Goal: Information Seeking & Learning: Learn about a topic

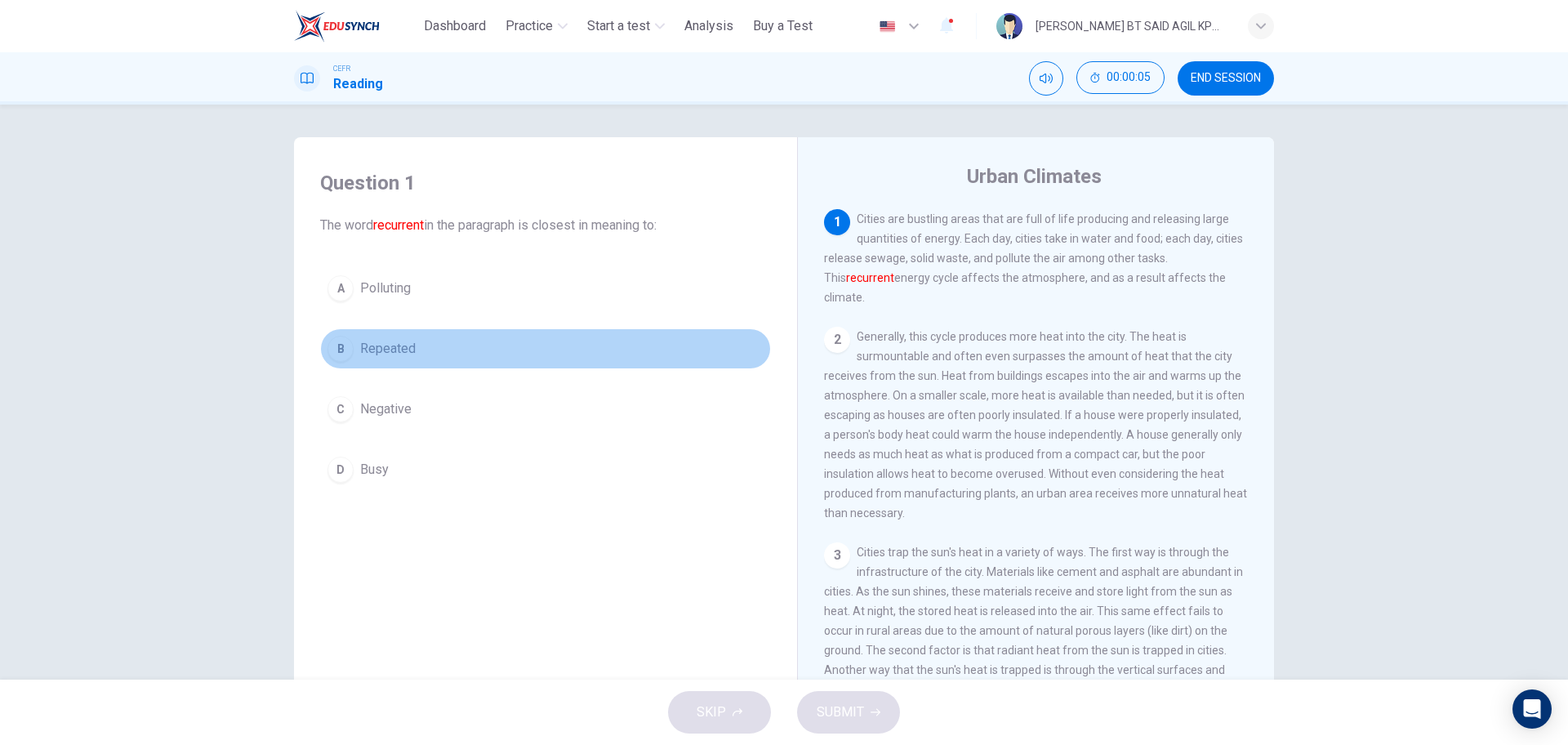
click at [417, 348] on button "B Repeated" at bounding box center [545, 349] width 451 height 41
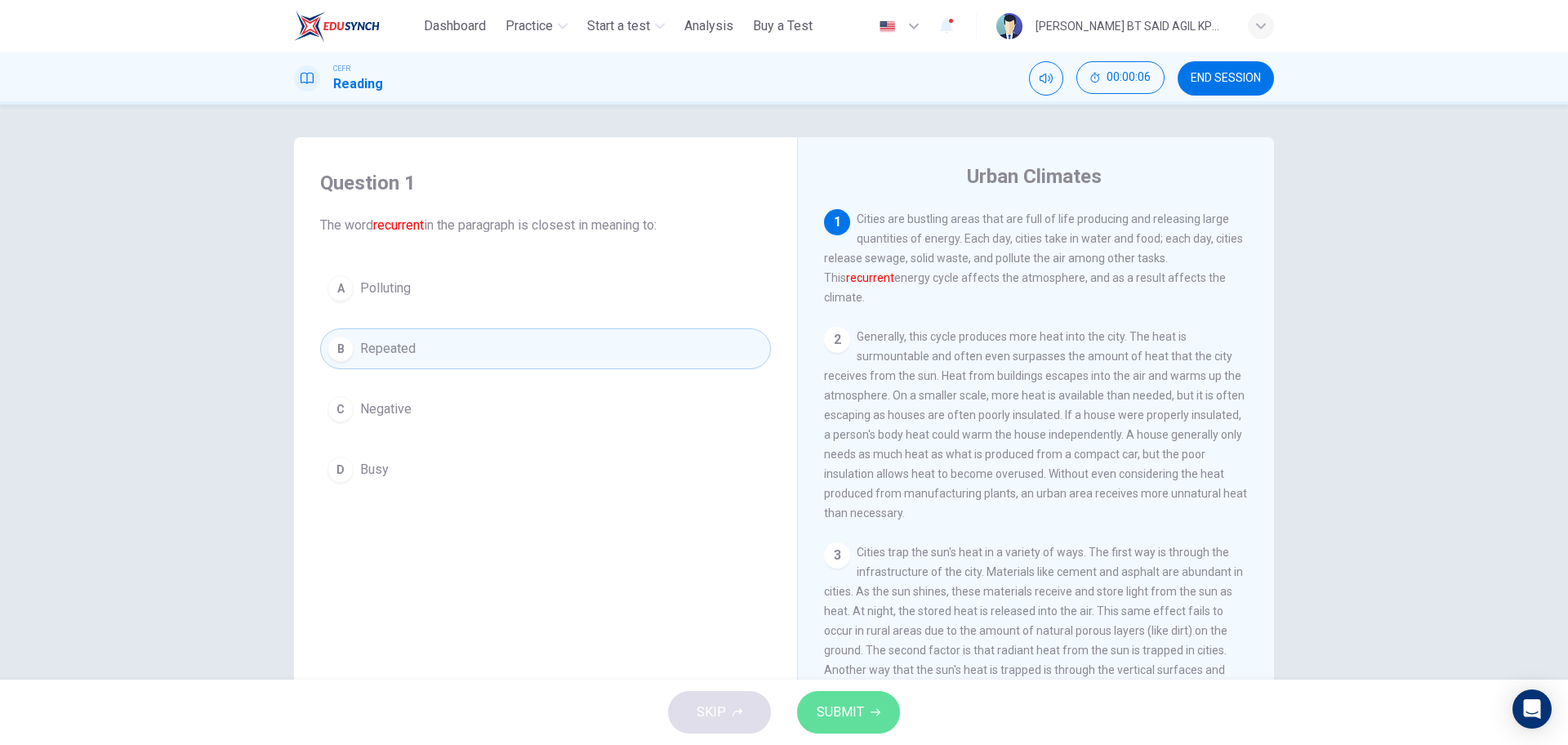
click at [848, 720] on span "SUBMIT" at bounding box center [840, 713] width 48 height 23
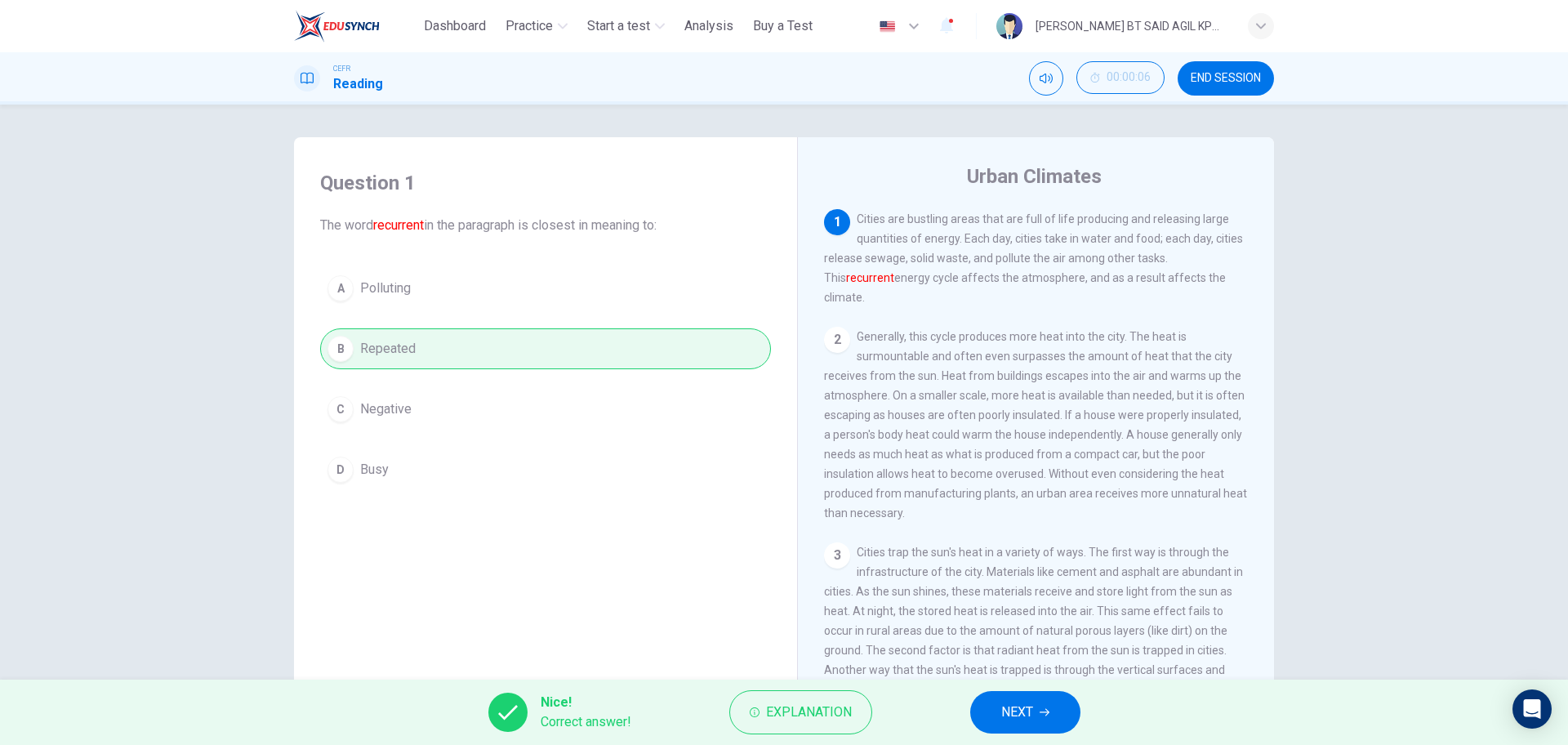
click at [1030, 699] on button "NEXT" at bounding box center [1025, 713] width 110 height 42
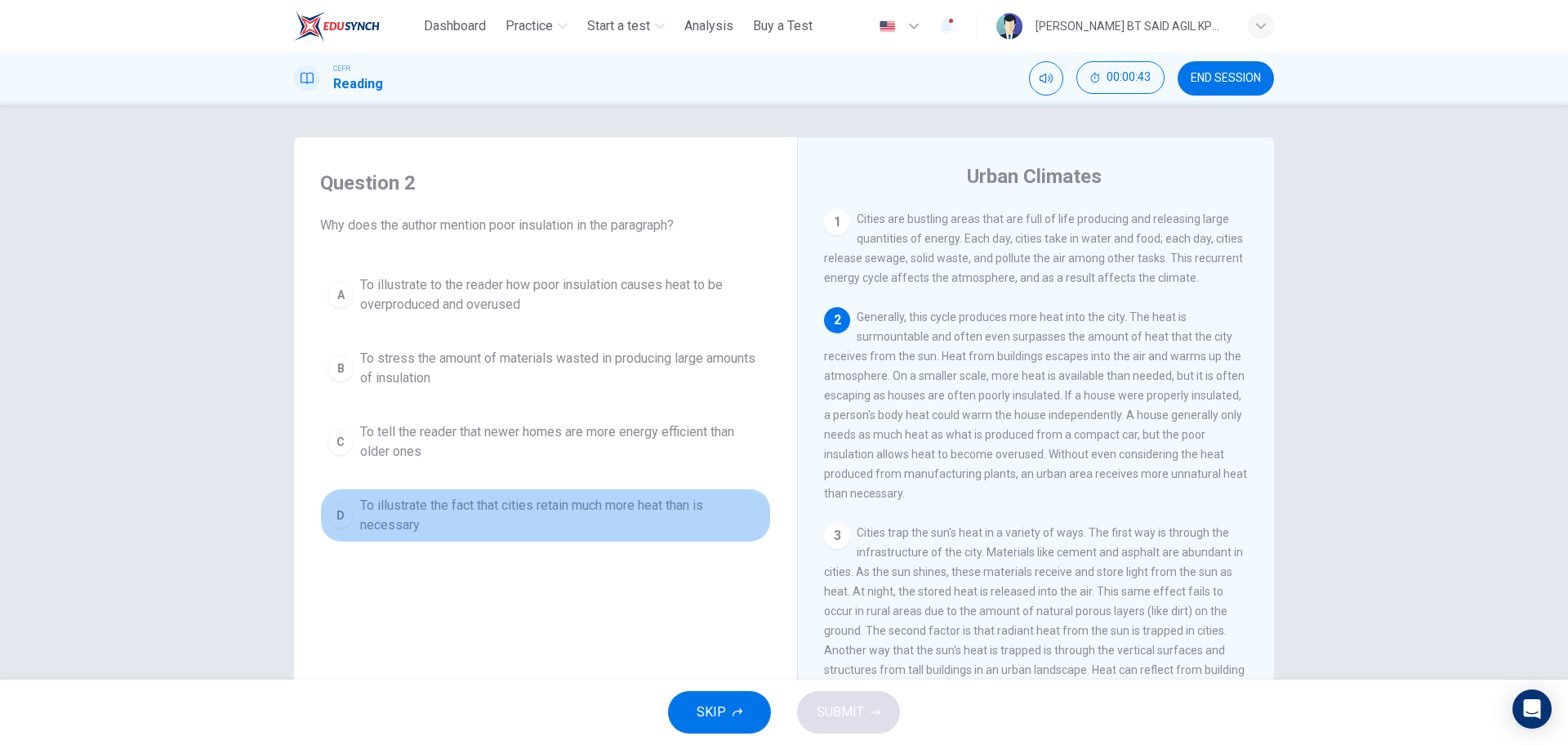
click at [534, 519] on span "To illustrate the fact that cities retain much more heat than is necessary" at bounding box center [562, 515] width 404 height 39
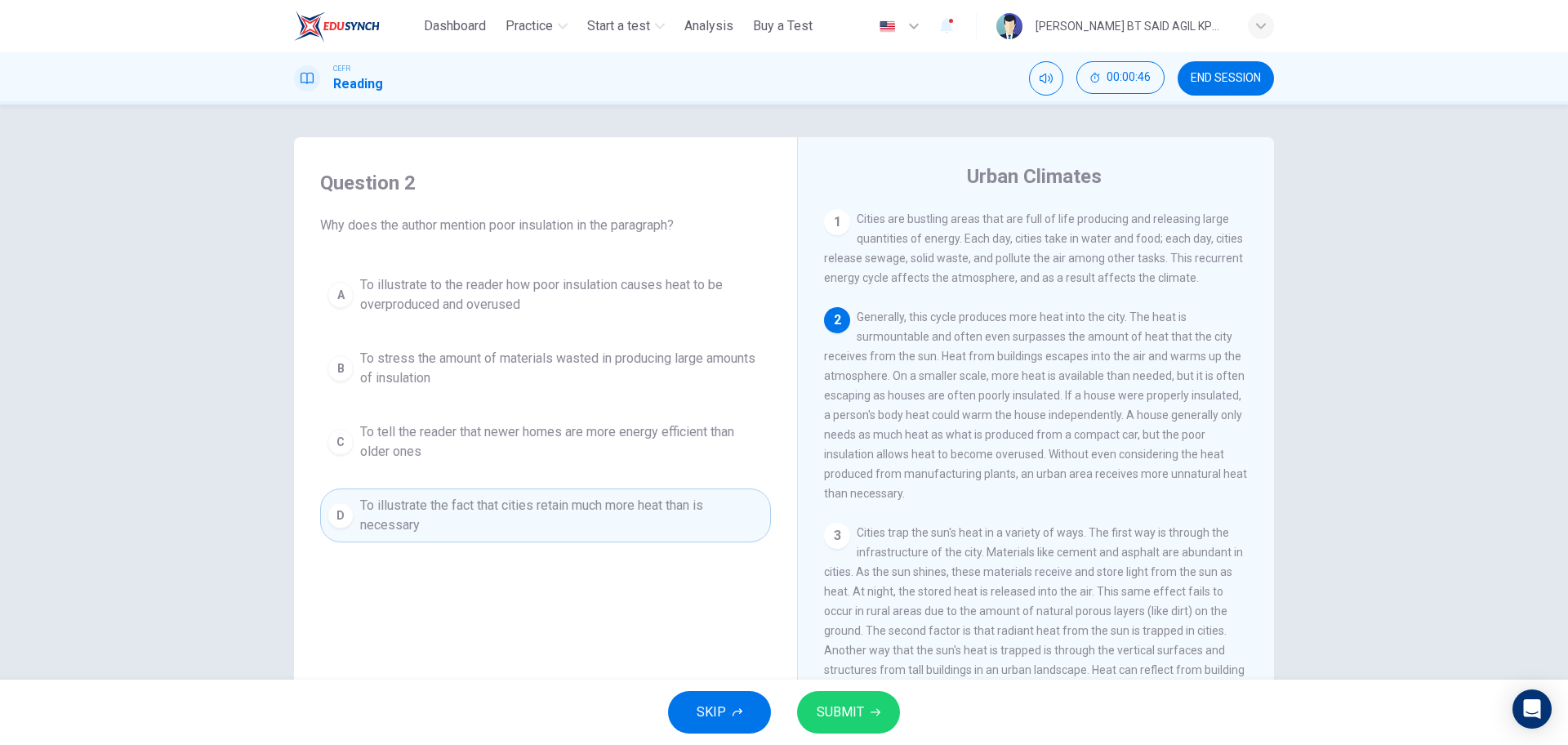
click at [867, 702] on button "SUBMIT" at bounding box center [849, 713] width 103 height 42
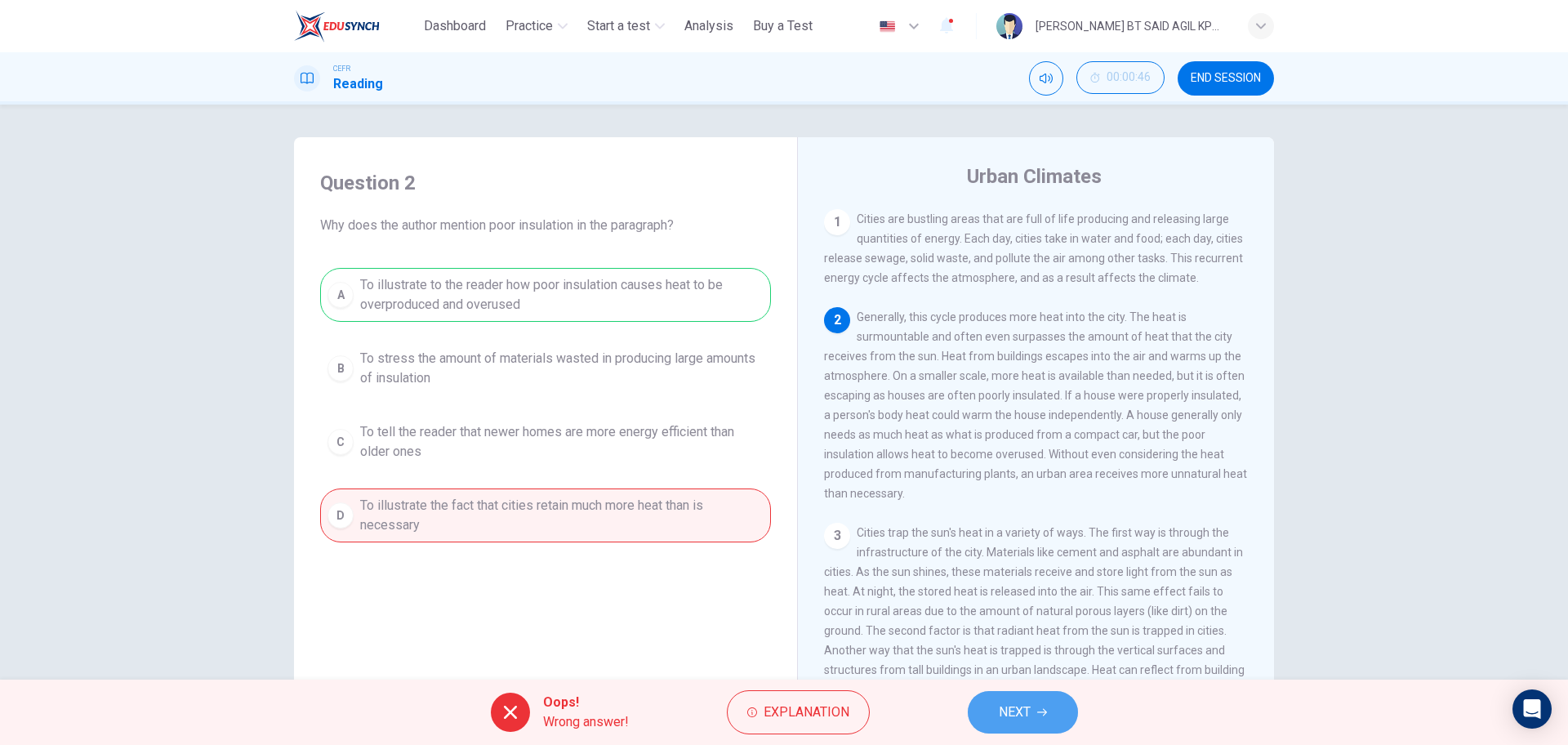
click at [1029, 697] on button "NEXT" at bounding box center [1023, 713] width 110 height 42
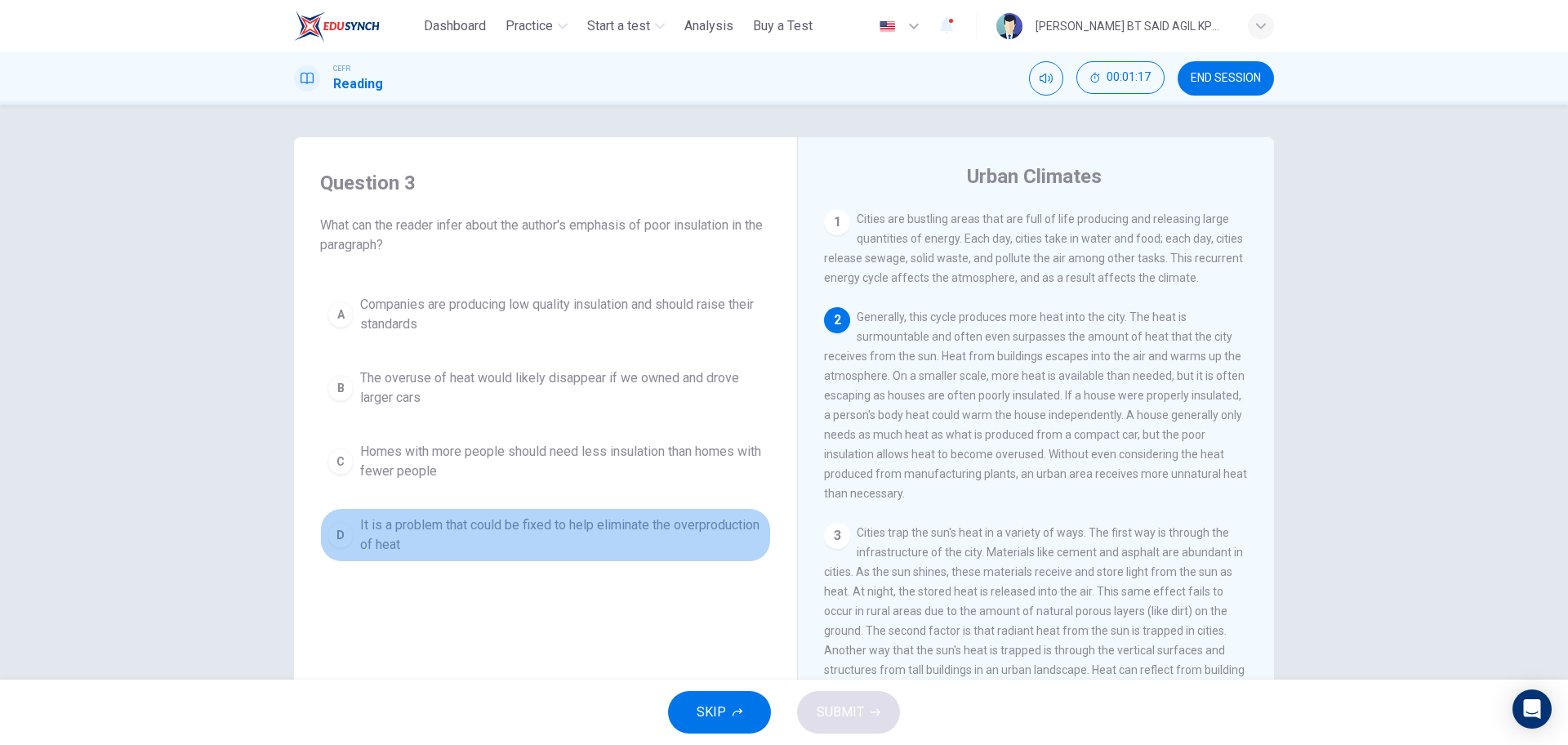
click at [460, 551] on span "It is a problem that could be fixed to help eliminate the overproduction of heat" at bounding box center [562, 535] width 404 height 39
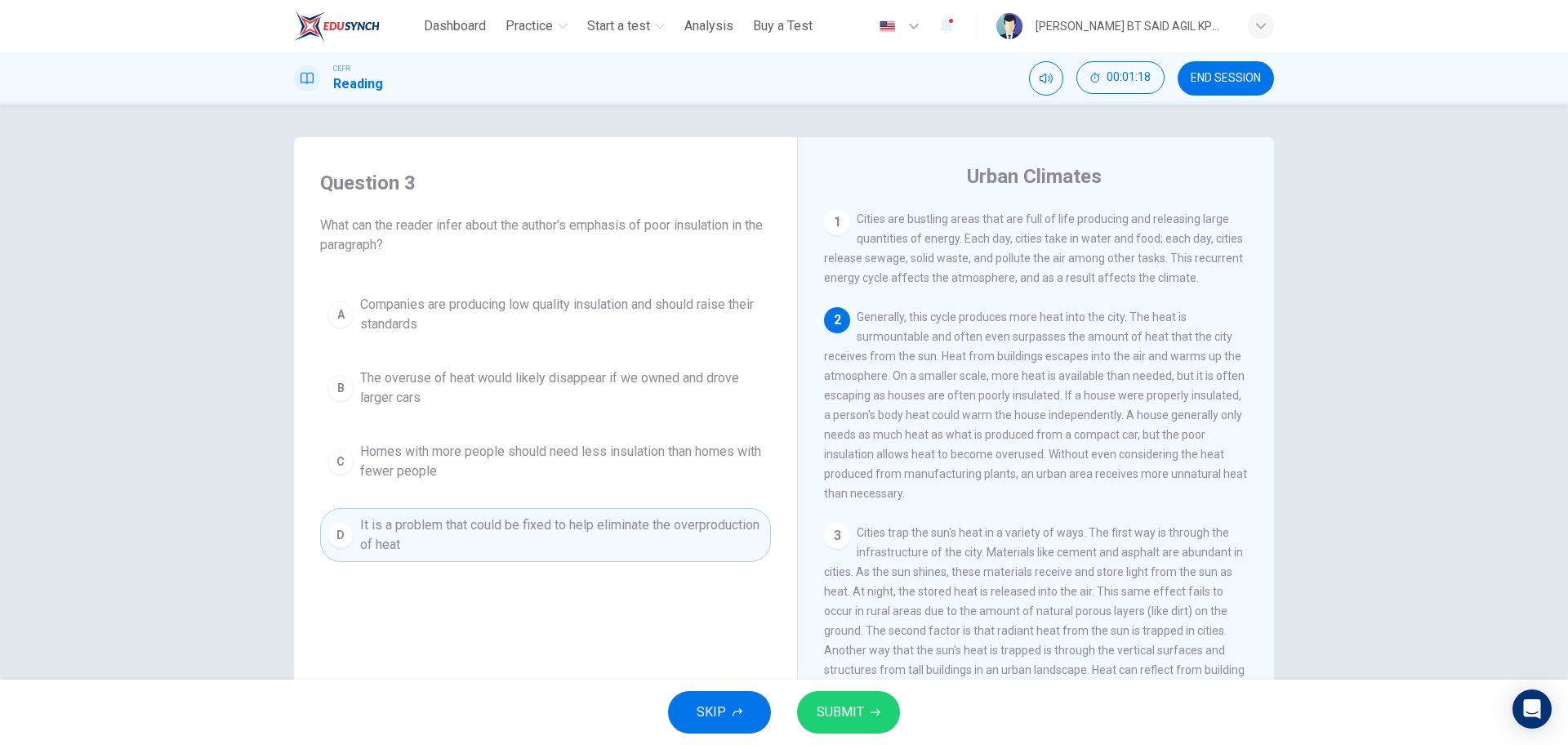
click at [867, 698] on button "SUBMIT" at bounding box center [849, 713] width 103 height 42
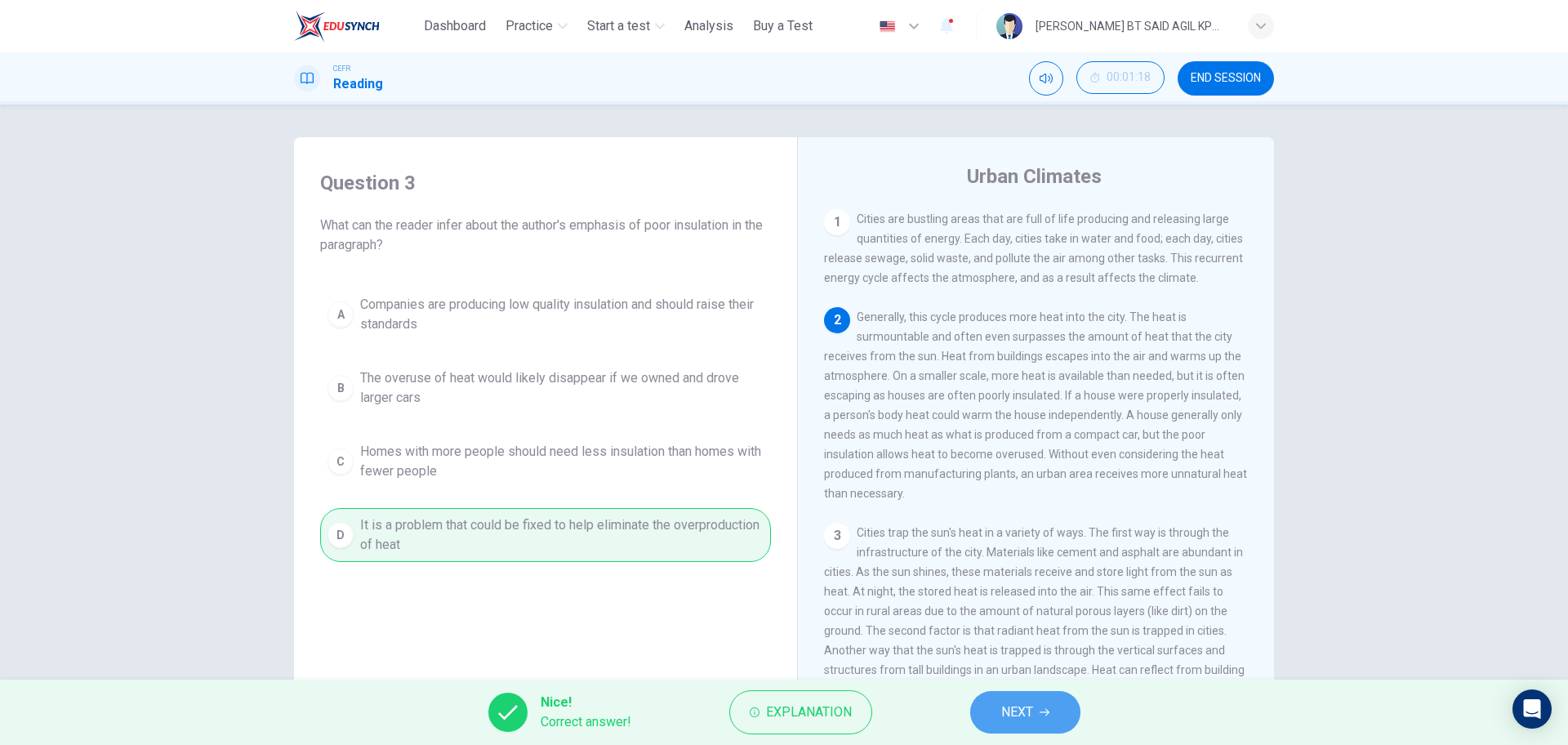
click at [1033, 712] on span "NEXT" at bounding box center [1017, 713] width 32 height 23
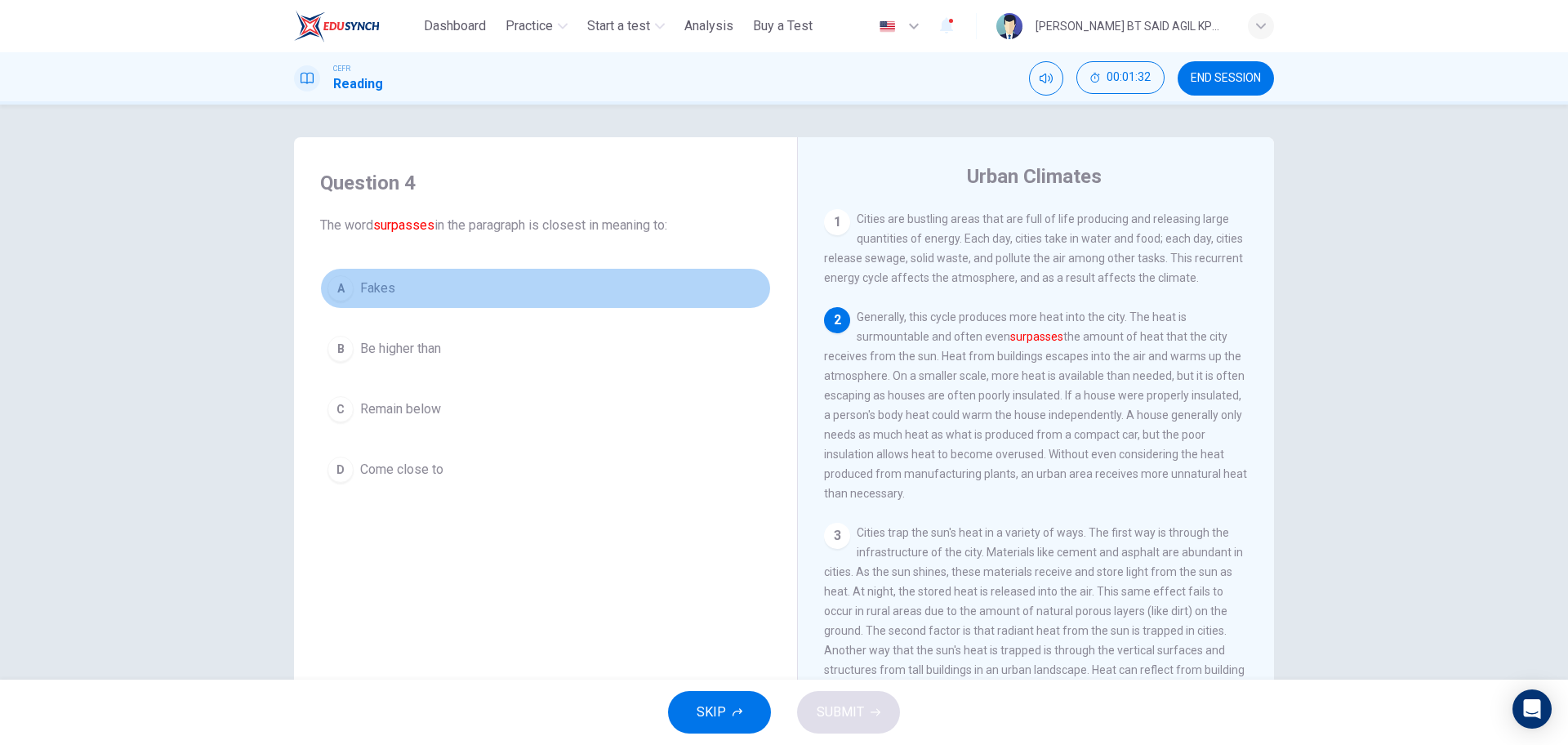
click at [380, 291] on span "Fakes" at bounding box center [377, 288] width 35 height 20
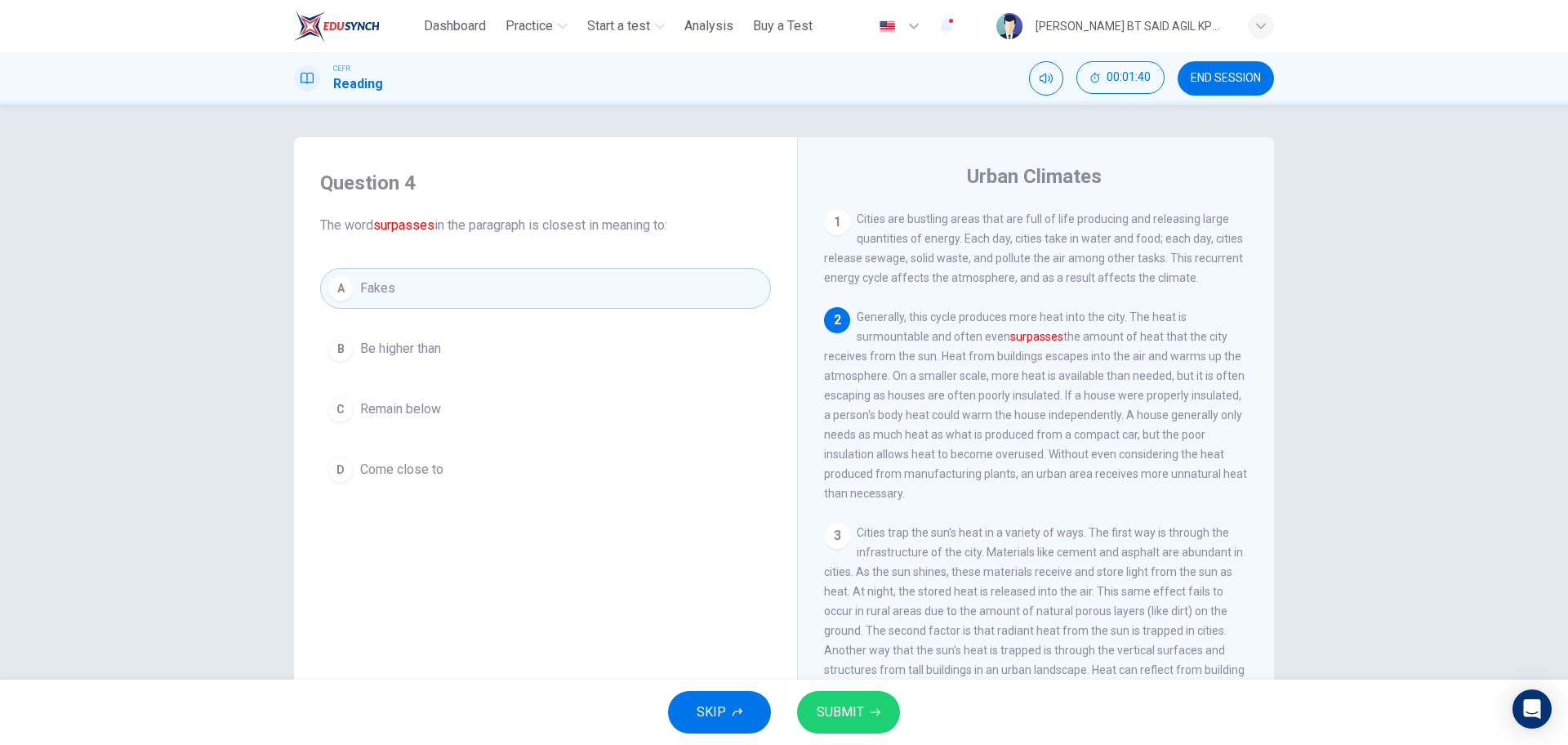
click at [426, 417] on span "Remain below" at bounding box center [400, 409] width 81 height 20
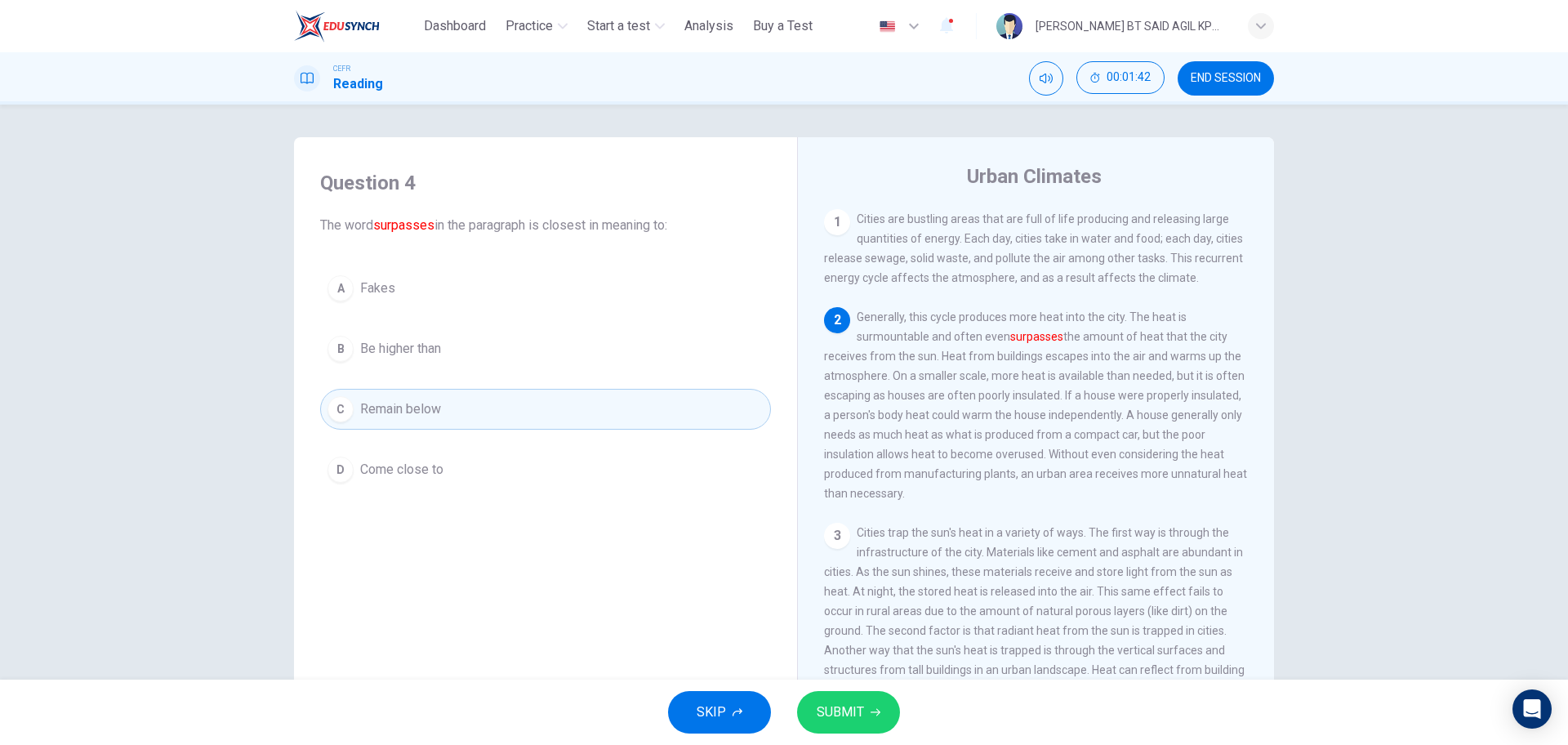
click at [882, 711] on button "SUBMIT" at bounding box center [849, 713] width 103 height 42
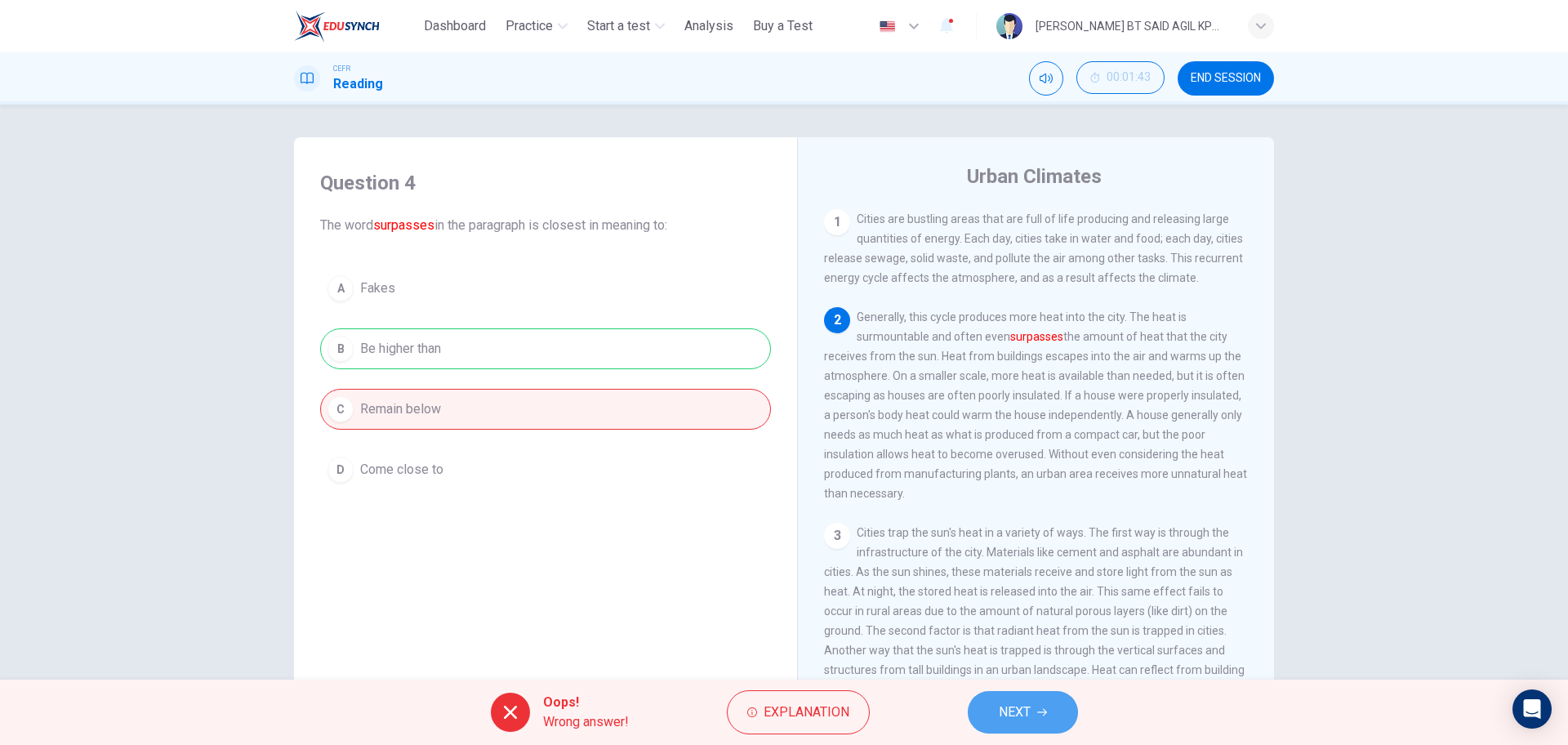
click at [1017, 698] on button "NEXT" at bounding box center [1023, 713] width 110 height 42
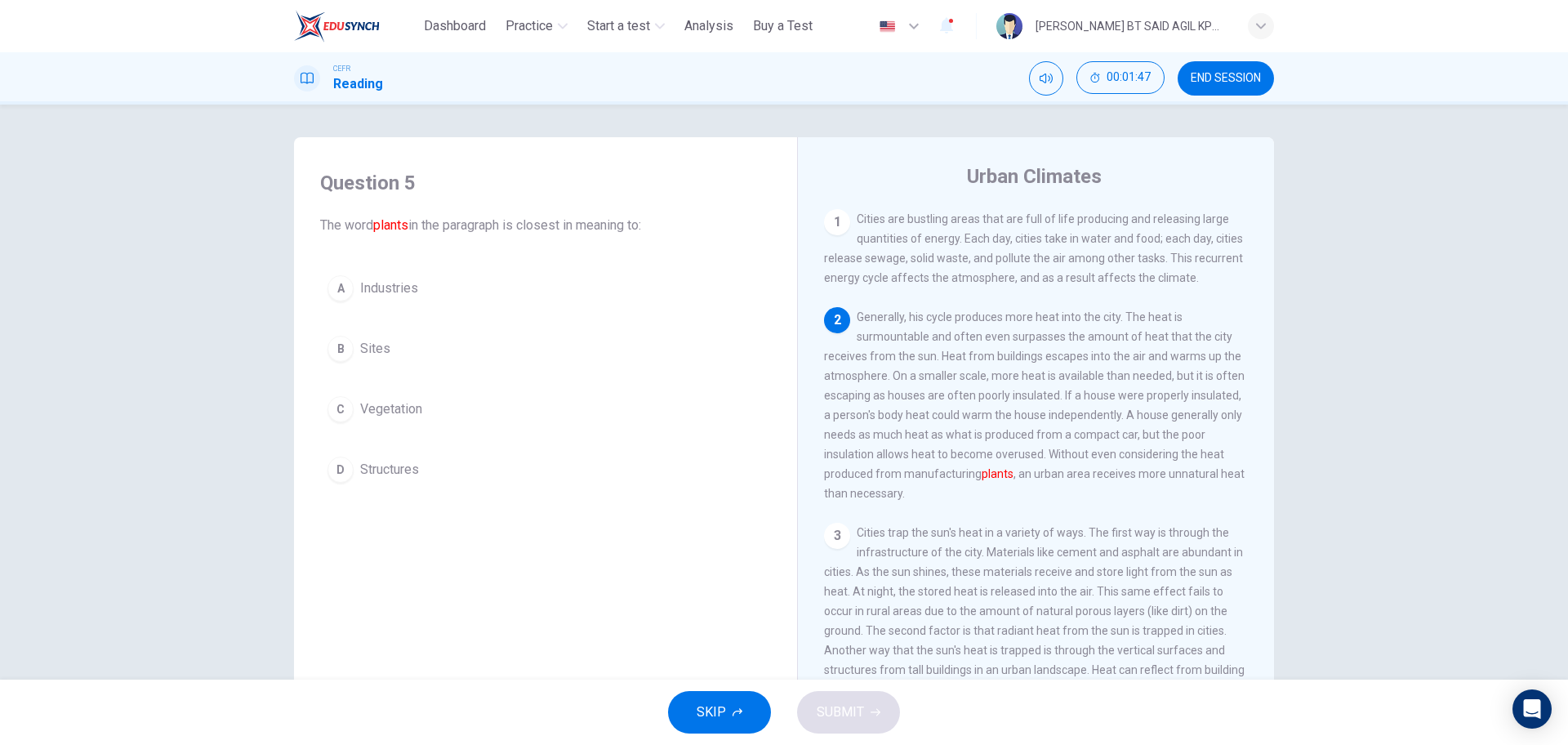
click at [404, 409] on span "Vegetation" at bounding box center [391, 409] width 62 height 20
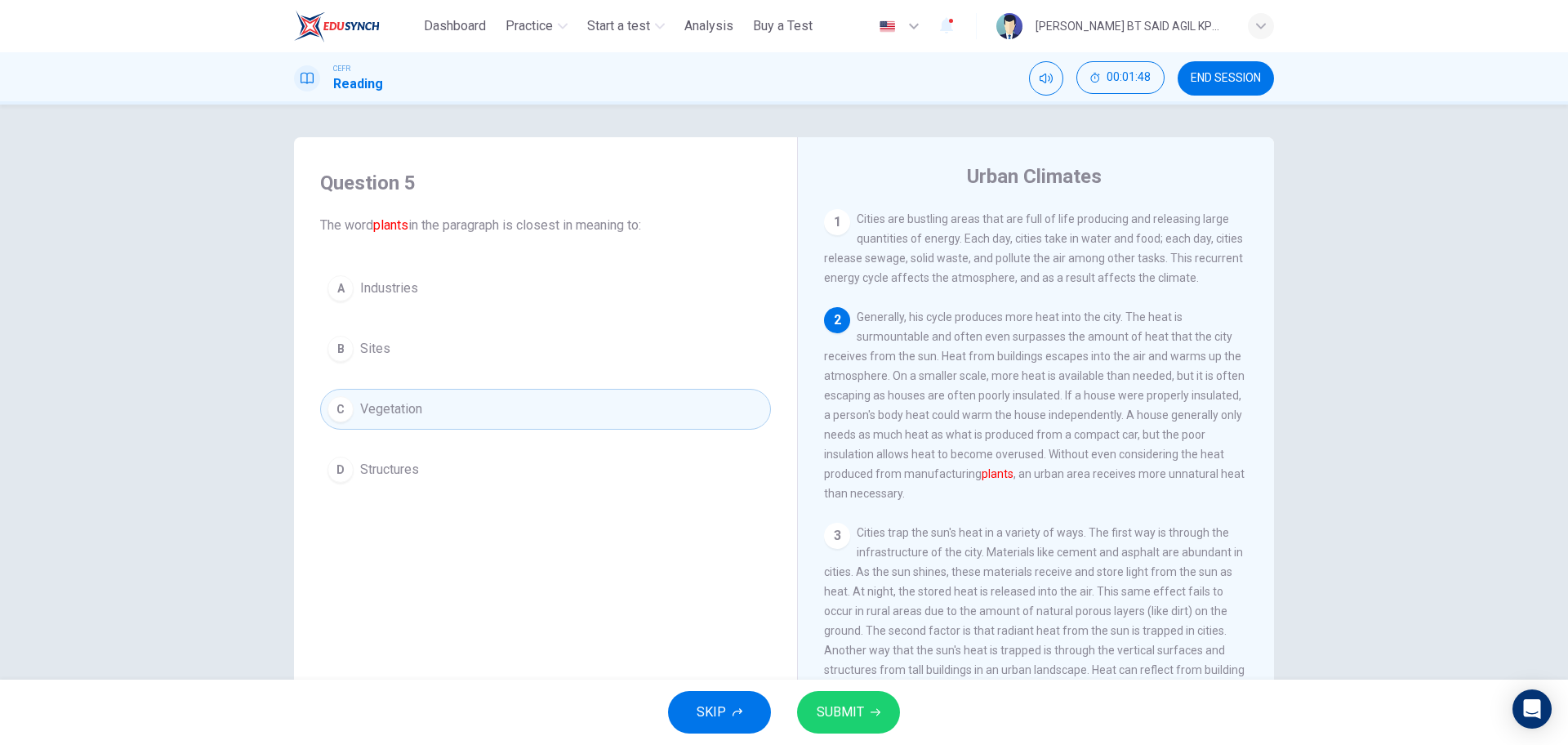
click at [834, 707] on span "SUBMIT" at bounding box center [840, 713] width 48 height 23
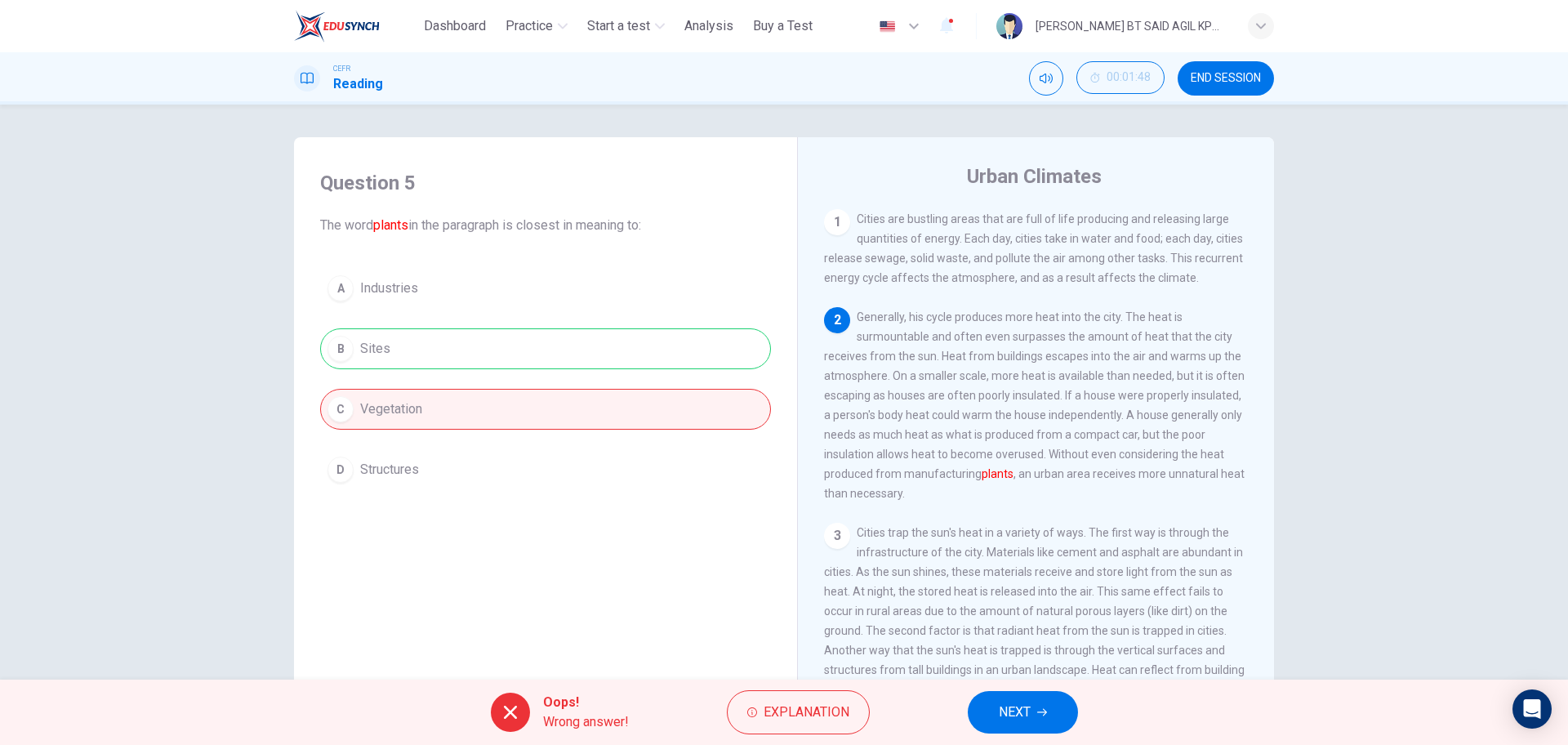
click at [1037, 709] on icon "button" at bounding box center [1042, 713] width 10 height 10
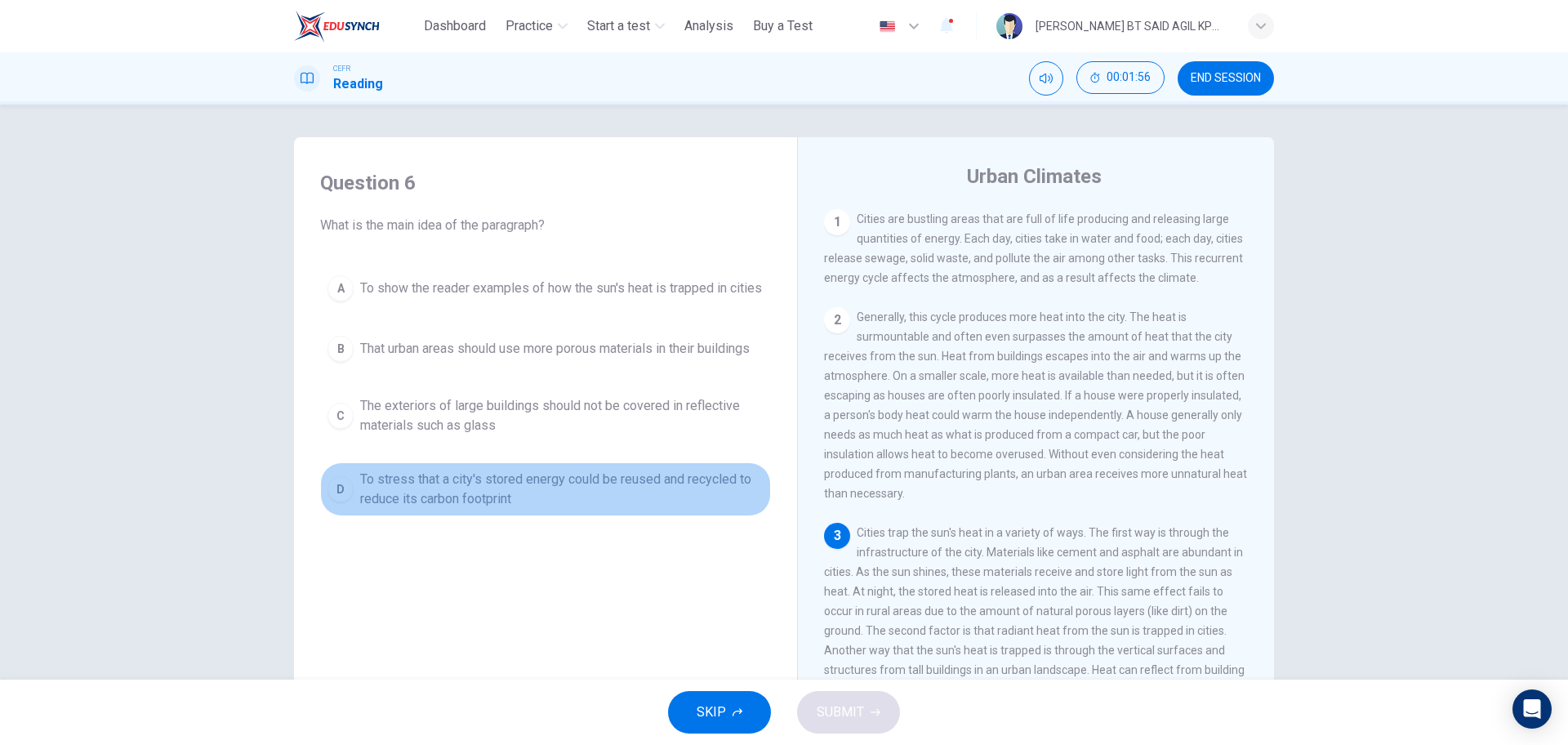
click at [428, 509] on span "To stress that a city's stored energy could be reused and recycled to reduce it…" at bounding box center [562, 489] width 404 height 39
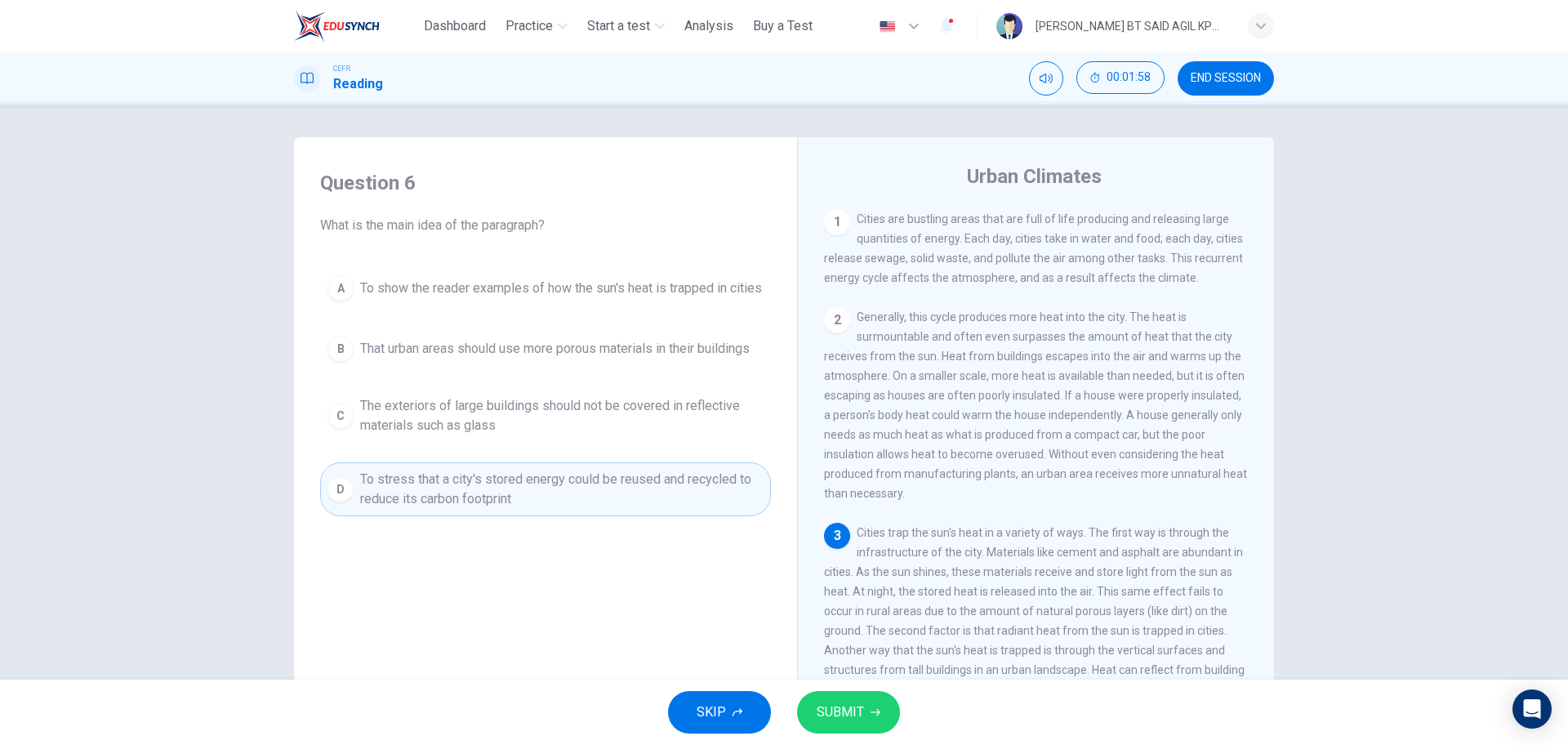
click at [890, 713] on button "SUBMIT" at bounding box center [849, 713] width 103 height 42
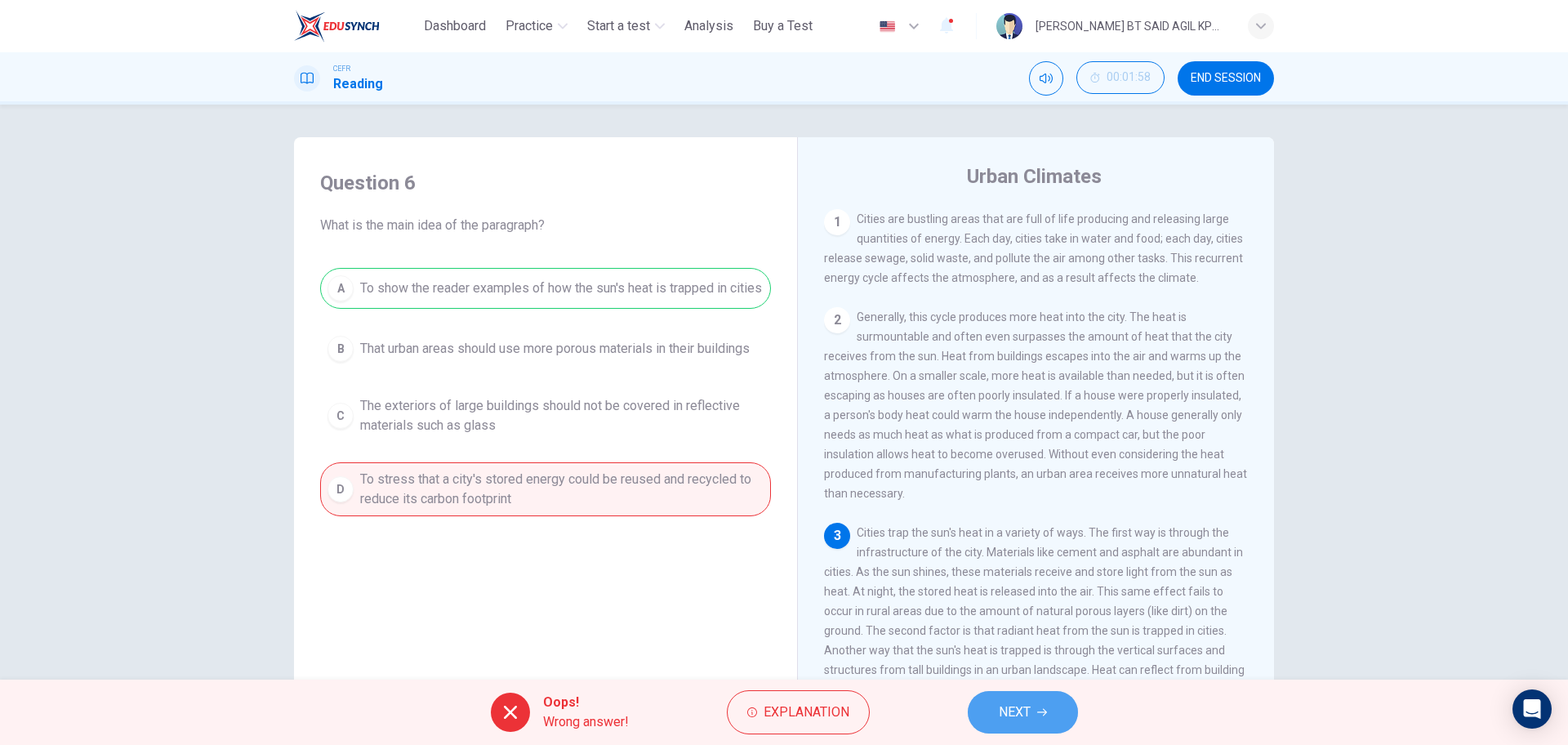
click at [1022, 715] on span "NEXT" at bounding box center [1014, 713] width 32 height 23
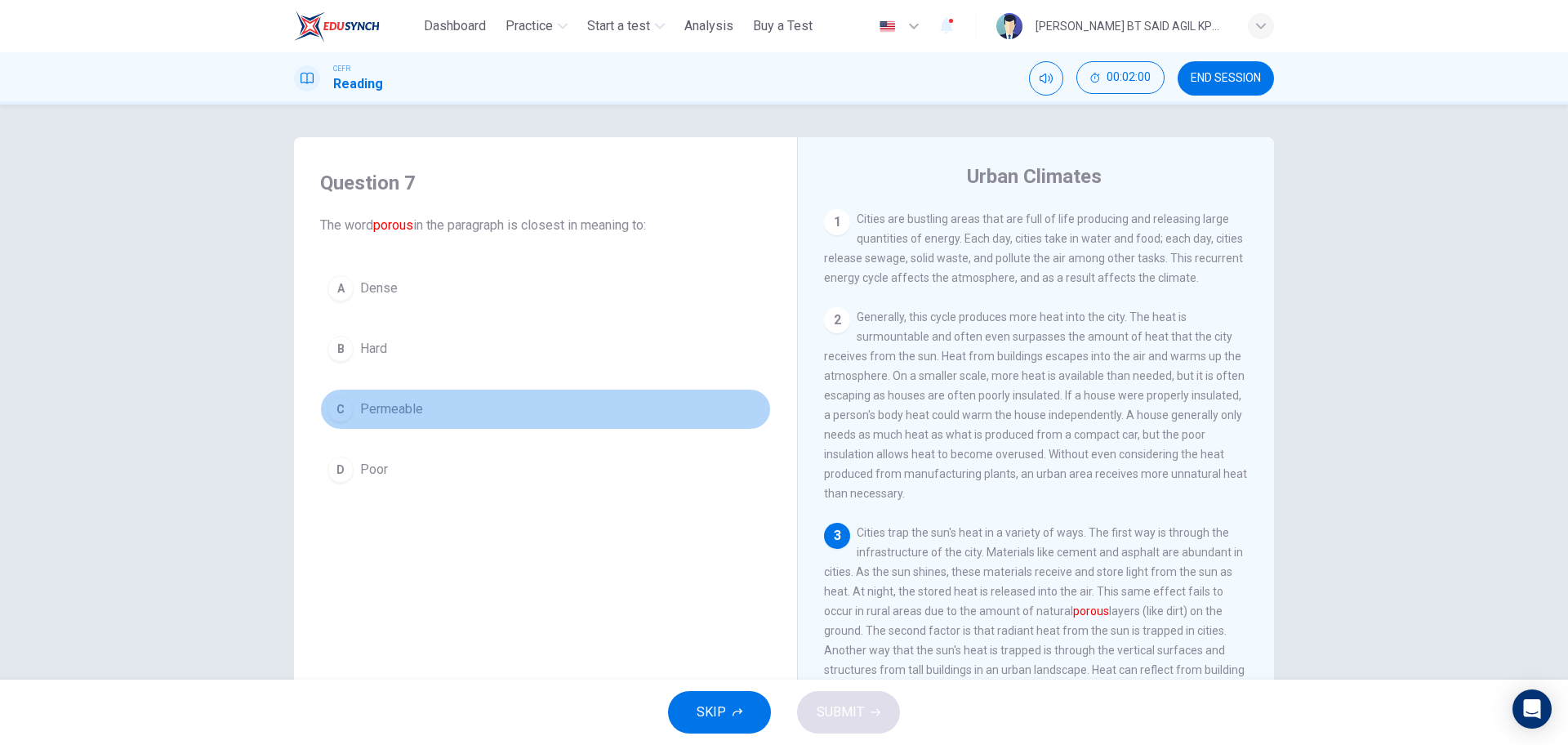
click at [392, 407] on span "Permeable" at bounding box center [392, 409] width 63 height 20
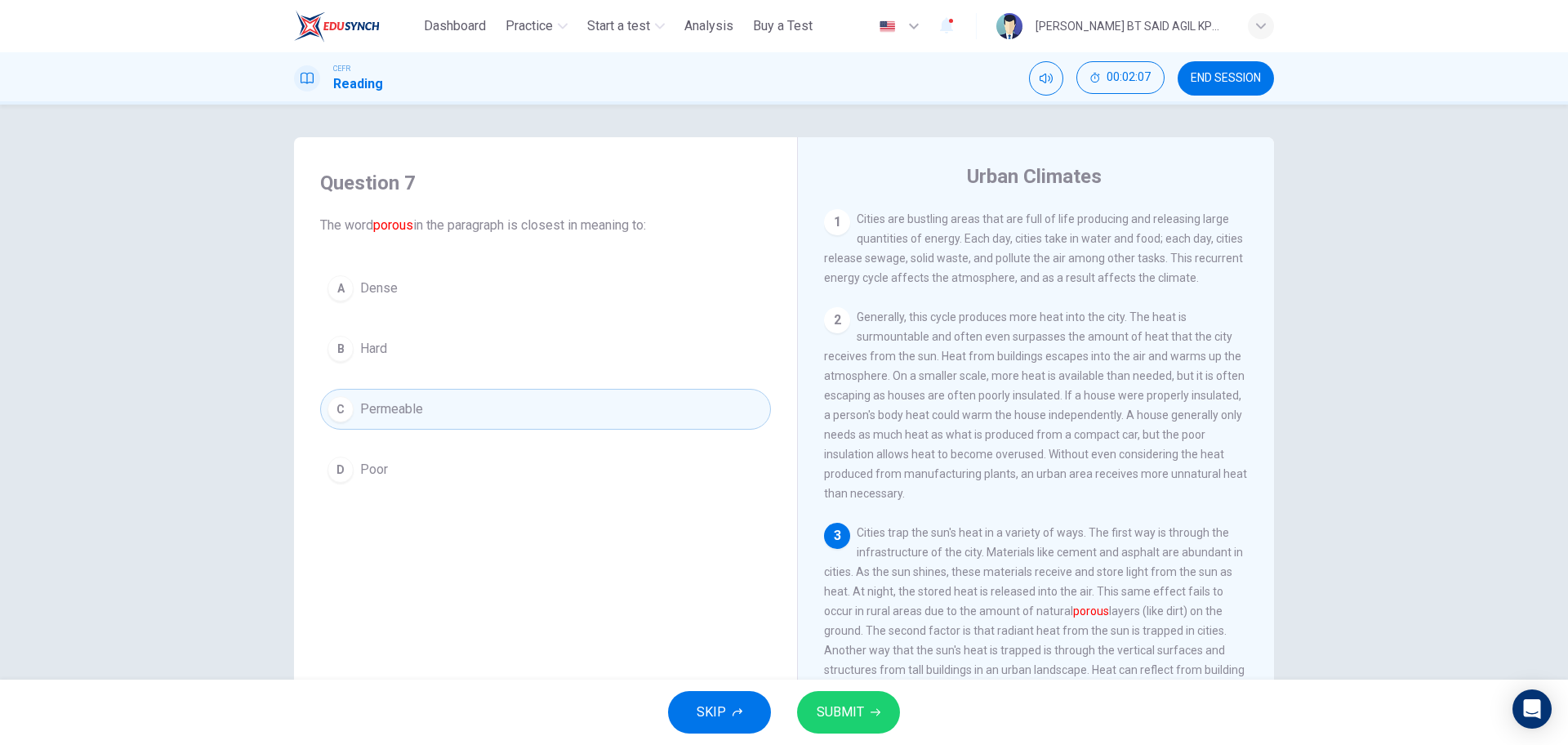
click at [838, 705] on span "SUBMIT" at bounding box center [840, 713] width 48 height 23
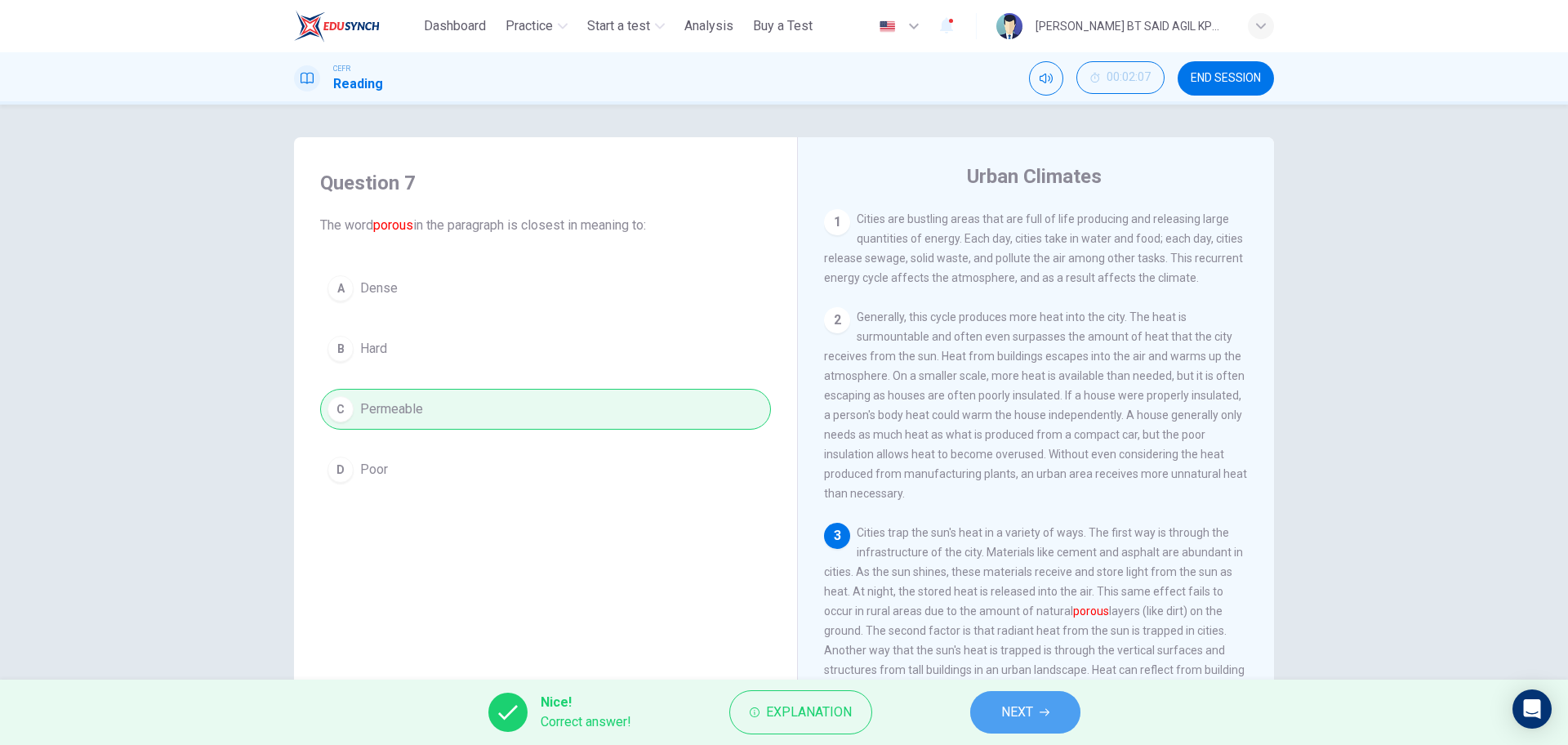
click at [1020, 712] on span "NEXT" at bounding box center [1017, 713] width 32 height 23
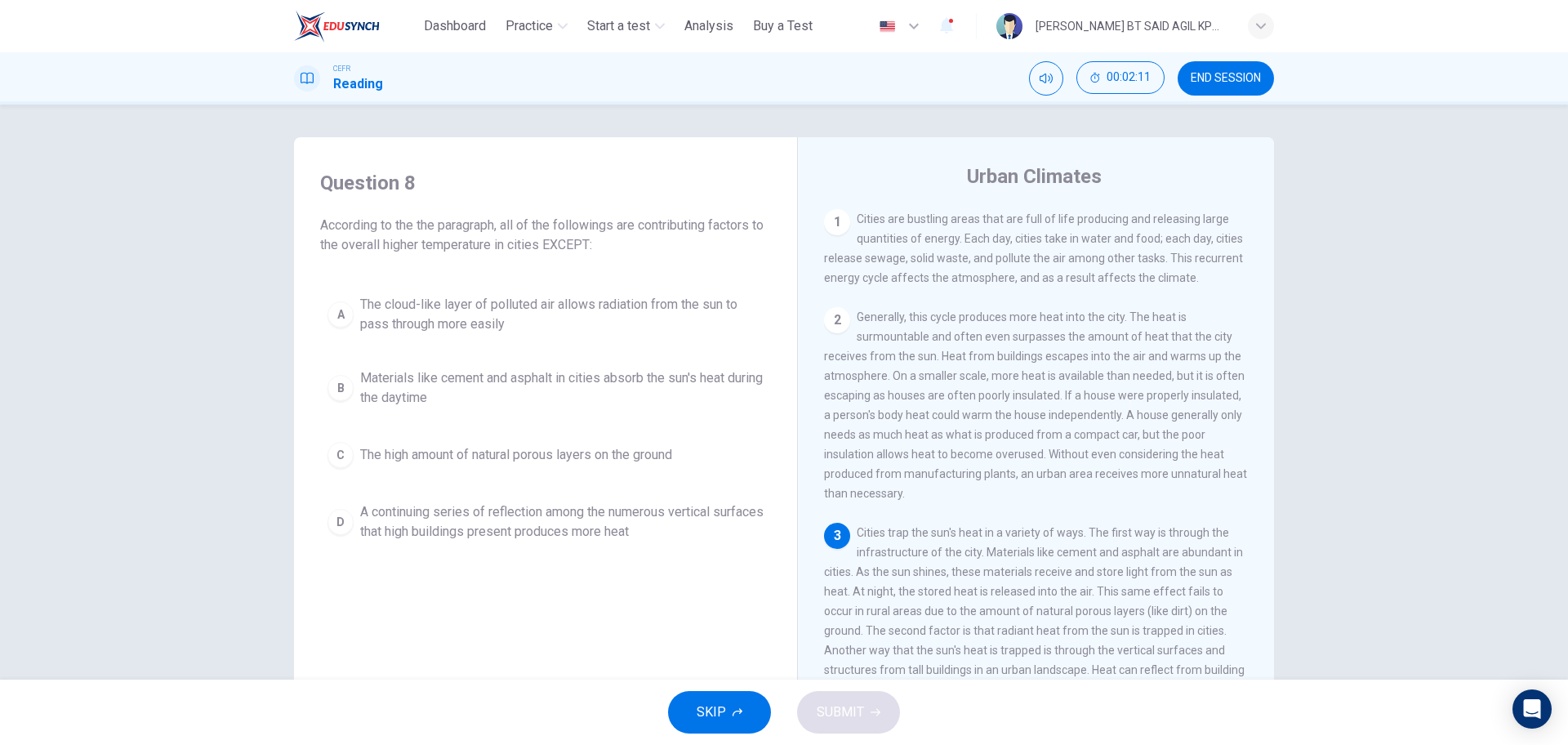
click at [664, 450] on span "The high amount of natural porous layers on the ground" at bounding box center [516, 455] width 312 height 20
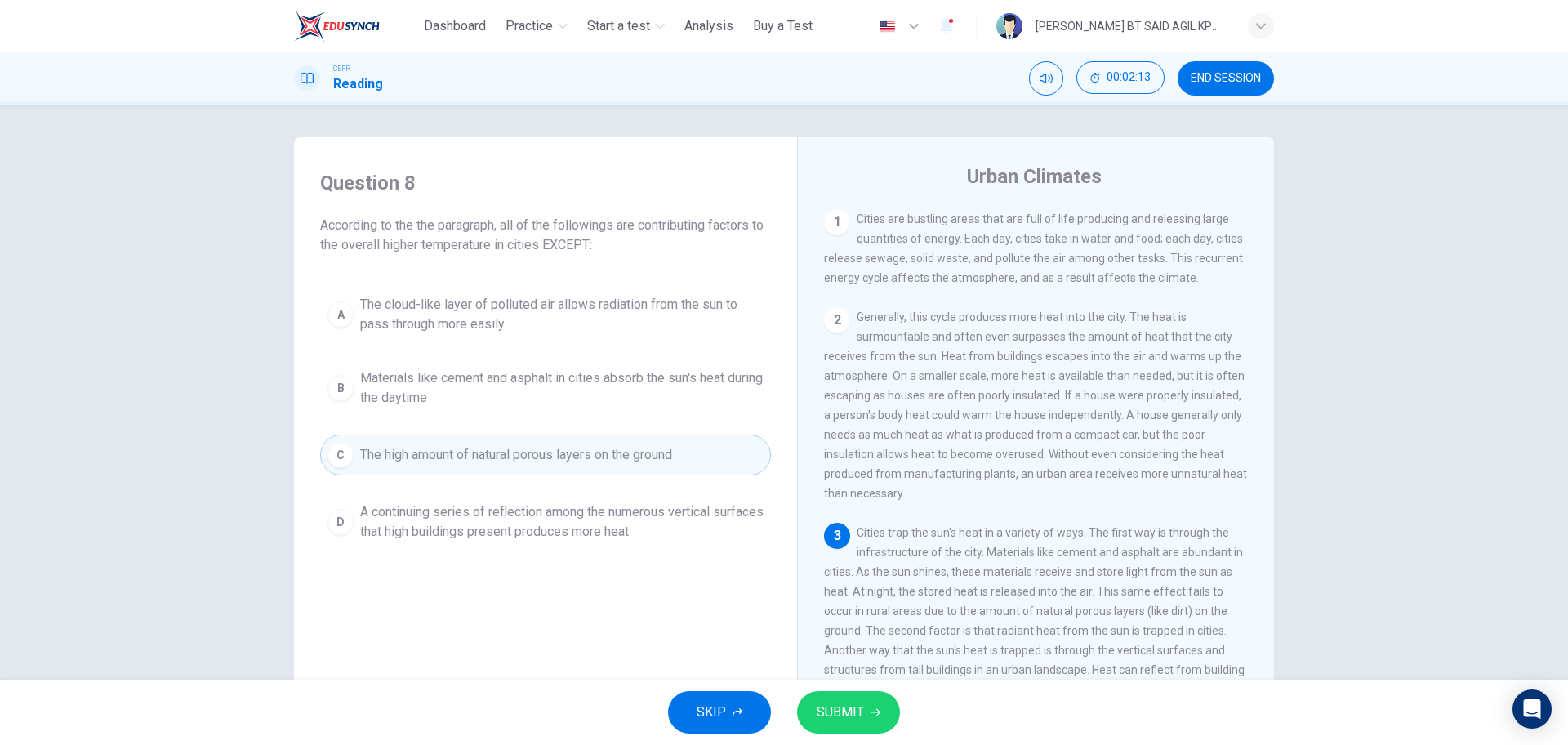
click at [844, 705] on span "SUBMIT" at bounding box center [840, 713] width 48 height 23
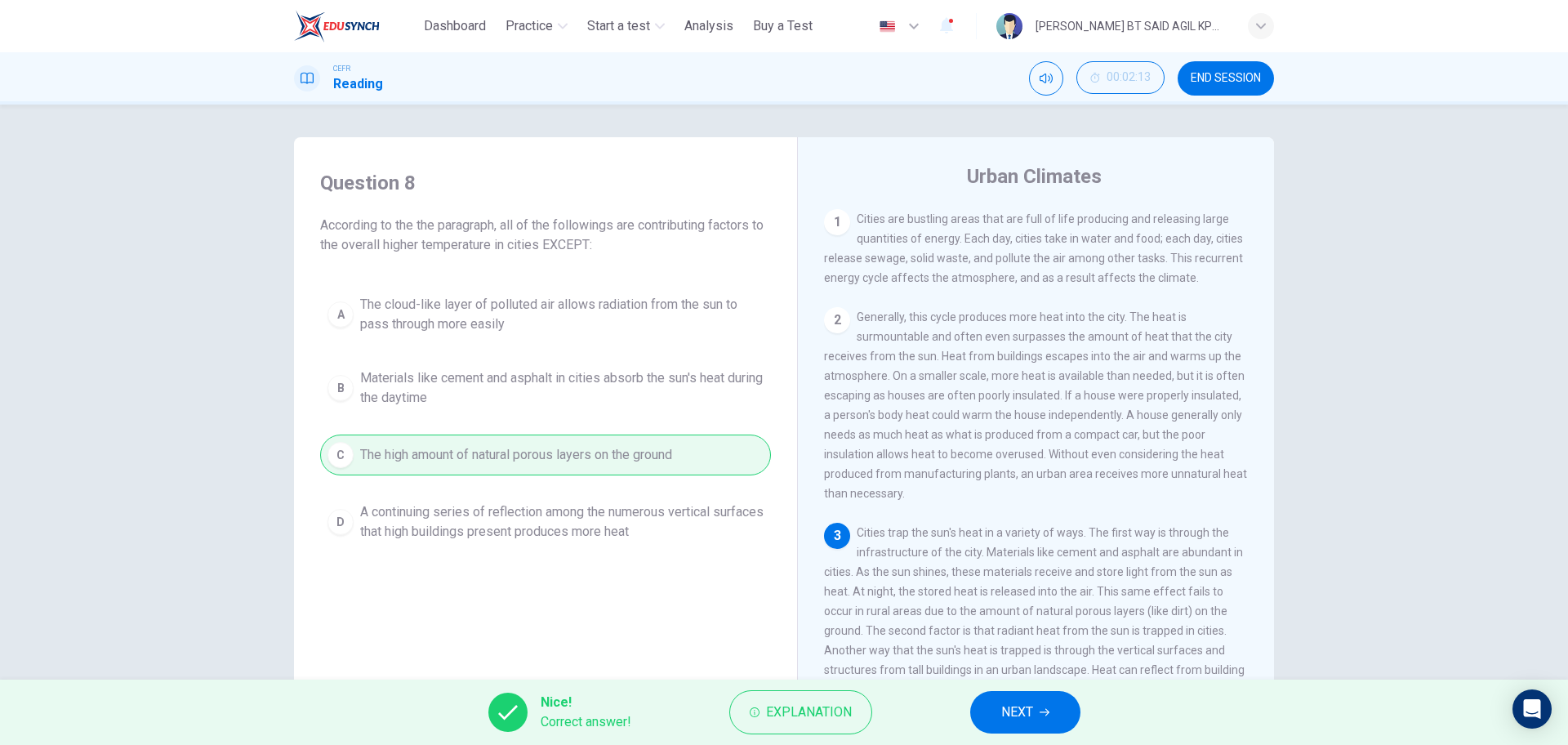
click at [1051, 709] on button "NEXT" at bounding box center [1025, 713] width 110 height 42
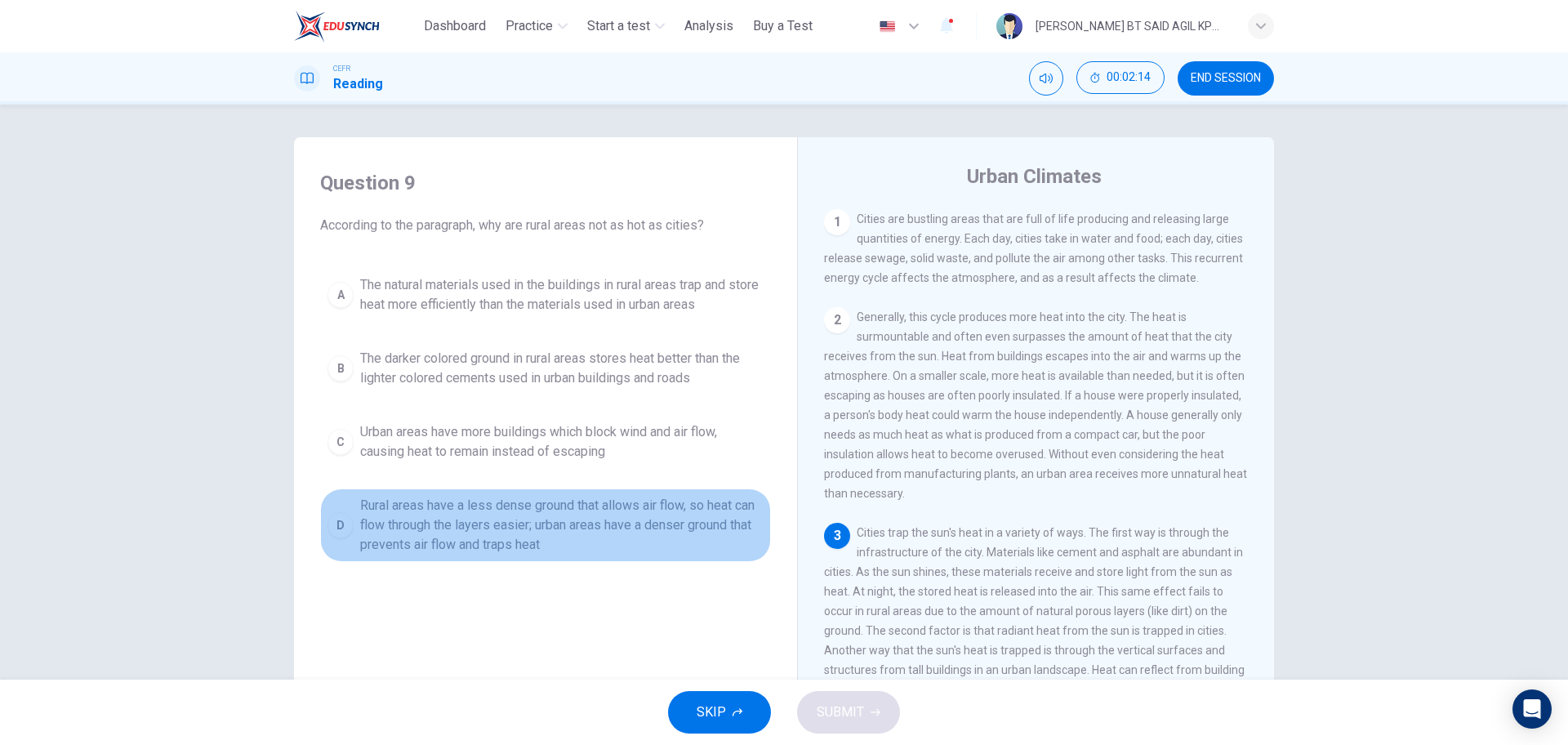
click at [537, 509] on span "Rural areas have a less dense ground that allows air flow, so heat can flow thr…" at bounding box center [562, 525] width 404 height 59
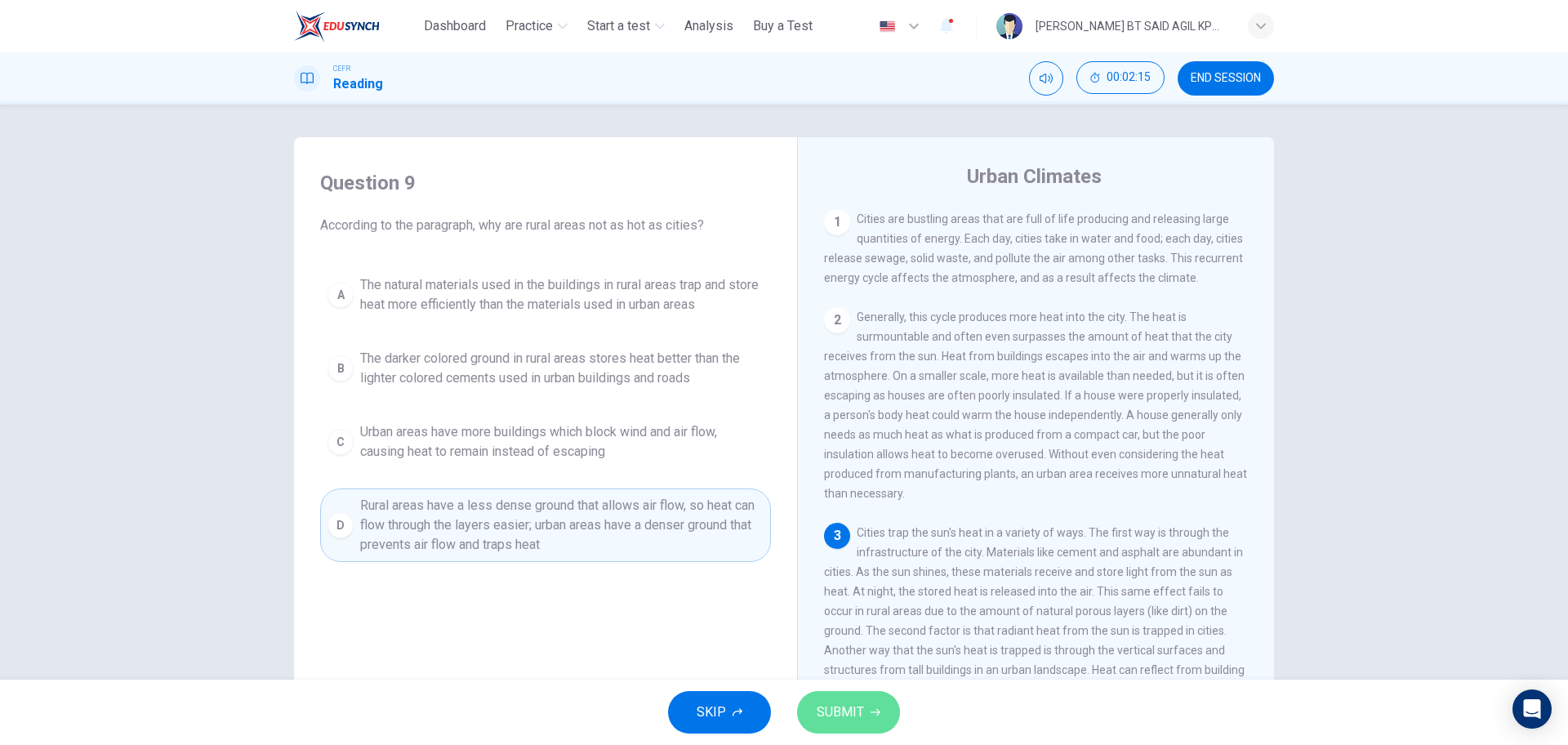
click at [850, 694] on button "SUBMIT" at bounding box center [849, 713] width 103 height 42
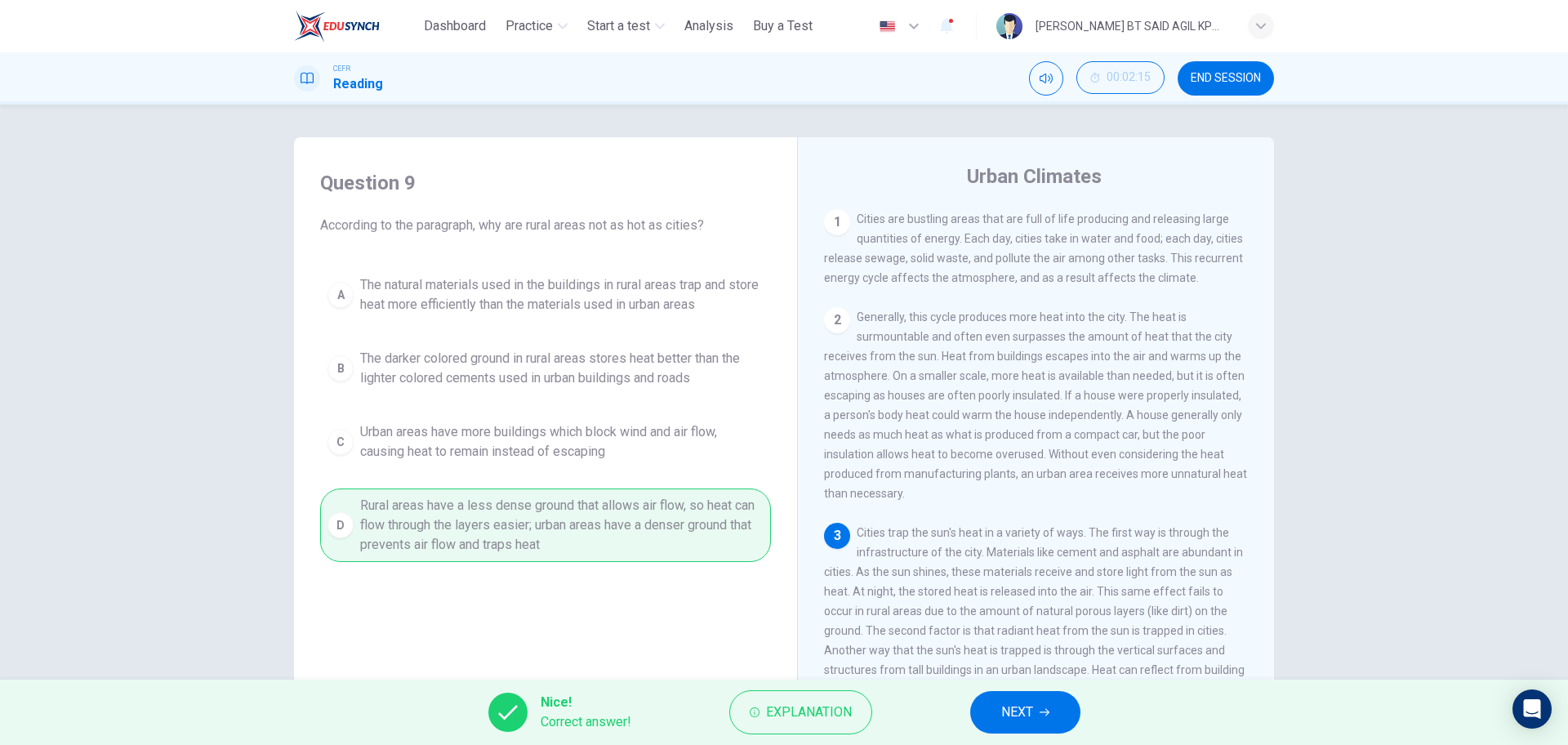
click at [1017, 709] on span "NEXT" at bounding box center [1017, 713] width 32 height 23
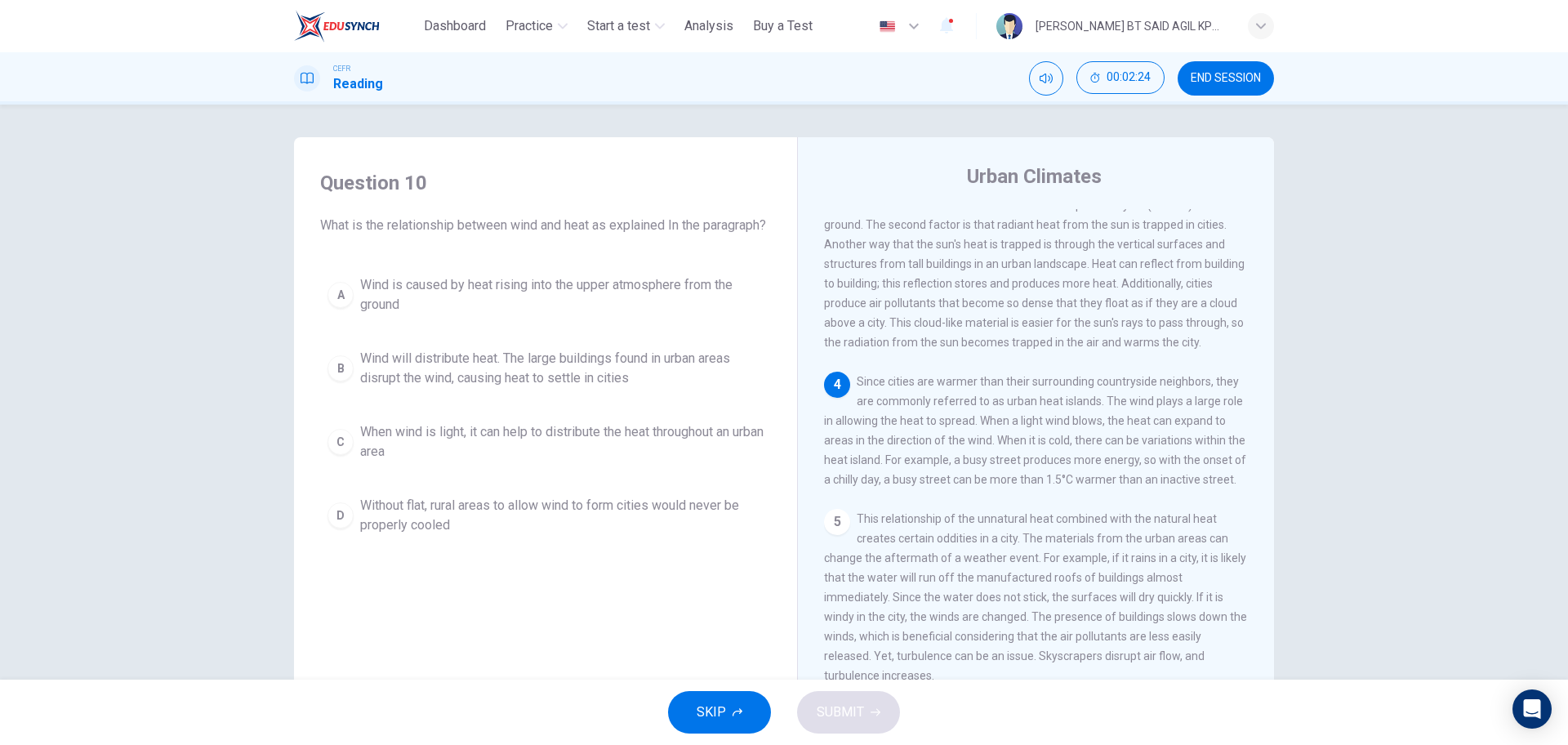
scroll to position [480, 0]
click at [598, 388] on span "Wind will distribute heat. The large buildings found in urban areas disrupt the…" at bounding box center [562, 368] width 404 height 39
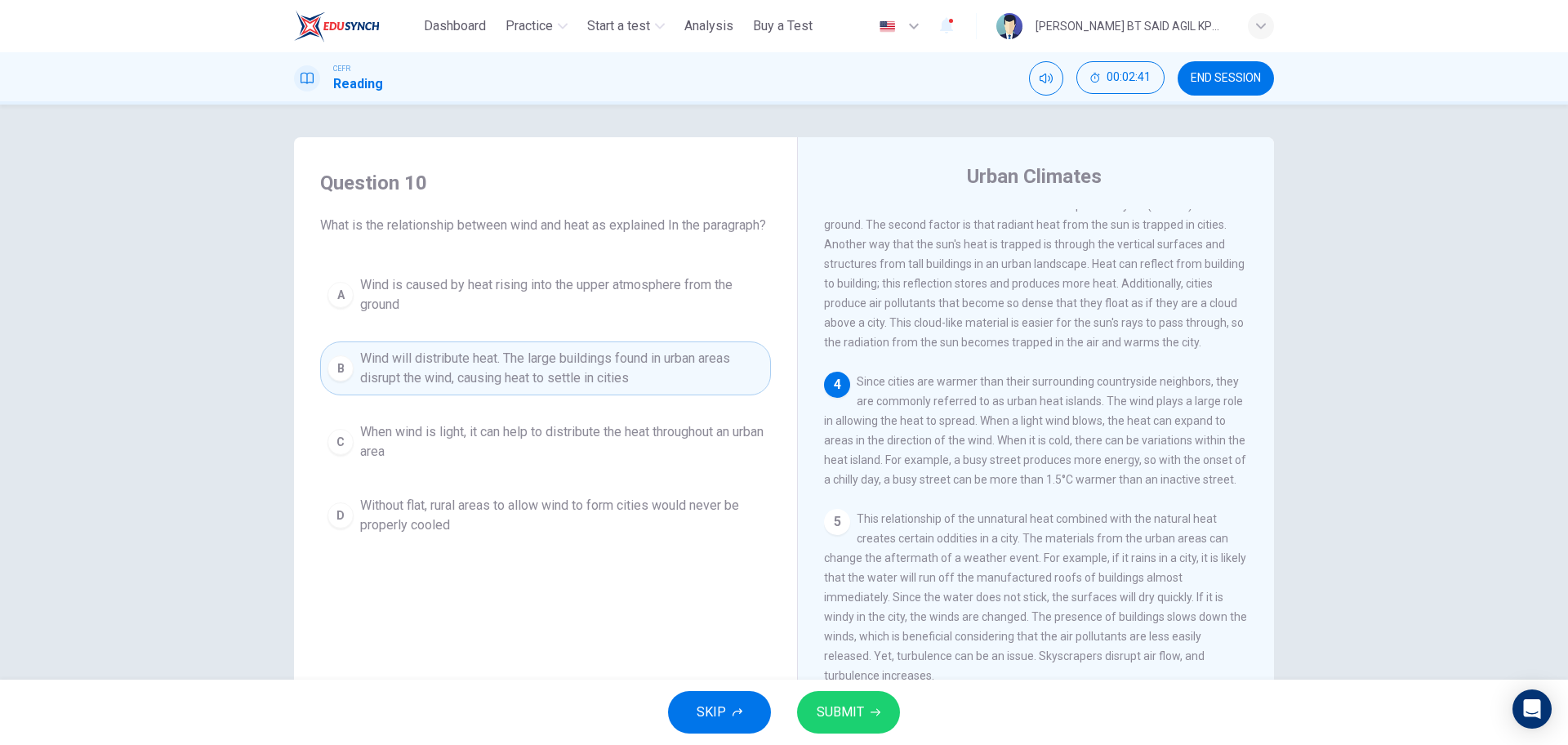
click at [858, 714] on span "SUBMIT" at bounding box center [840, 713] width 48 height 23
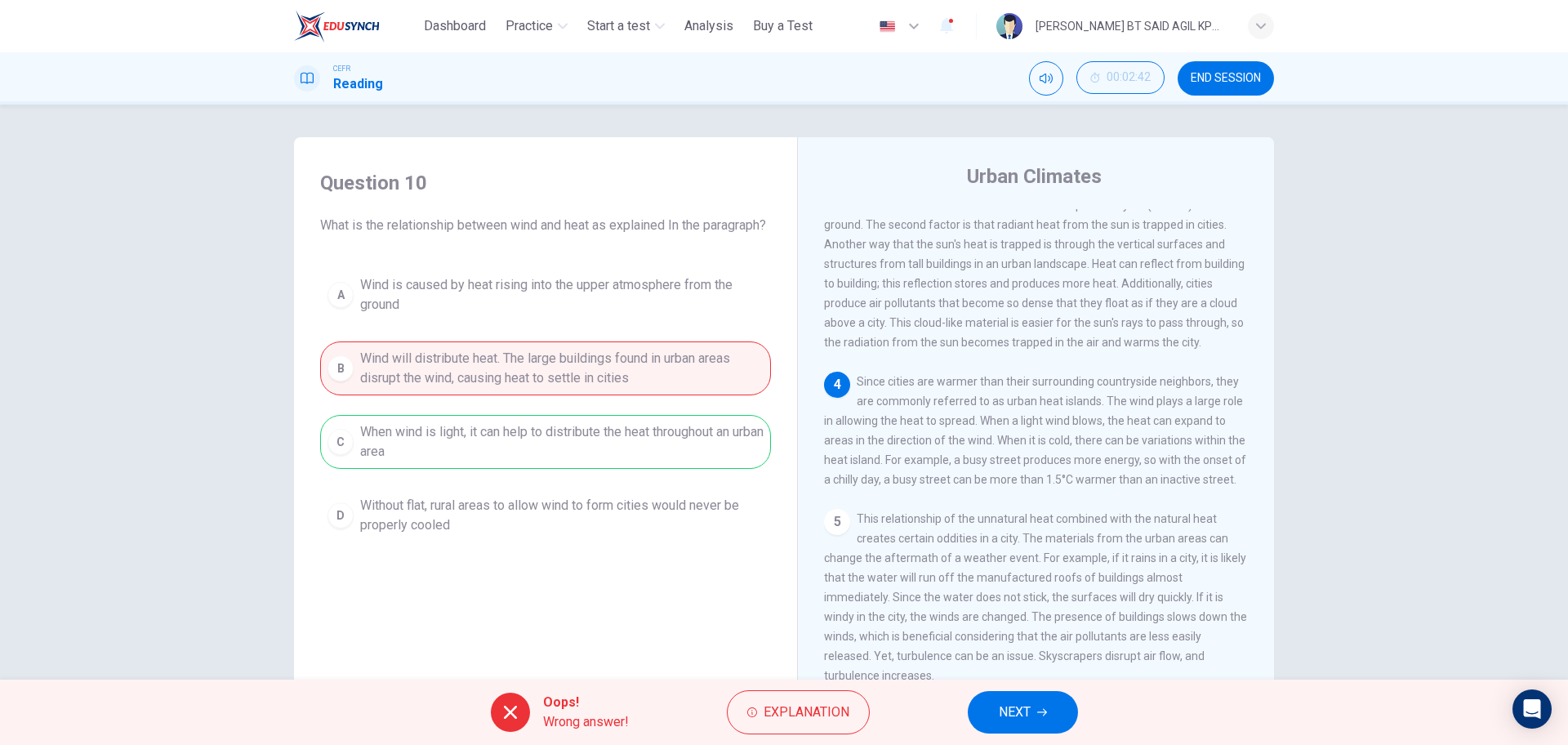
click at [976, 703] on button "NEXT" at bounding box center [1023, 713] width 110 height 42
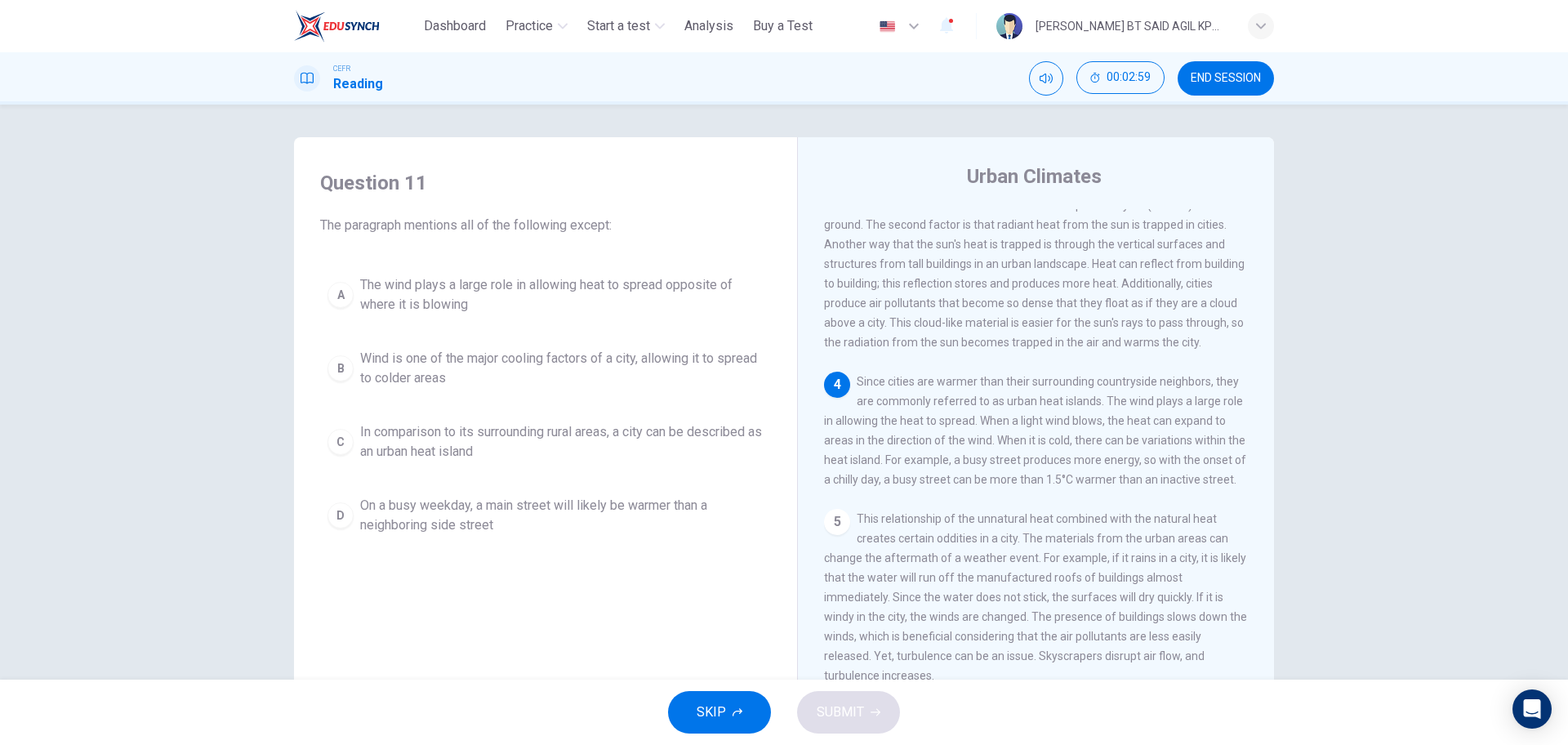
click at [445, 460] on span "In comparison to its surrounding rural areas, a city can be described as an urb…" at bounding box center [562, 441] width 404 height 39
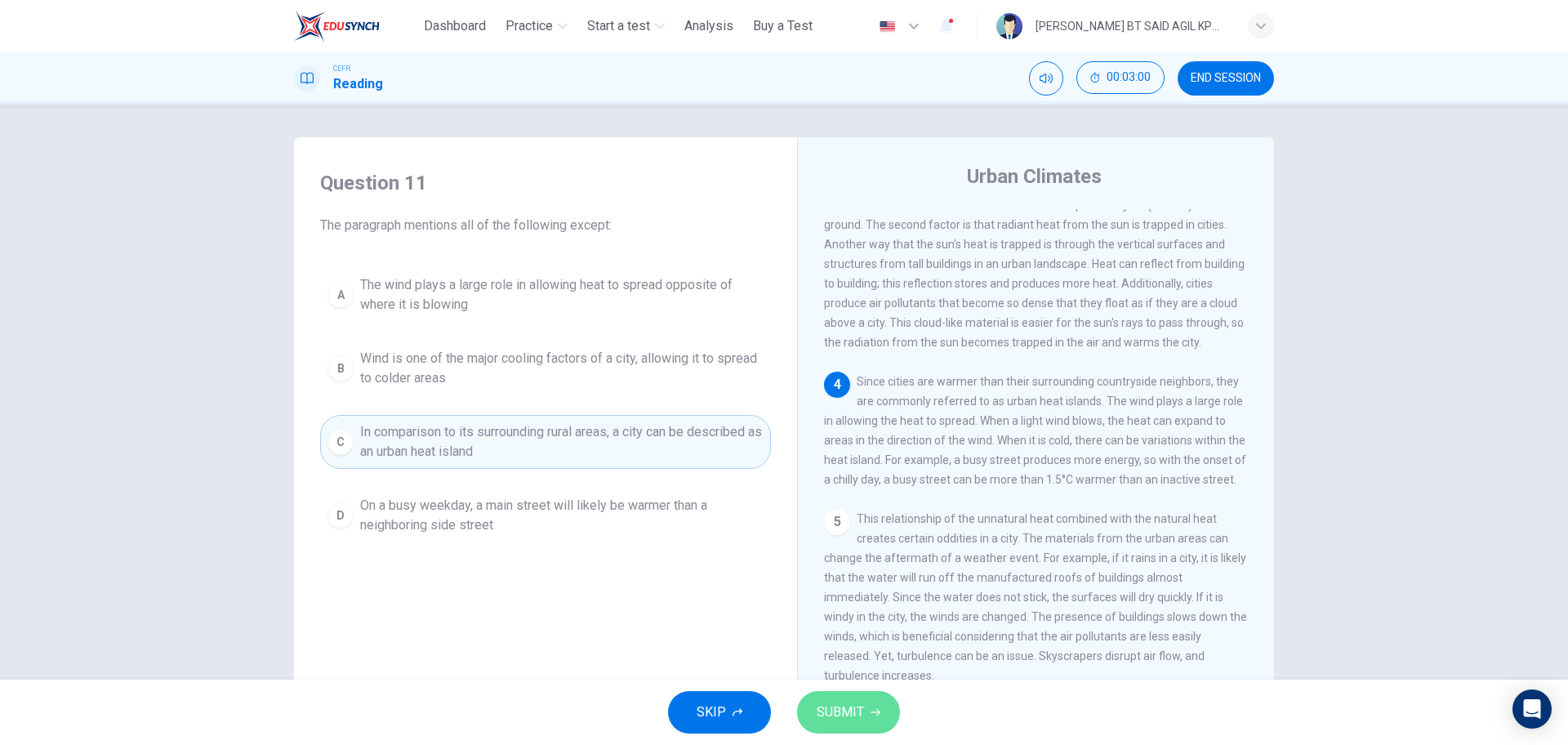
click at [852, 723] on span "SUBMIT" at bounding box center [840, 713] width 48 height 23
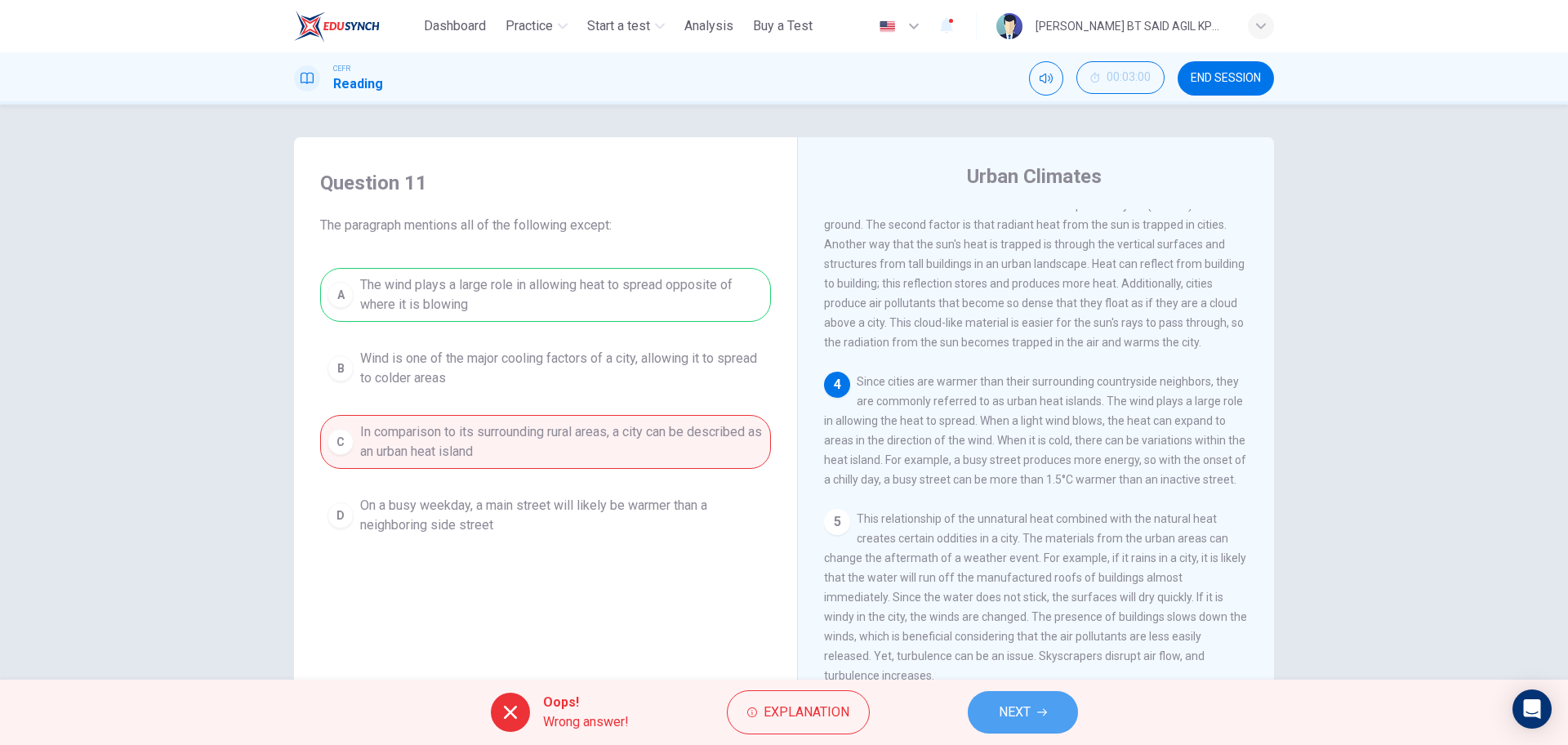
click at [1003, 723] on span "NEXT" at bounding box center [1014, 713] width 32 height 23
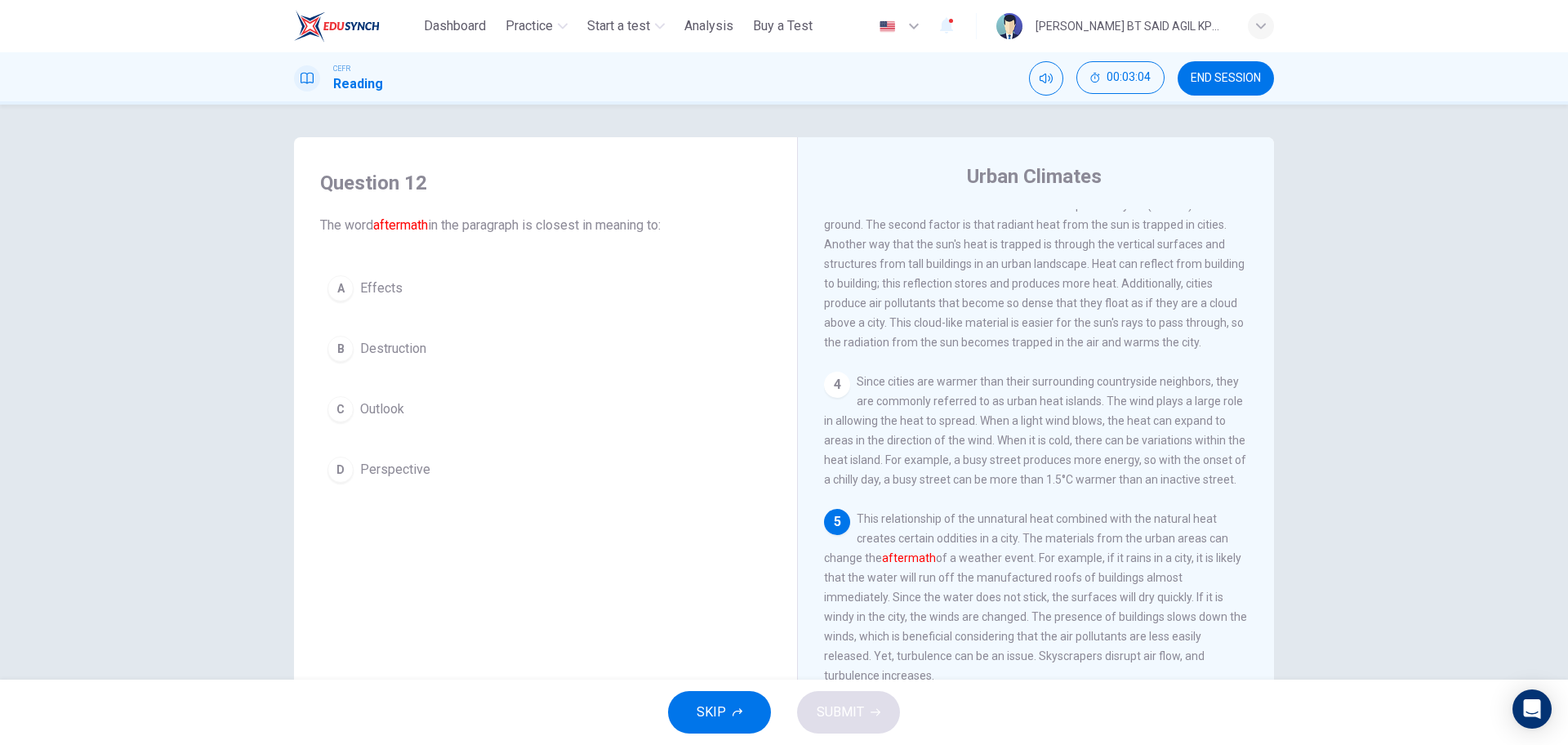
click at [362, 408] on span "Outlook" at bounding box center [382, 409] width 44 height 20
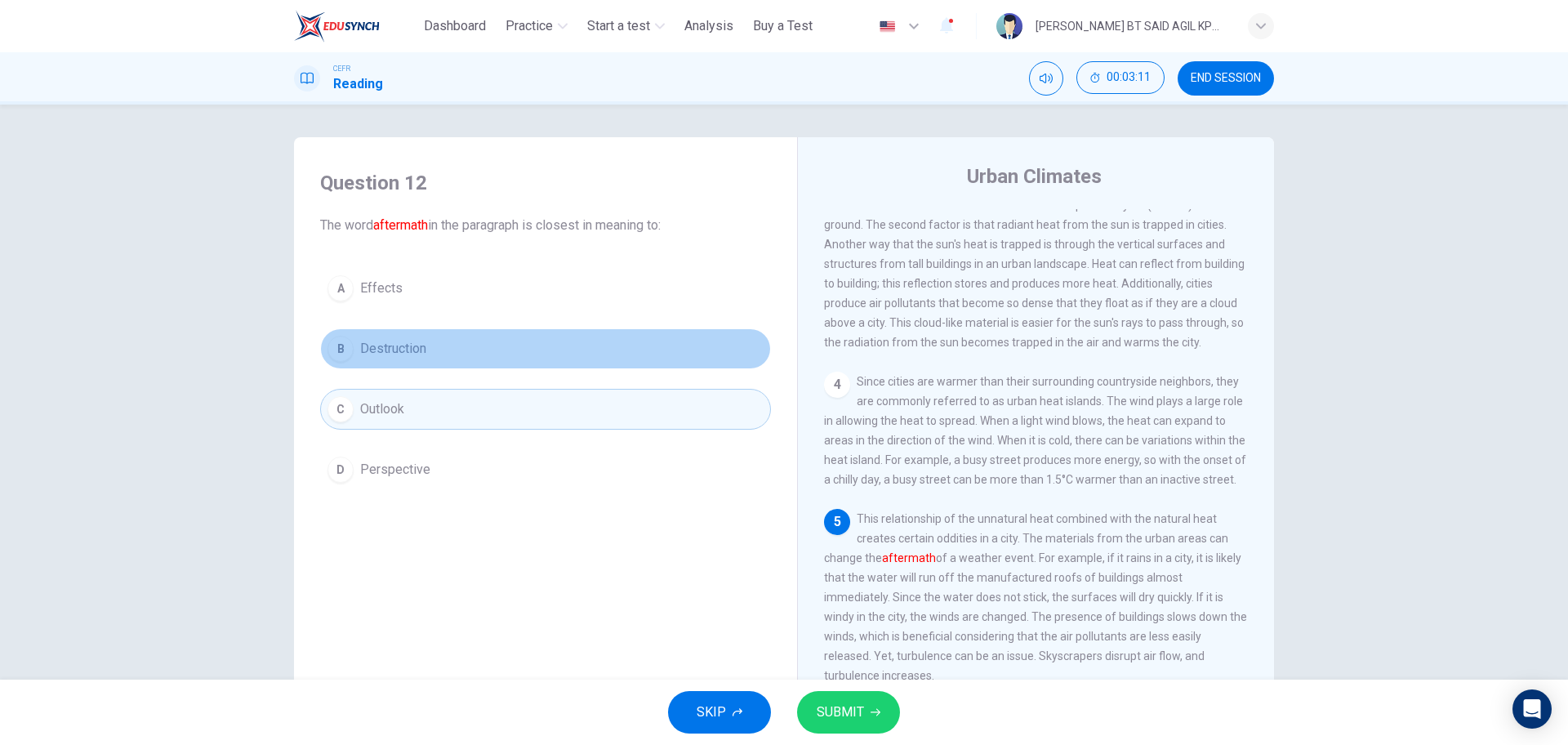
click at [445, 359] on button "B Destruction" at bounding box center [545, 349] width 451 height 41
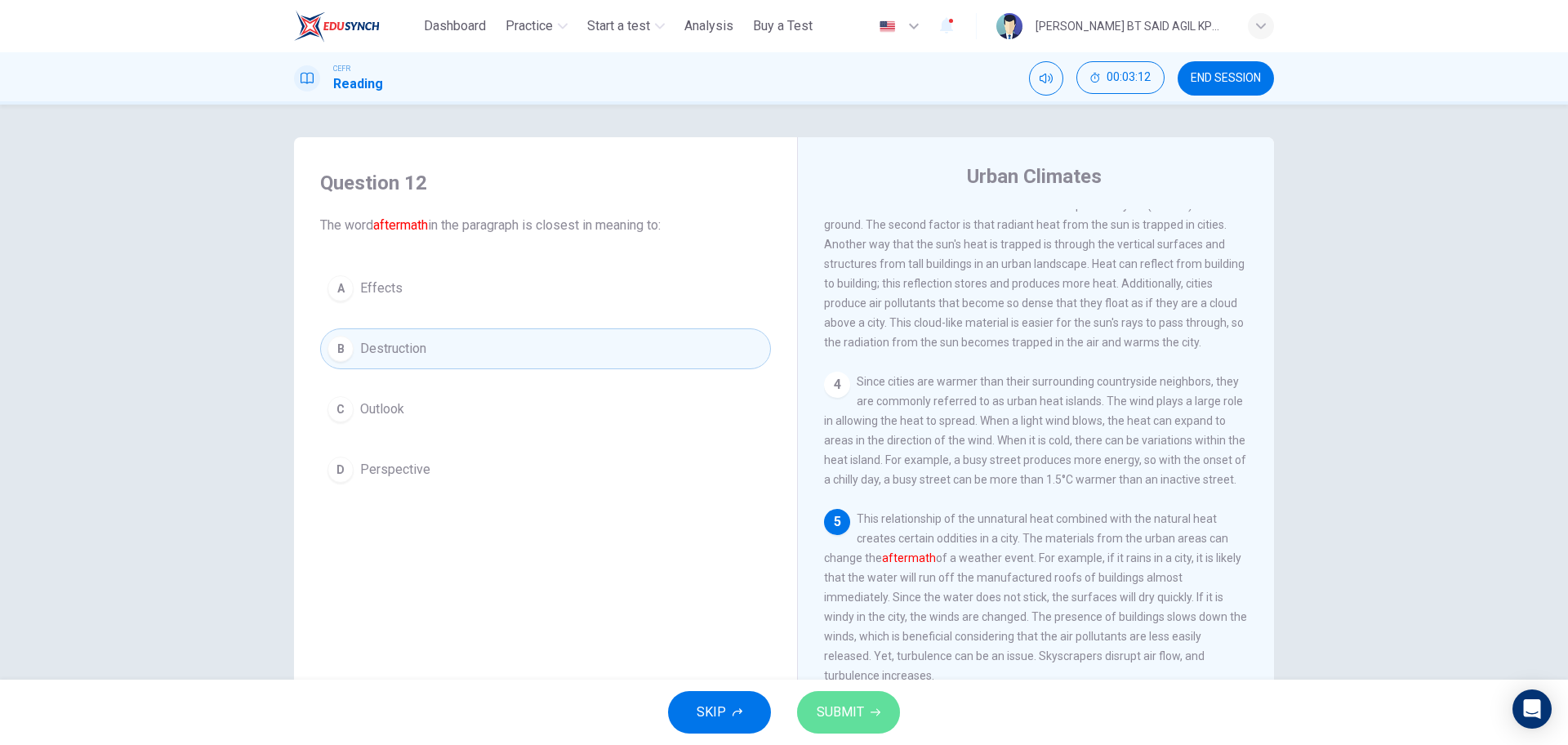
click at [865, 700] on button "SUBMIT" at bounding box center [849, 713] width 103 height 42
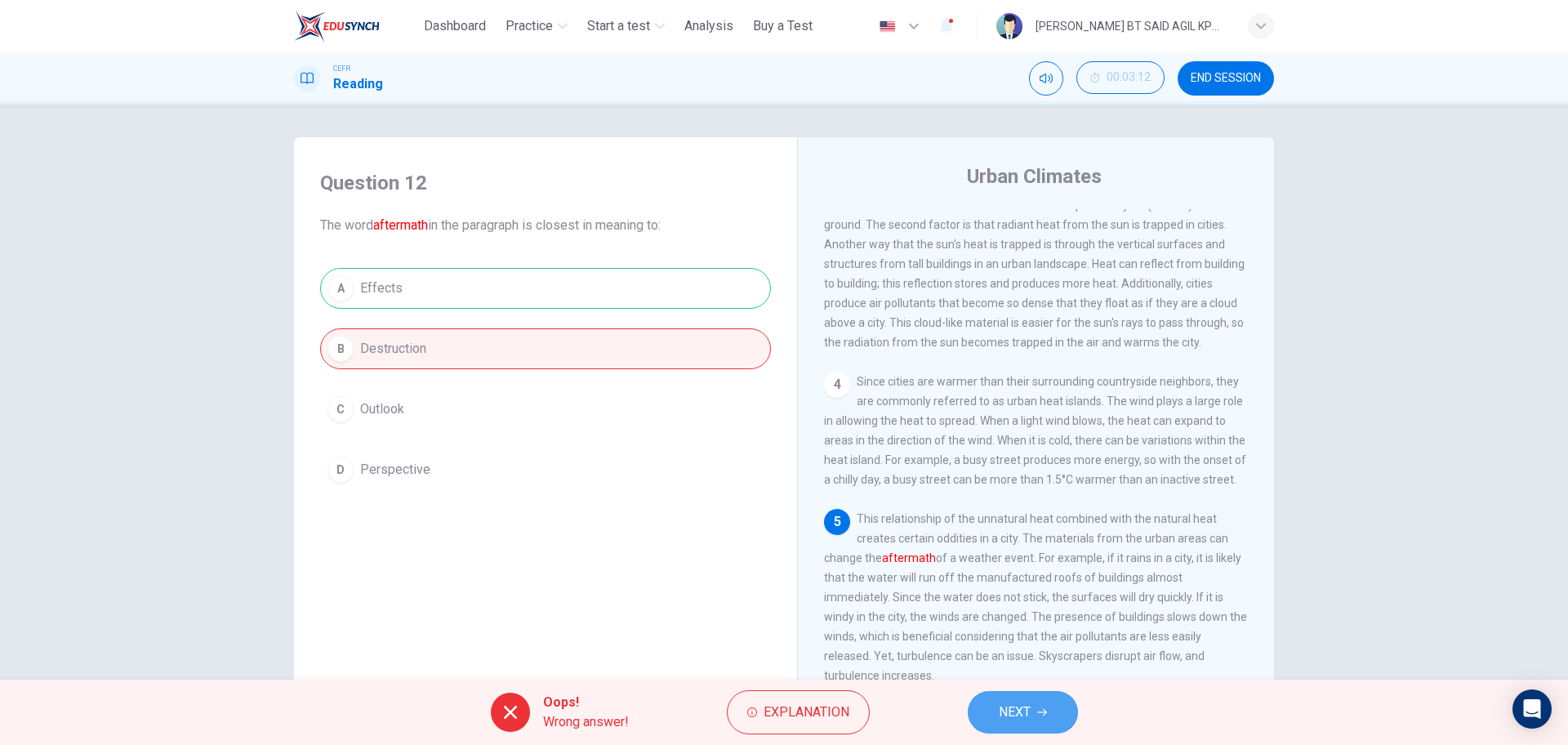
click at [978, 716] on button "NEXT" at bounding box center [1023, 713] width 110 height 42
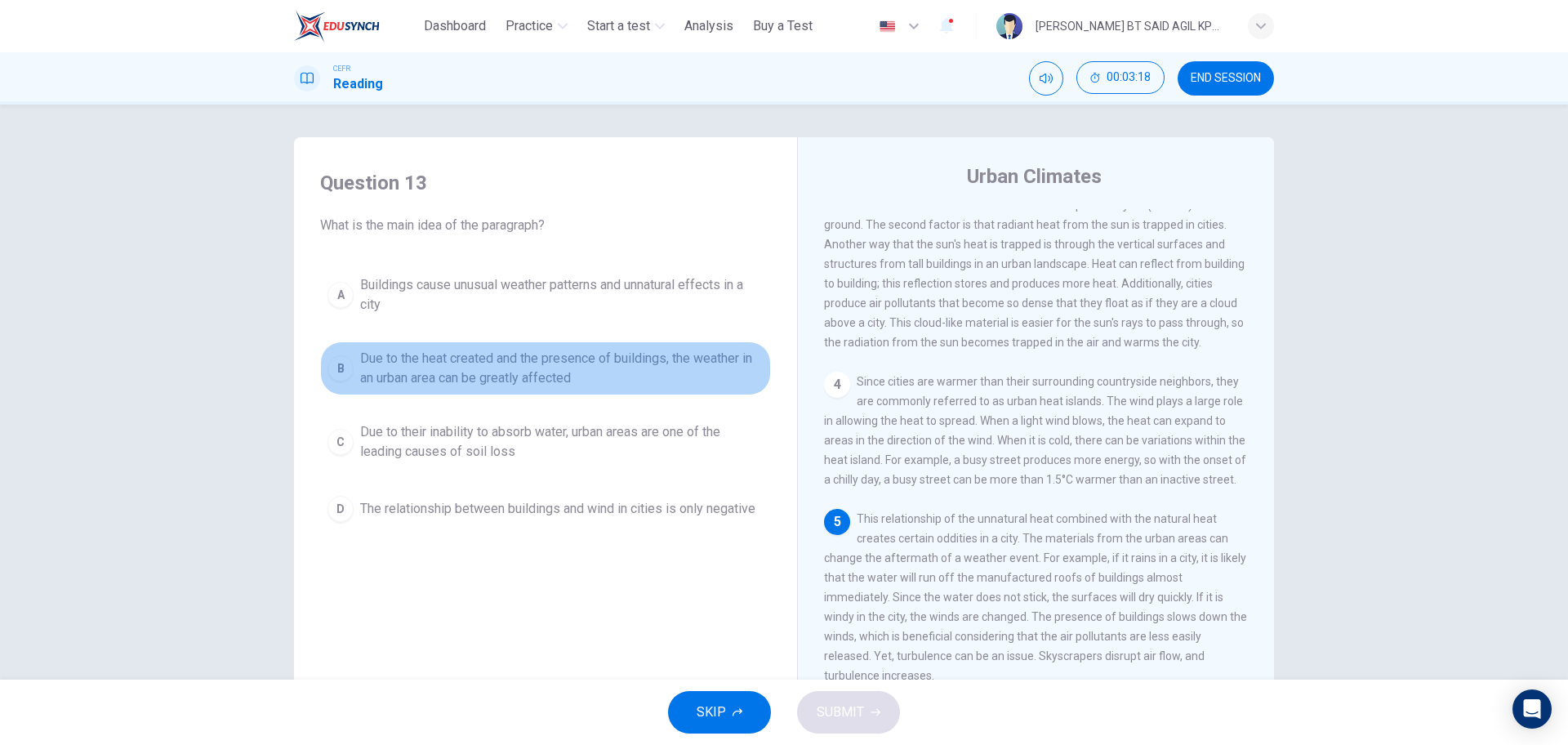
click at [545, 355] on span "Due to the heat created and the presence of buildings, the weather in an urban …" at bounding box center [562, 368] width 404 height 39
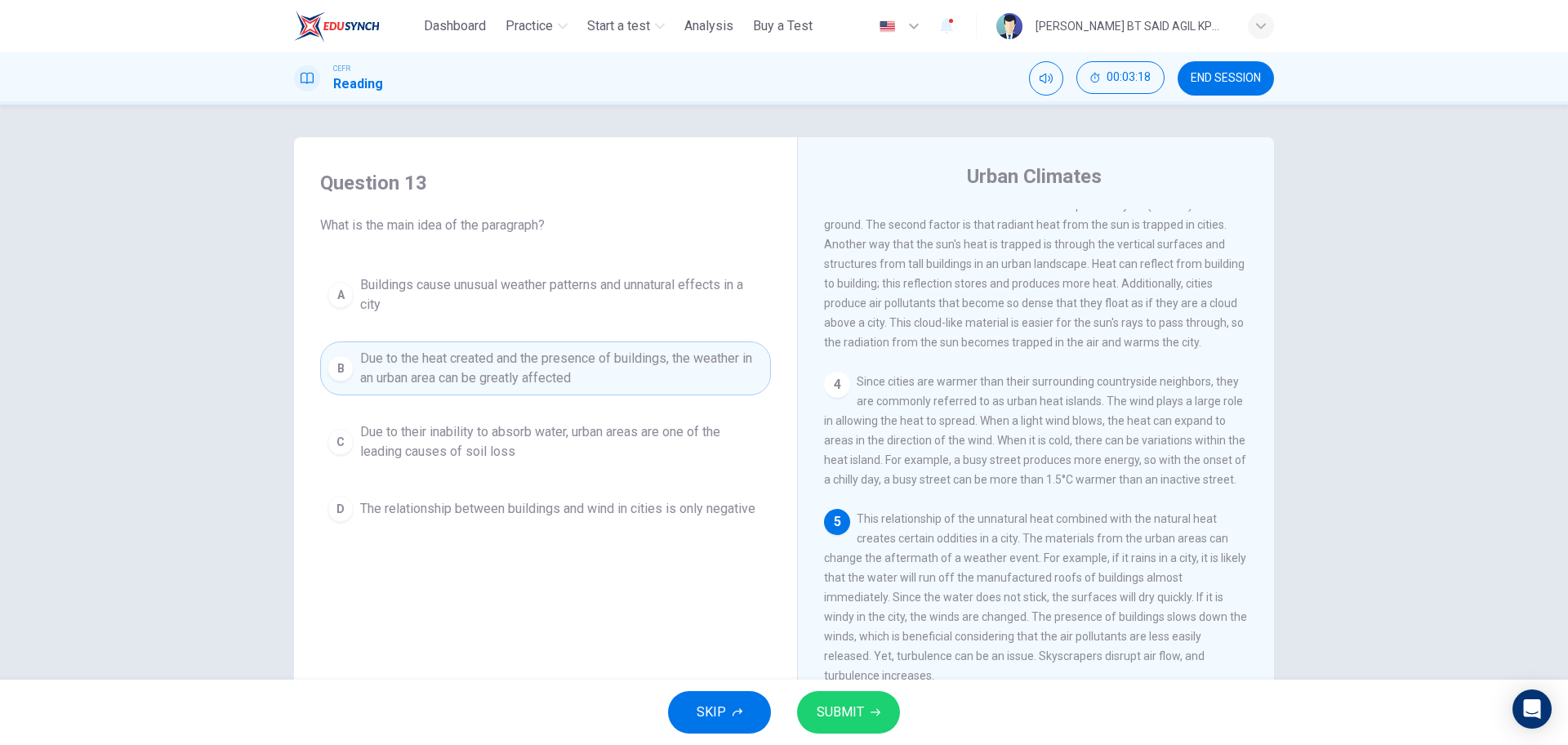
drag, startPoint x: 855, startPoint y: 709, endPoint x: 820, endPoint y: 688, distance: 40.8
click at [853, 710] on span "SUBMIT" at bounding box center [840, 713] width 48 height 23
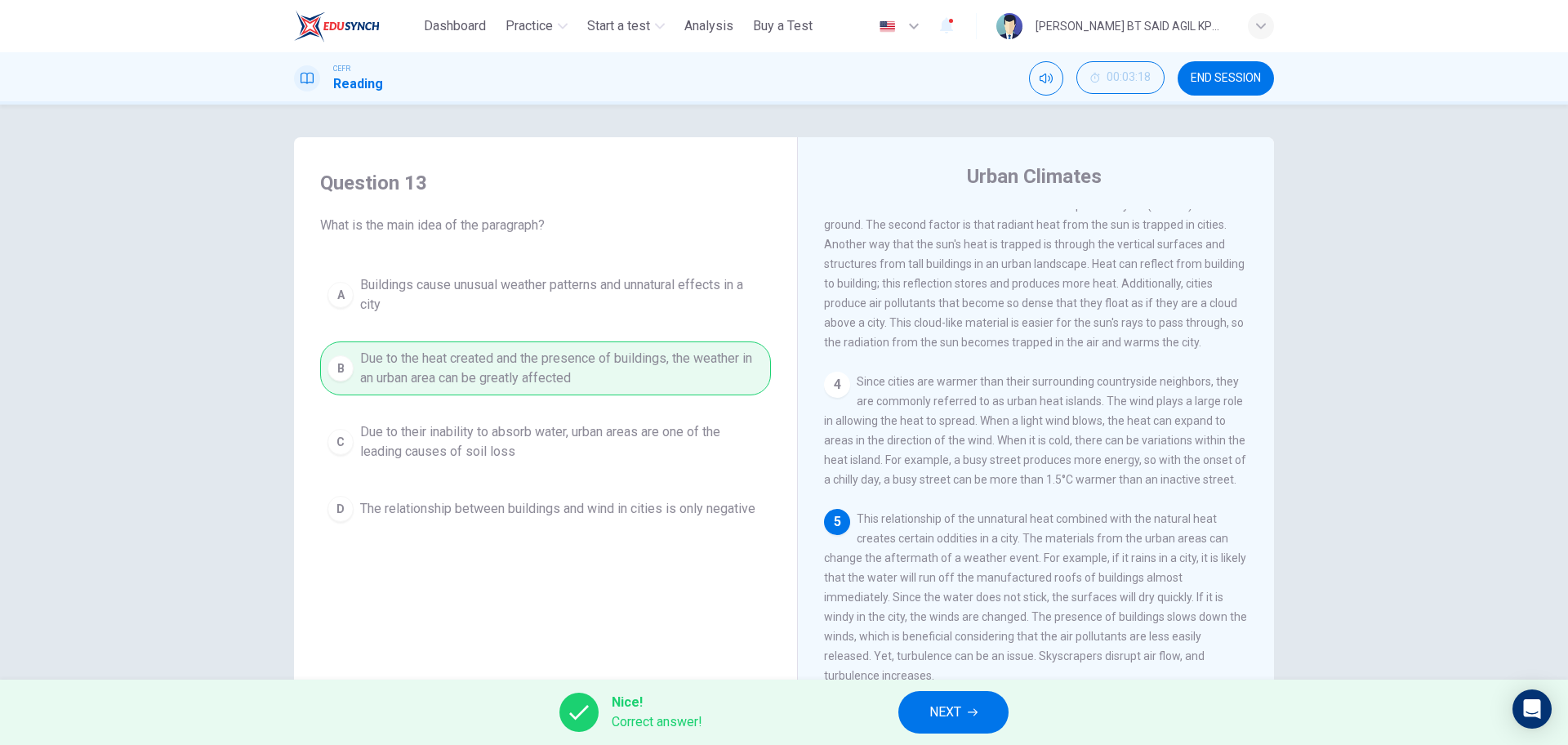
click at [941, 709] on span "NEXT" at bounding box center [944, 713] width 32 height 23
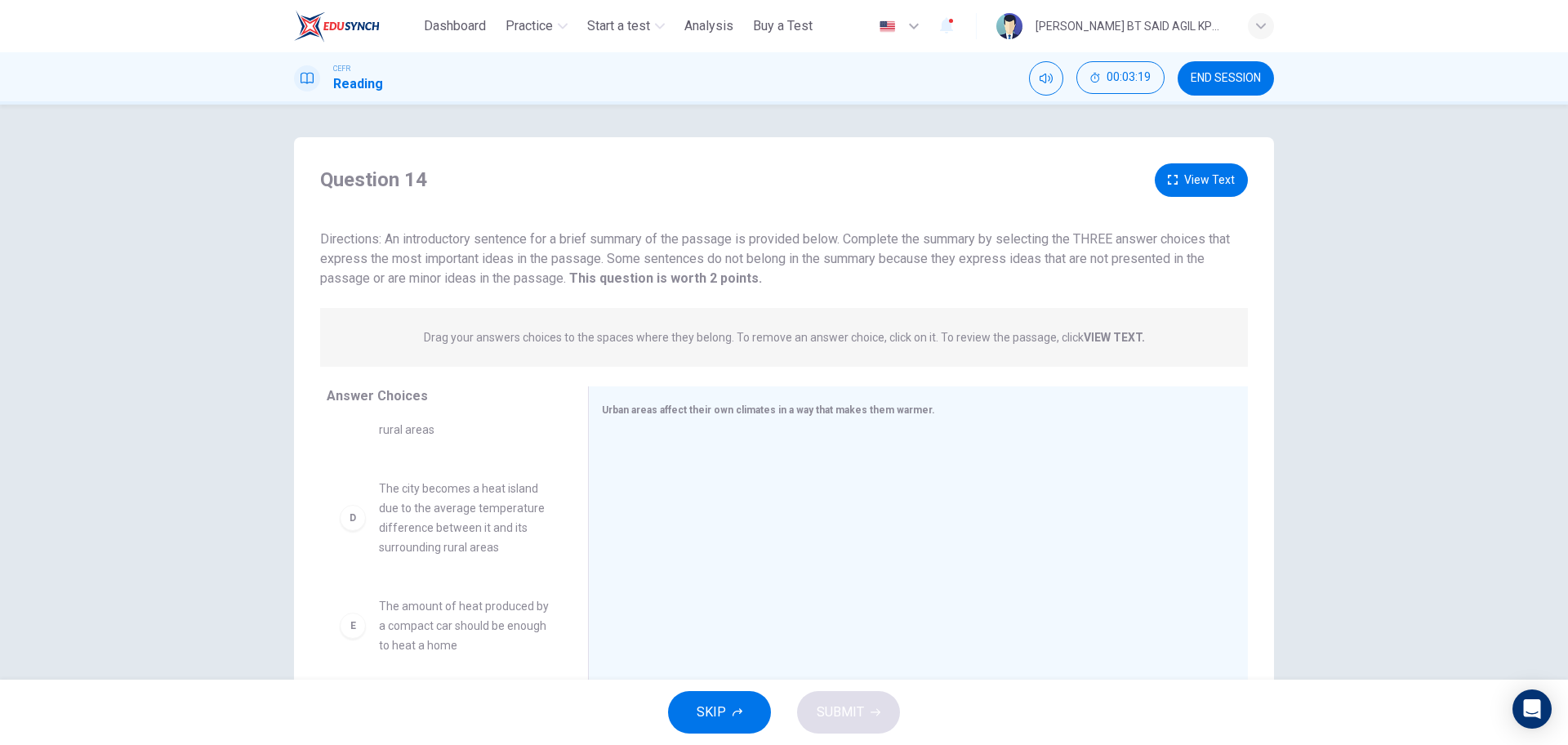
scroll to position [0, 0]
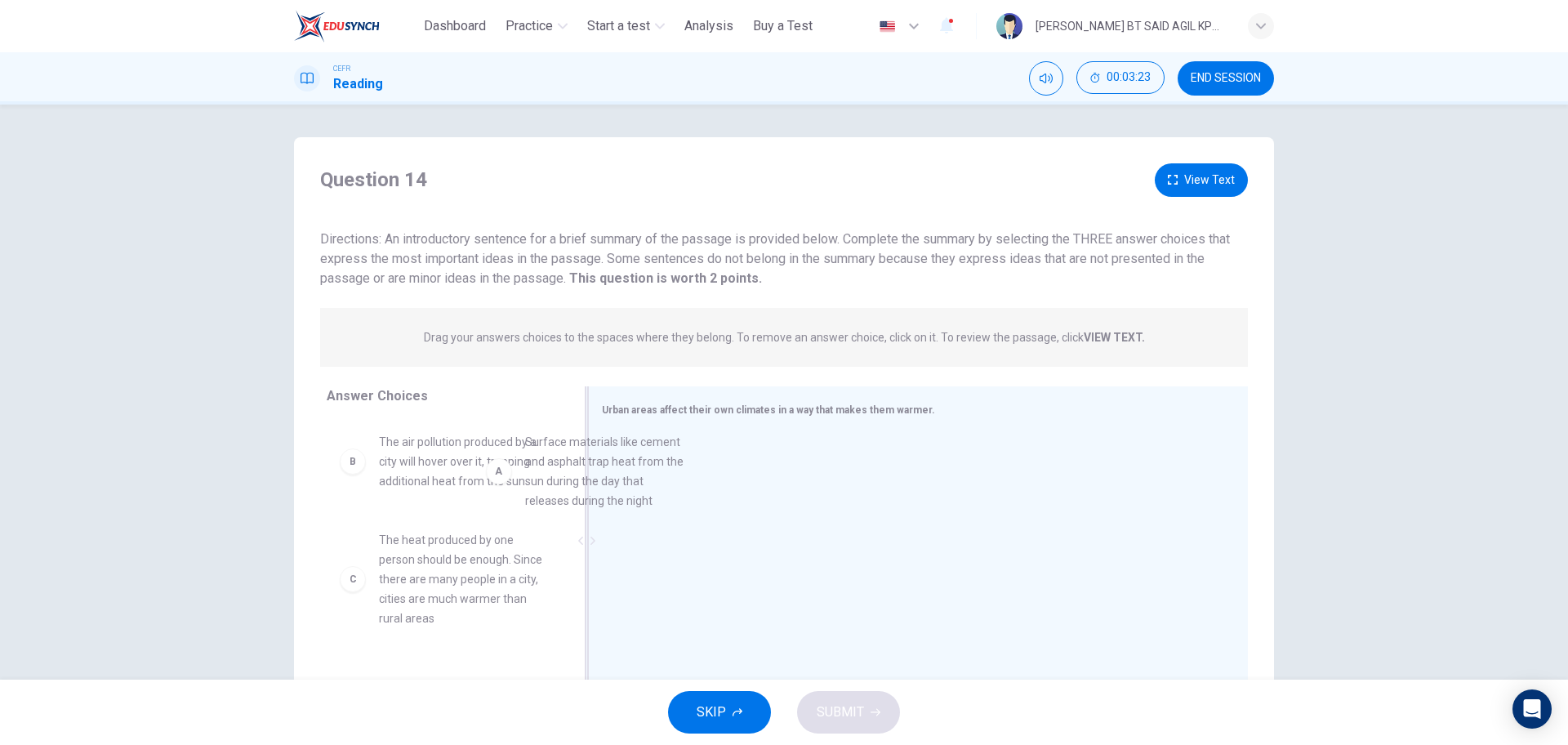
drag, startPoint x: 444, startPoint y: 501, endPoint x: 675, endPoint y: 500, distance: 231.0
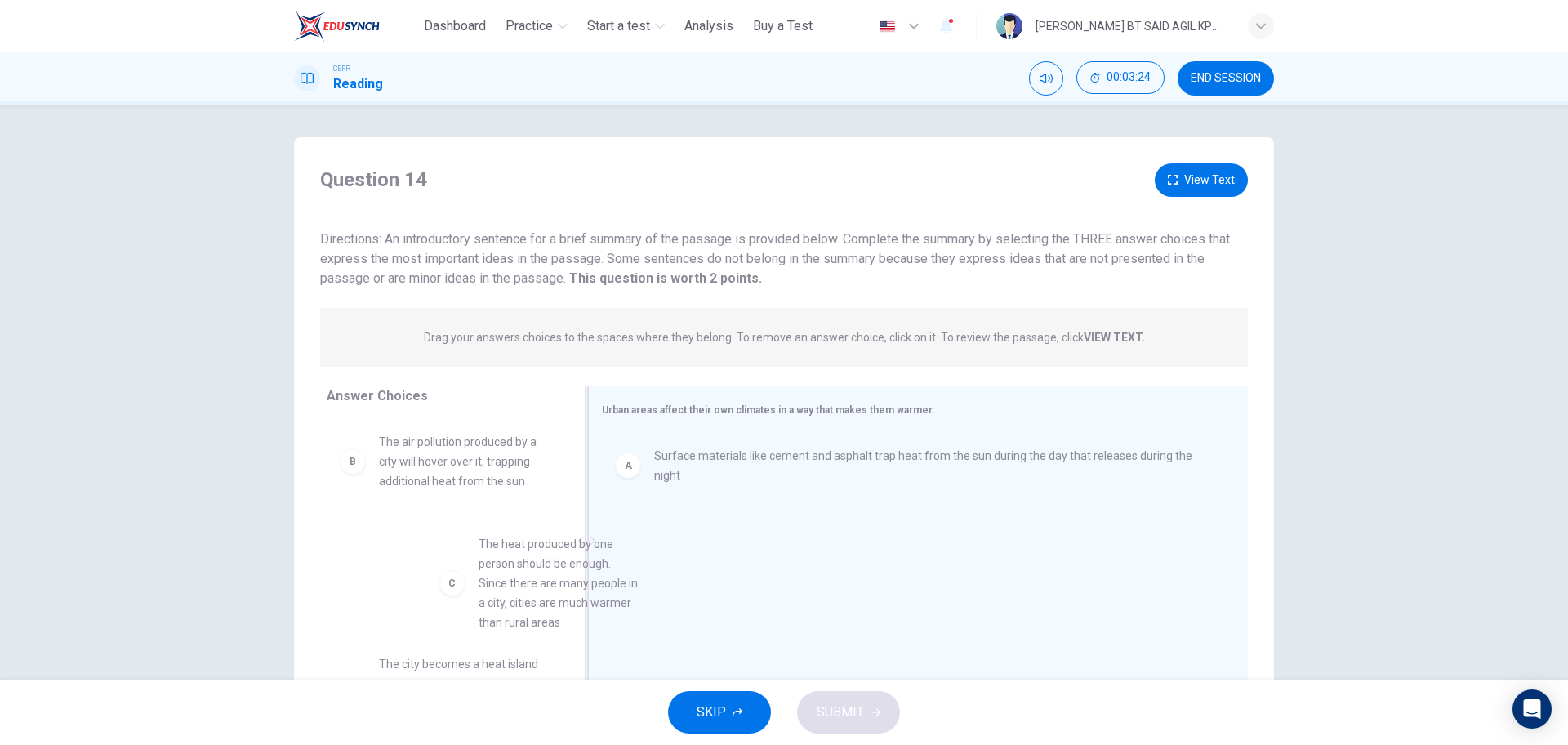
drag, startPoint x: 447, startPoint y: 568, endPoint x: 794, endPoint y: 573, distance: 347.0
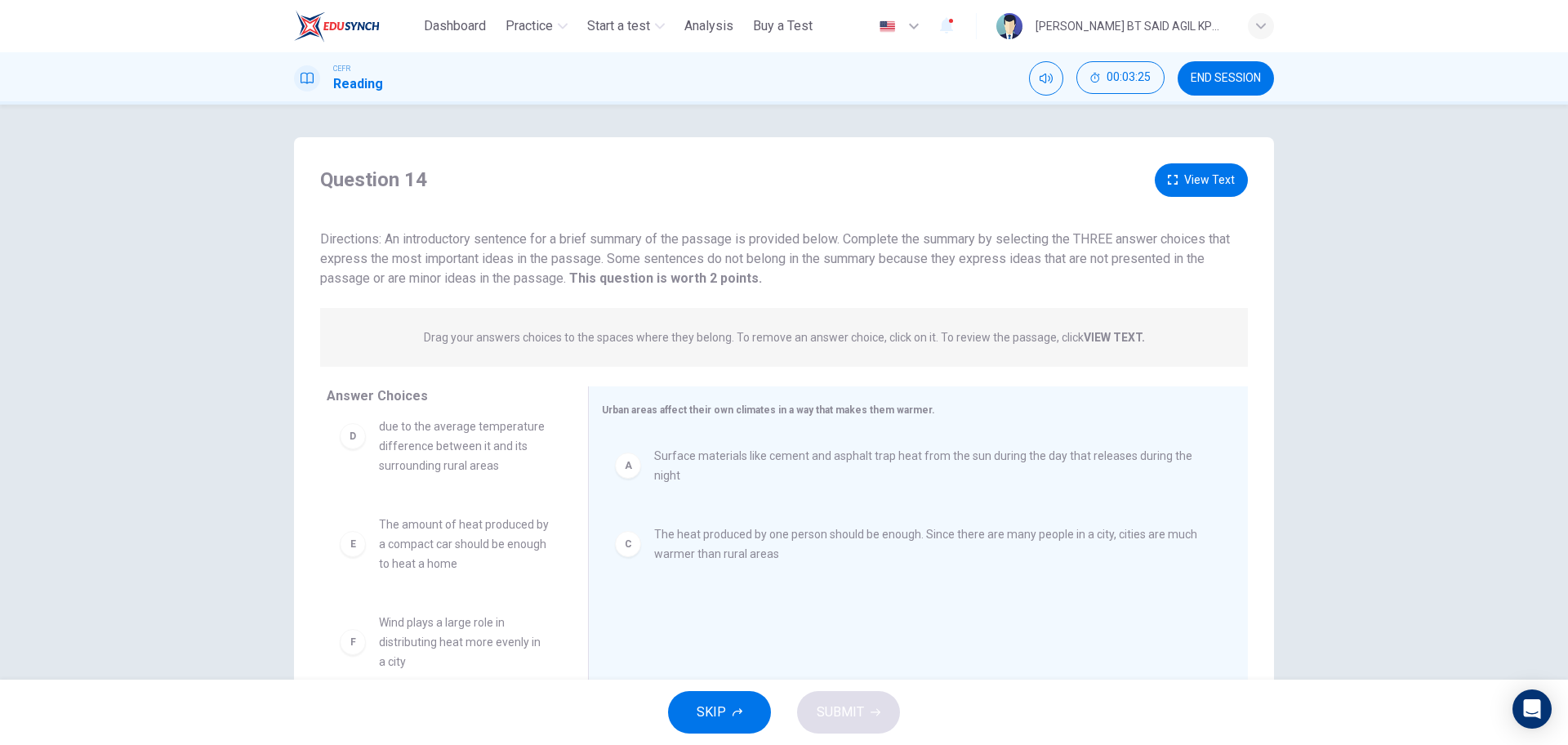
scroll to position [147, 0]
drag, startPoint x: 452, startPoint y: 639, endPoint x: 776, endPoint y: 634, distance: 324.0
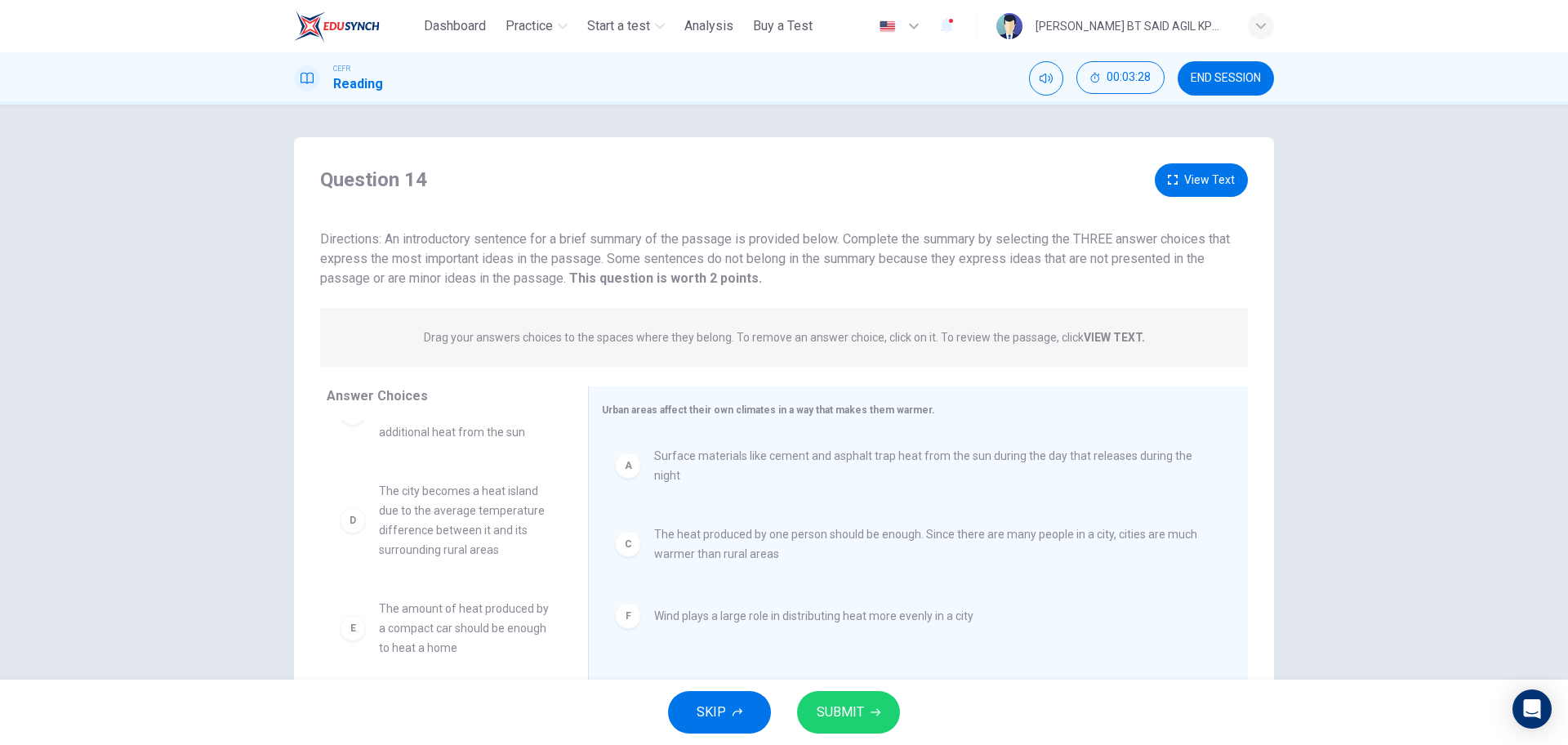
scroll to position [49, 0]
click at [849, 710] on span "SUBMIT" at bounding box center [840, 713] width 48 height 23
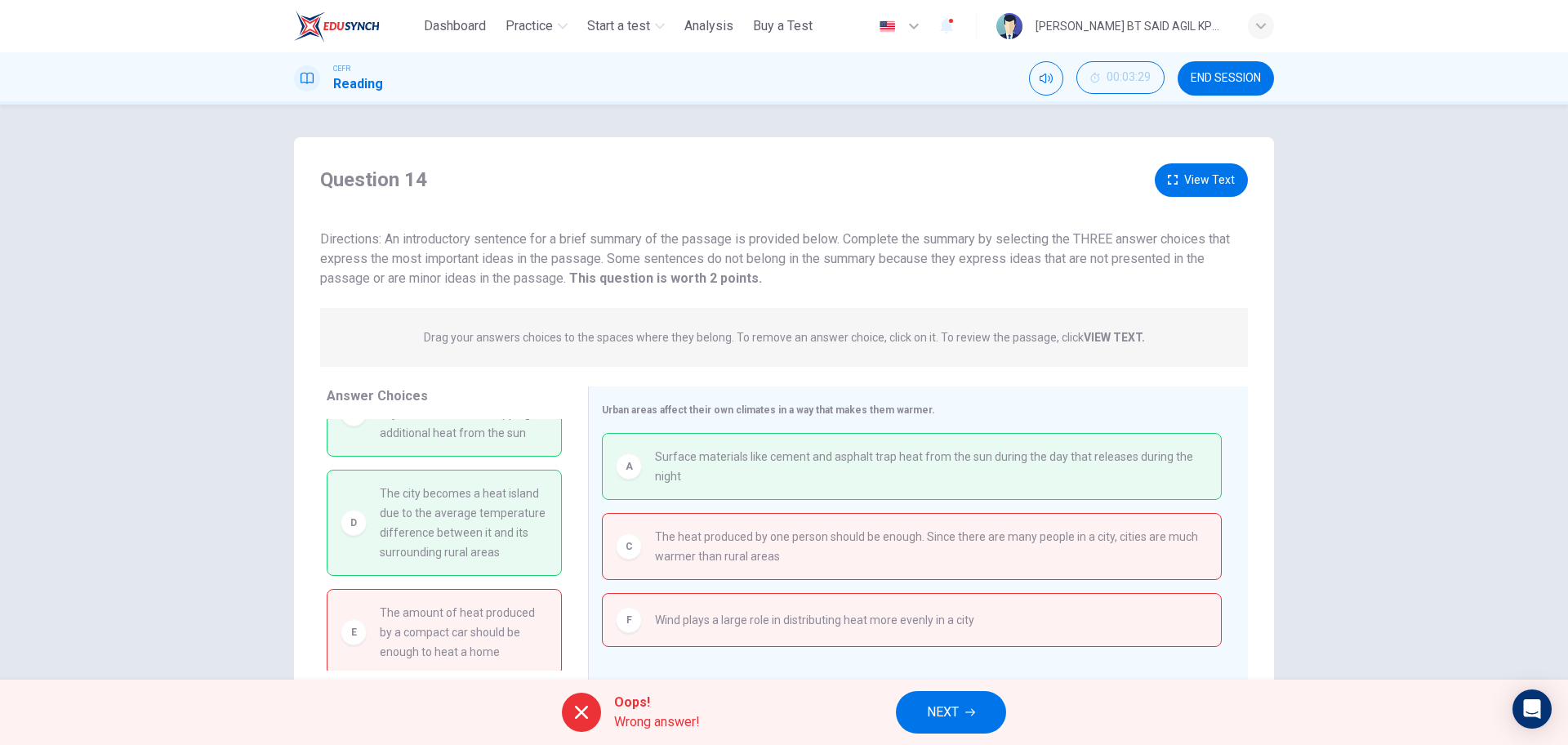
click at [943, 715] on span "NEXT" at bounding box center [943, 713] width 32 height 23
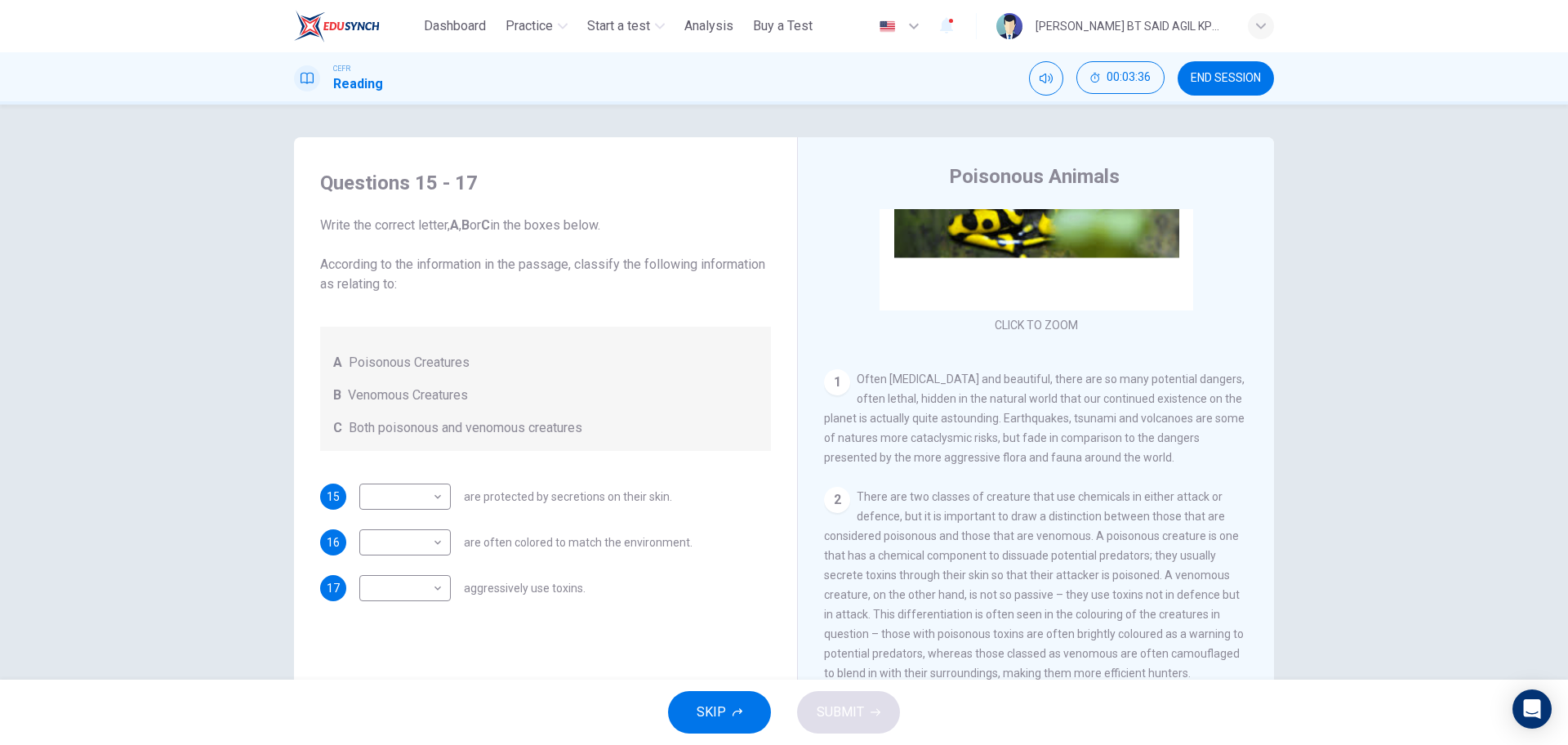
scroll to position [204, 0]
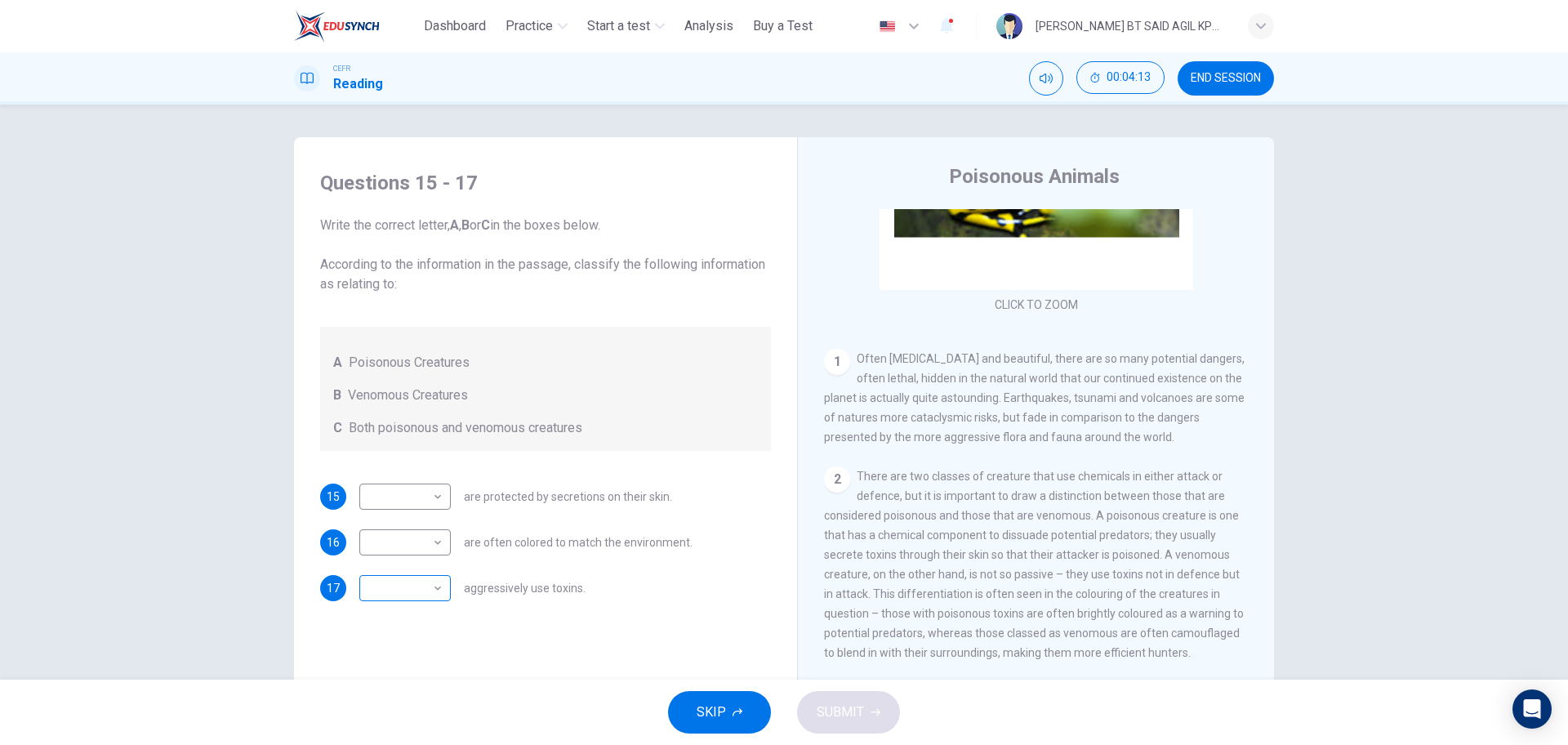
click at [430, 585] on body "This site uses cookies, as explained in our Privacy Policy . If you agree to th…" at bounding box center [784, 372] width 1568 height 745
click at [374, 644] on li "B" at bounding box center [400, 640] width 92 height 26
type input "*"
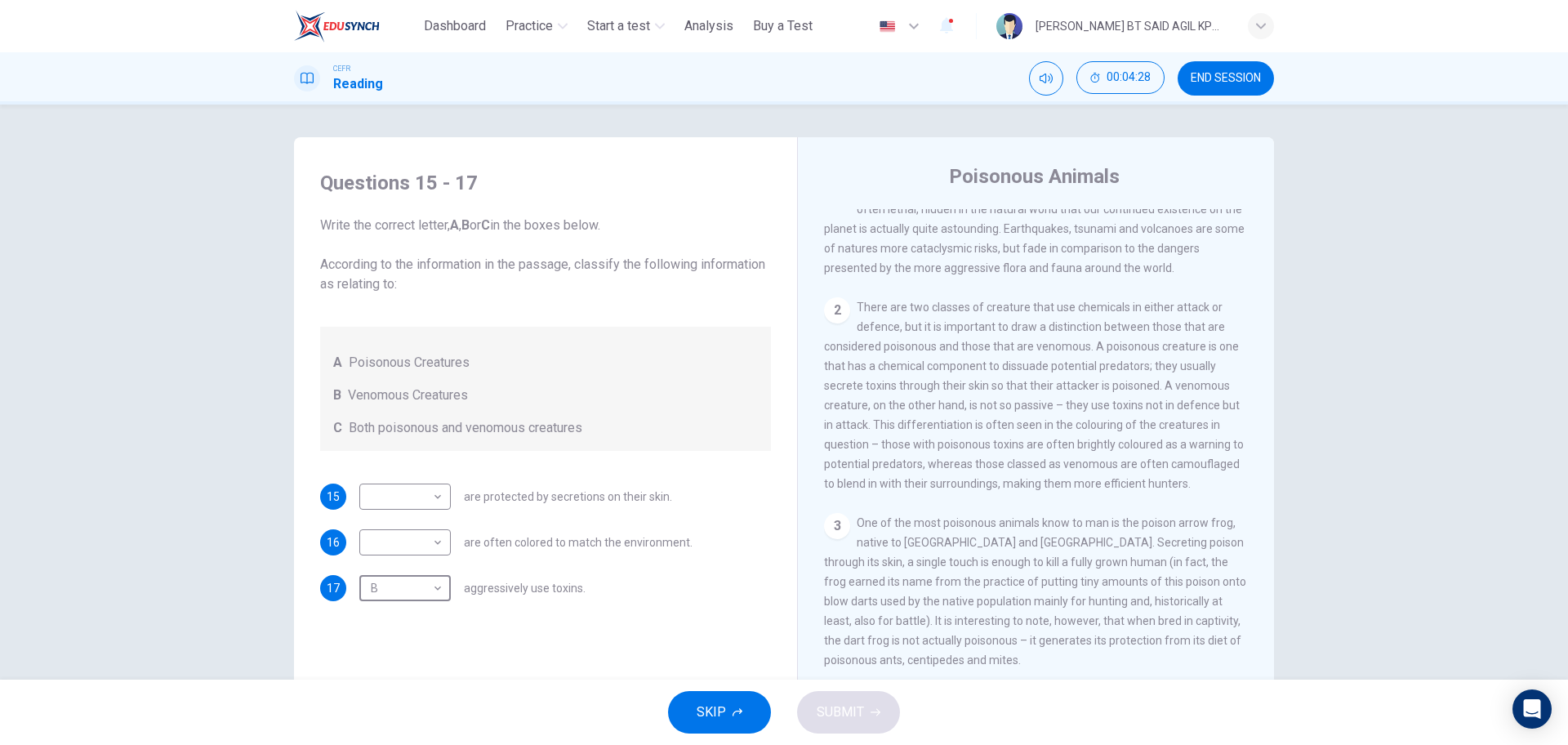
scroll to position [409, 0]
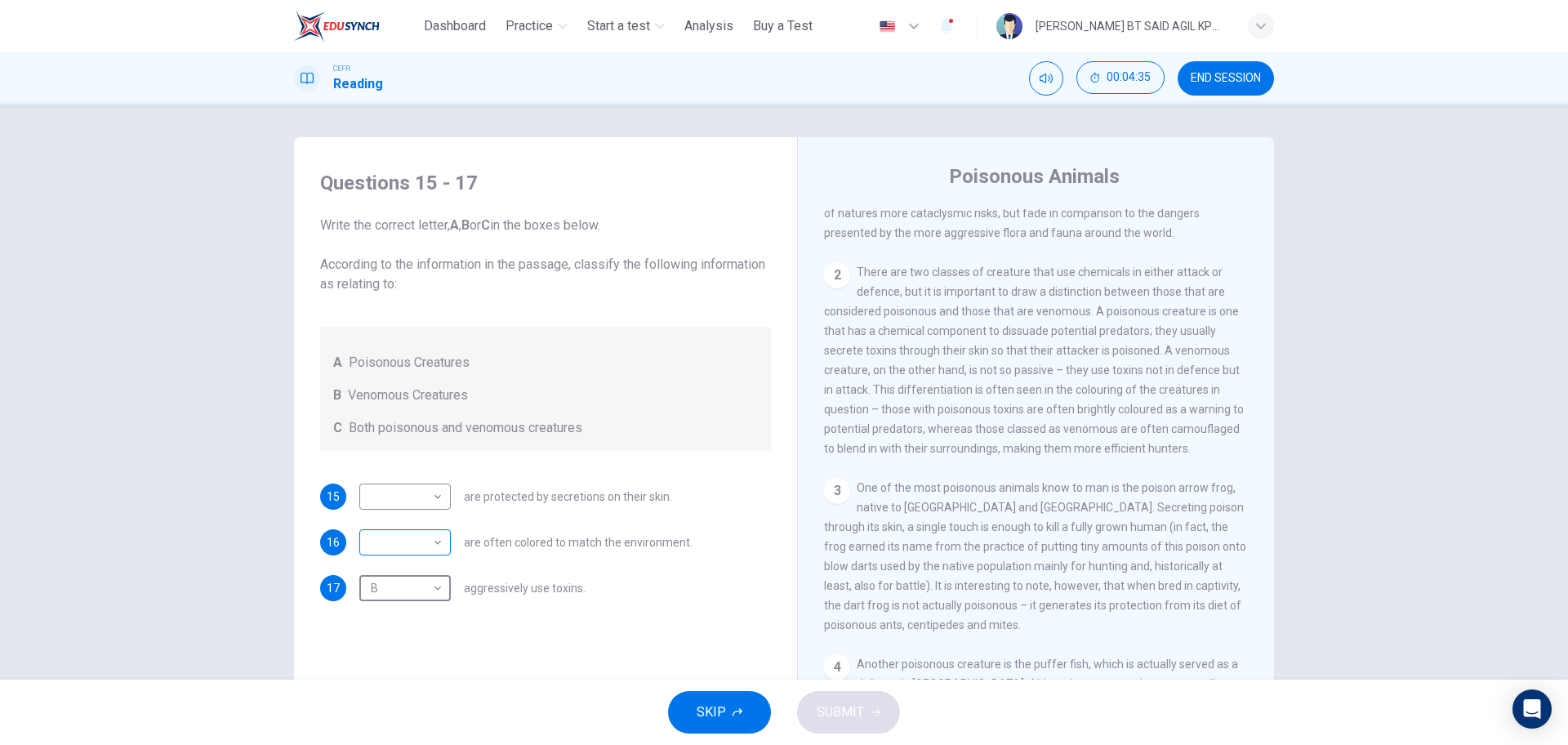
click at [437, 539] on body "This site uses cookies, as explained in our Privacy Policy . If you agree to th…" at bounding box center [784, 372] width 1568 height 745
click at [402, 593] on li "B" at bounding box center [400, 594] width 92 height 26
type input "*"
click at [441, 494] on div "​ ​" at bounding box center [405, 496] width 92 height 26
click at [433, 493] on body "This site uses cookies, as explained in our Privacy Policy . If you agree to th…" at bounding box center [784, 372] width 1568 height 745
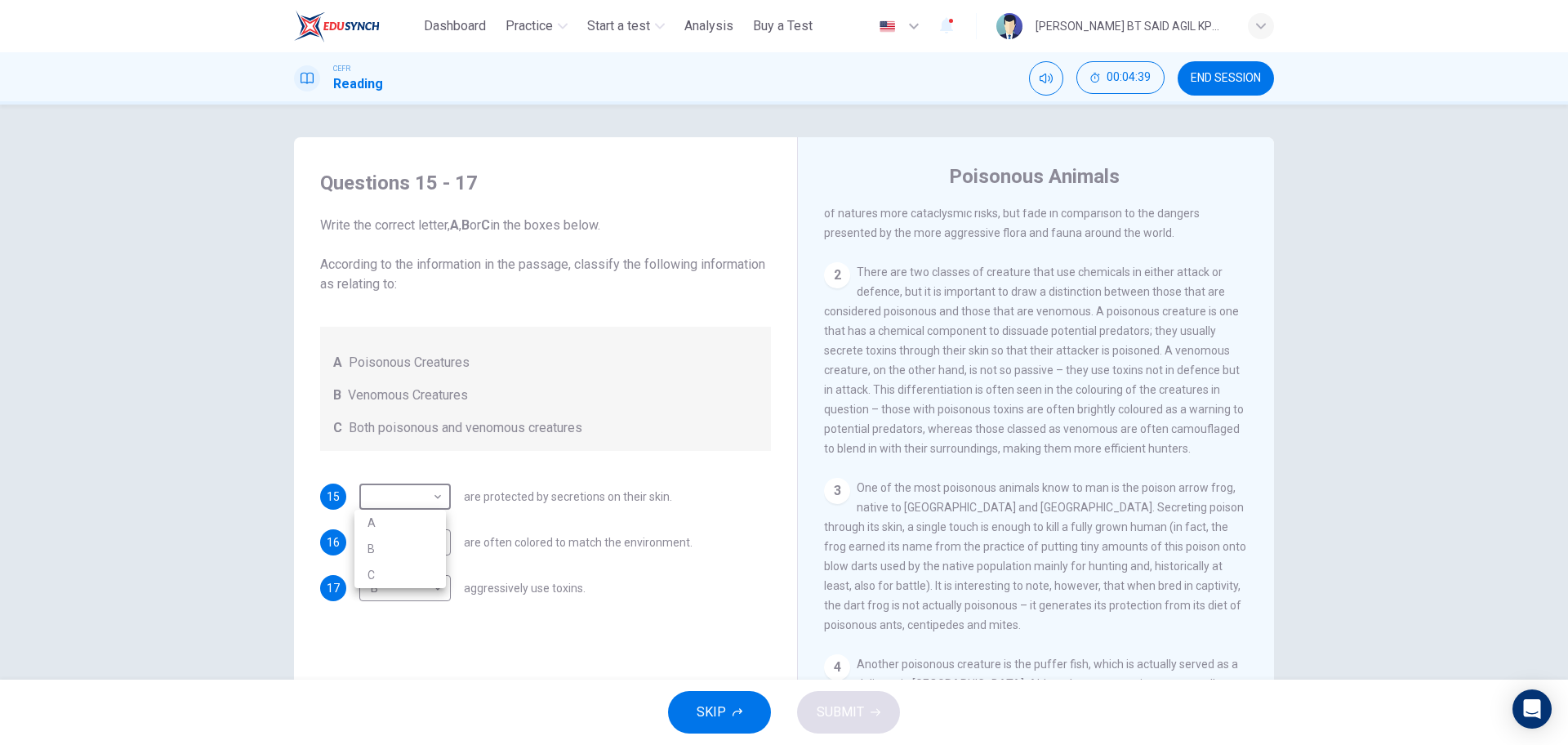
click at [393, 522] on li "A" at bounding box center [400, 522] width 92 height 26
type input "*"
click at [861, 713] on button "SUBMIT" at bounding box center [849, 713] width 103 height 42
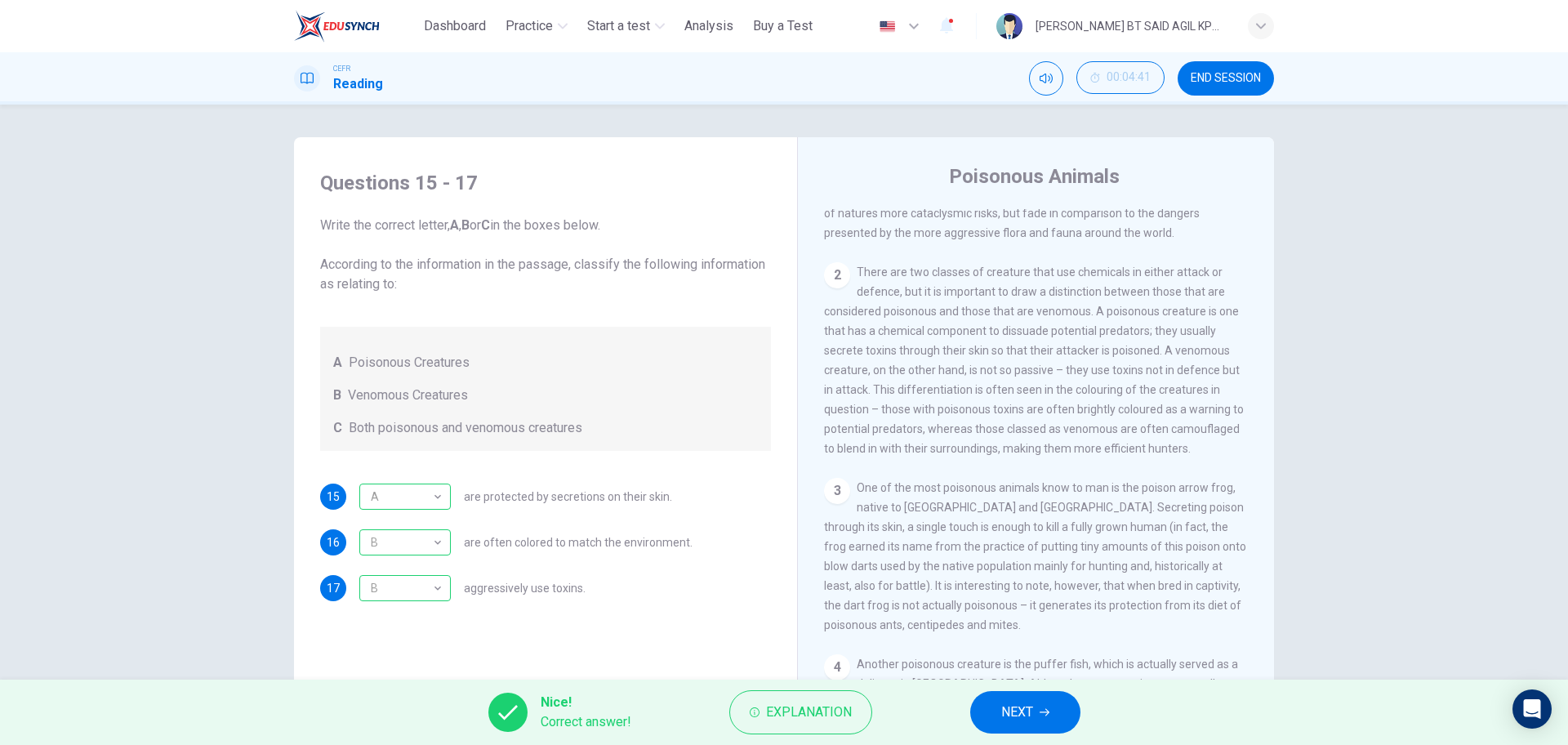
click at [1029, 714] on span "NEXT" at bounding box center [1017, 713] width 32 height 23
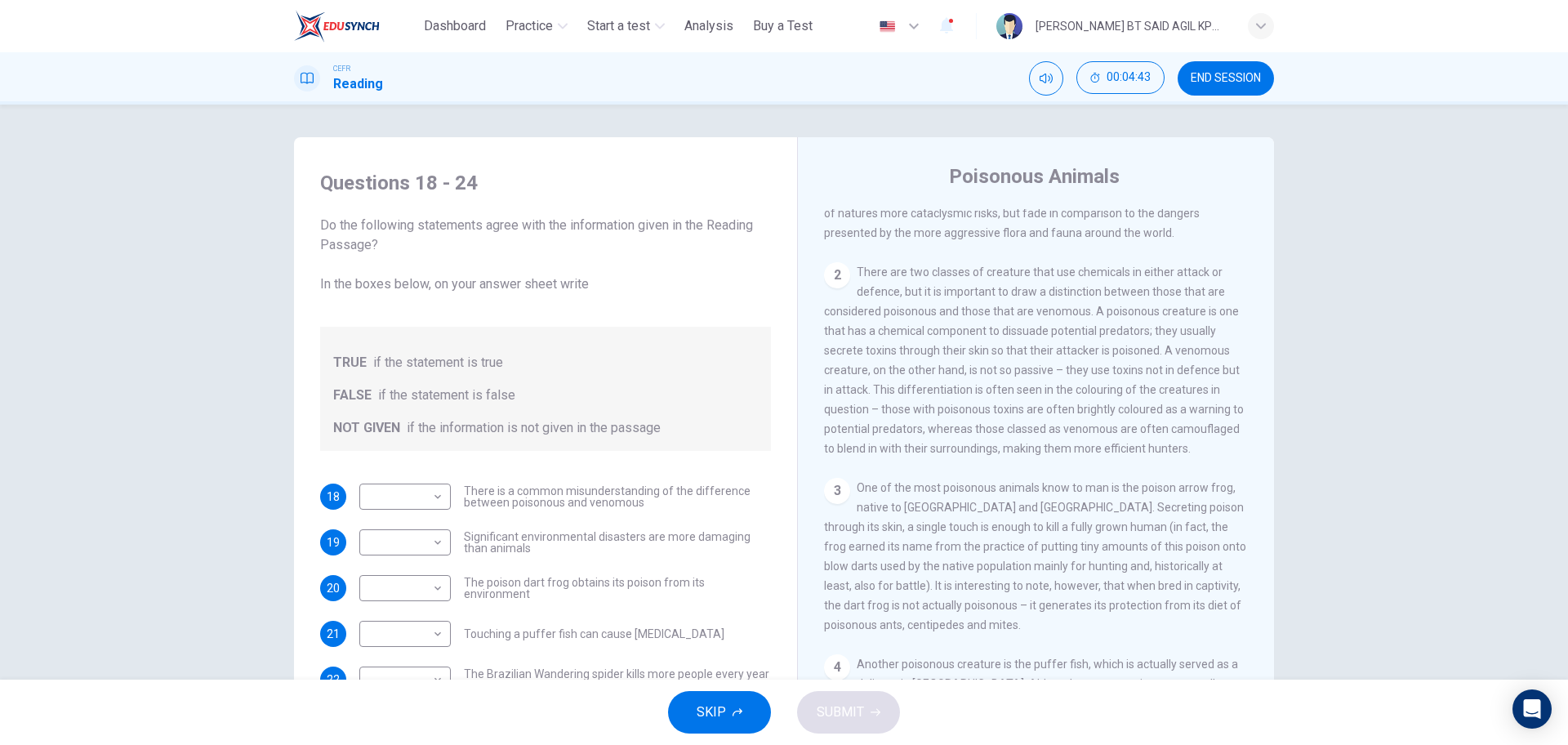
scroll to position [102, 0]
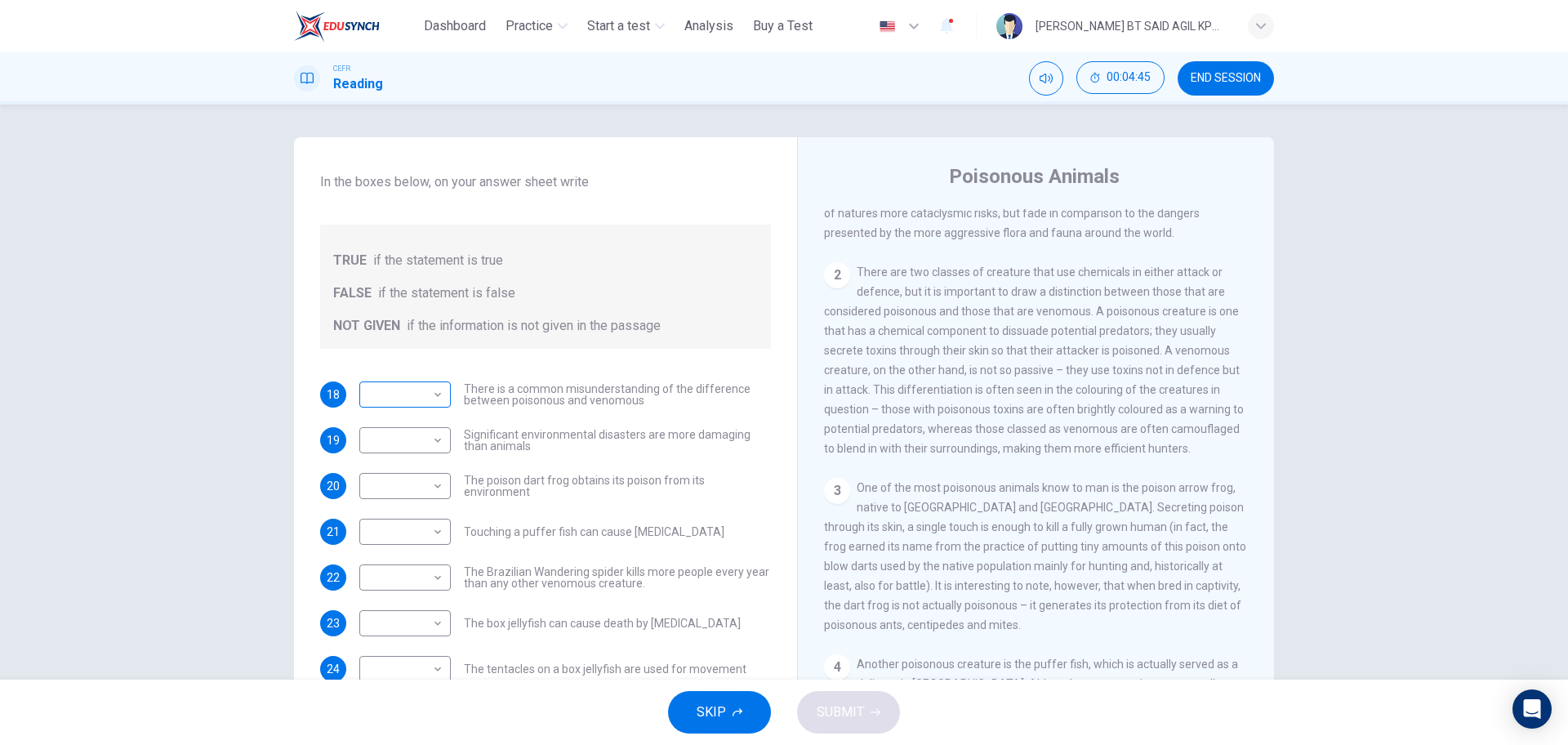
click at [428, 396] on body "This site uses cookies, as explained in our Privacy Policy . If you agree to th…" at bounding box center [784, 372] width 1568 height 745
click at [413, 471] on li "NOT GIVEN" at bounding box center [400, 473] width 92 height 26
click at [432, 393] on body "This site uses cookies, as explained in our Privacy Policy . If you agree to th…" at bounding box center [784, 372] width 1568 height 745
click at [402, 453] on li "FALSE" at bounding box center [400, 446] width 92 height 26
type input "*****"
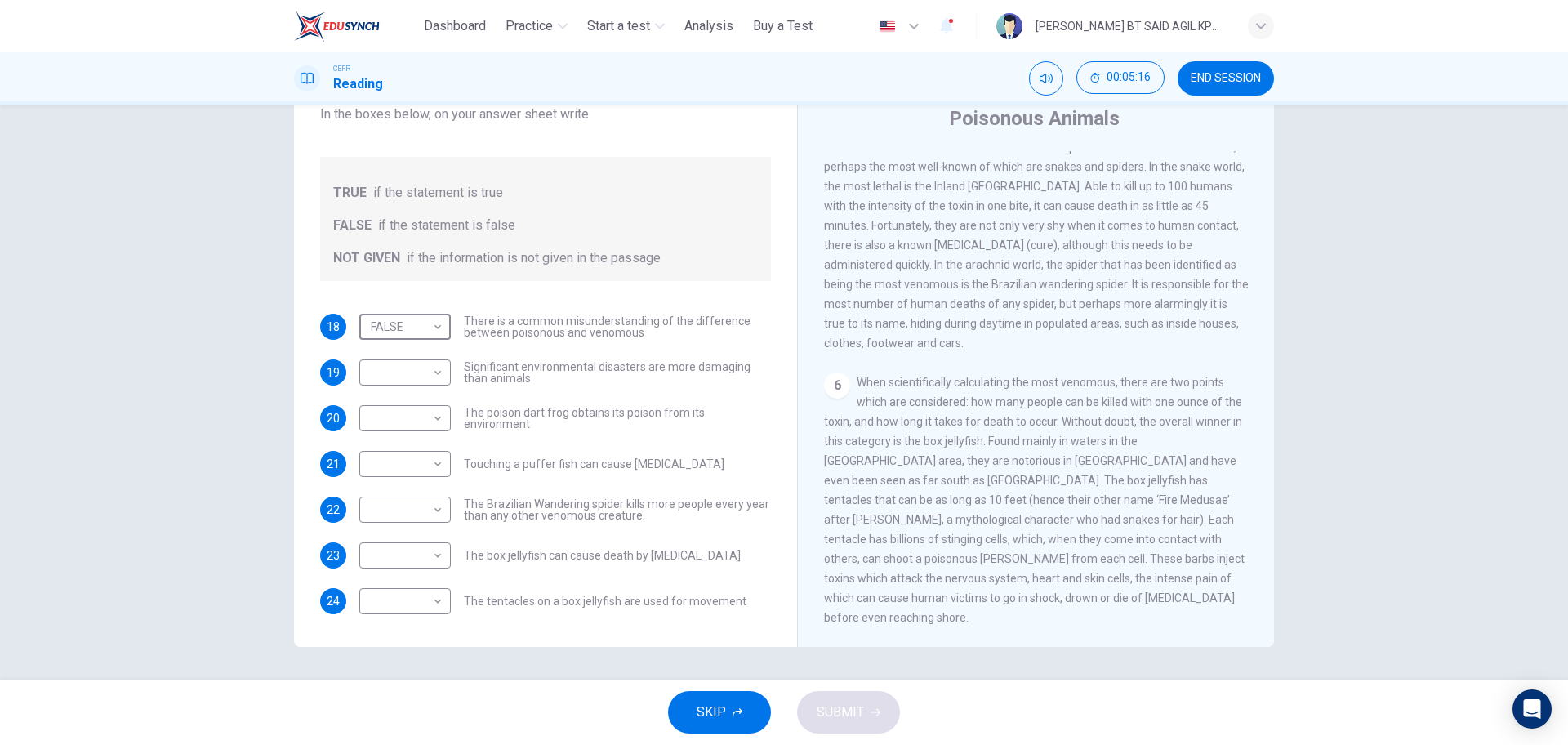
scroll to position [1089, 0]
click at [436, 365] on body "This site uses cookies, as explained in our Privacy Policy . If you agree to th…" at bounding box center [784, 372] width 1568 height 745
click at [404, 391] on li "TRUE" at bounding box center [400, 398] width 92 height 26
type input "****"
click at [431, 415] on body "This site uses cookies, as explained in our Privacy Policy . If you agree to th…" at bounding box center [784, 372] width 1568 height 745
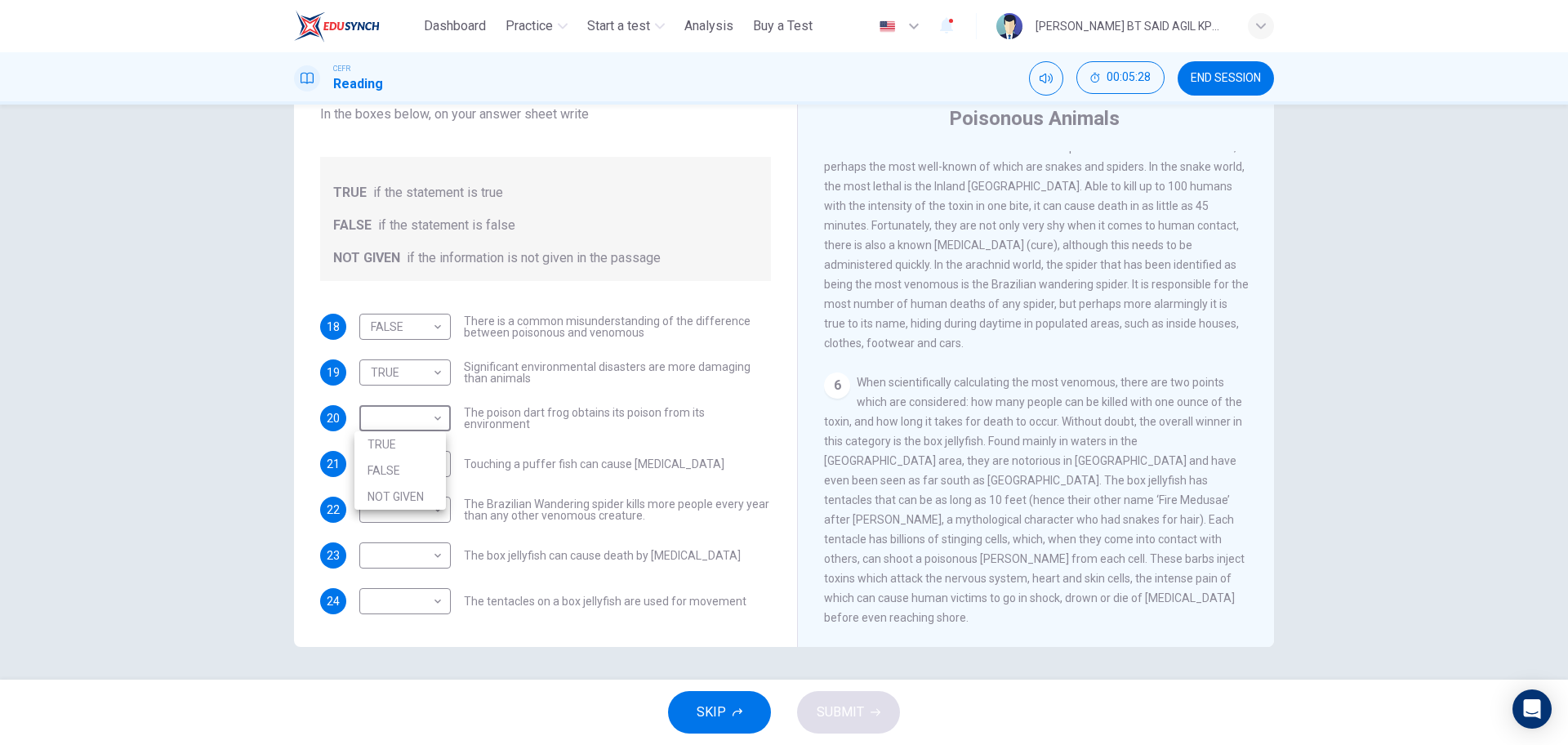
click at [407, 441] on li "TRUE" at bounding box center [400, 444] width 92 height 26
type input "****"
click at [433, 458] on body "This site uses cookies, as explained in our Privacy Policy . If you agree to th…" at bounding box center [784, 372] width 1568 height 745
click at [404, 525] on li "FALSE" at bounding box center [400, 516] width 92 height 26
click at [438, 466] on body "This site uses cookies, as explained in our Privacy Policy . If you agree to th…" at bounding box center [784, 372] width 1568 height 745
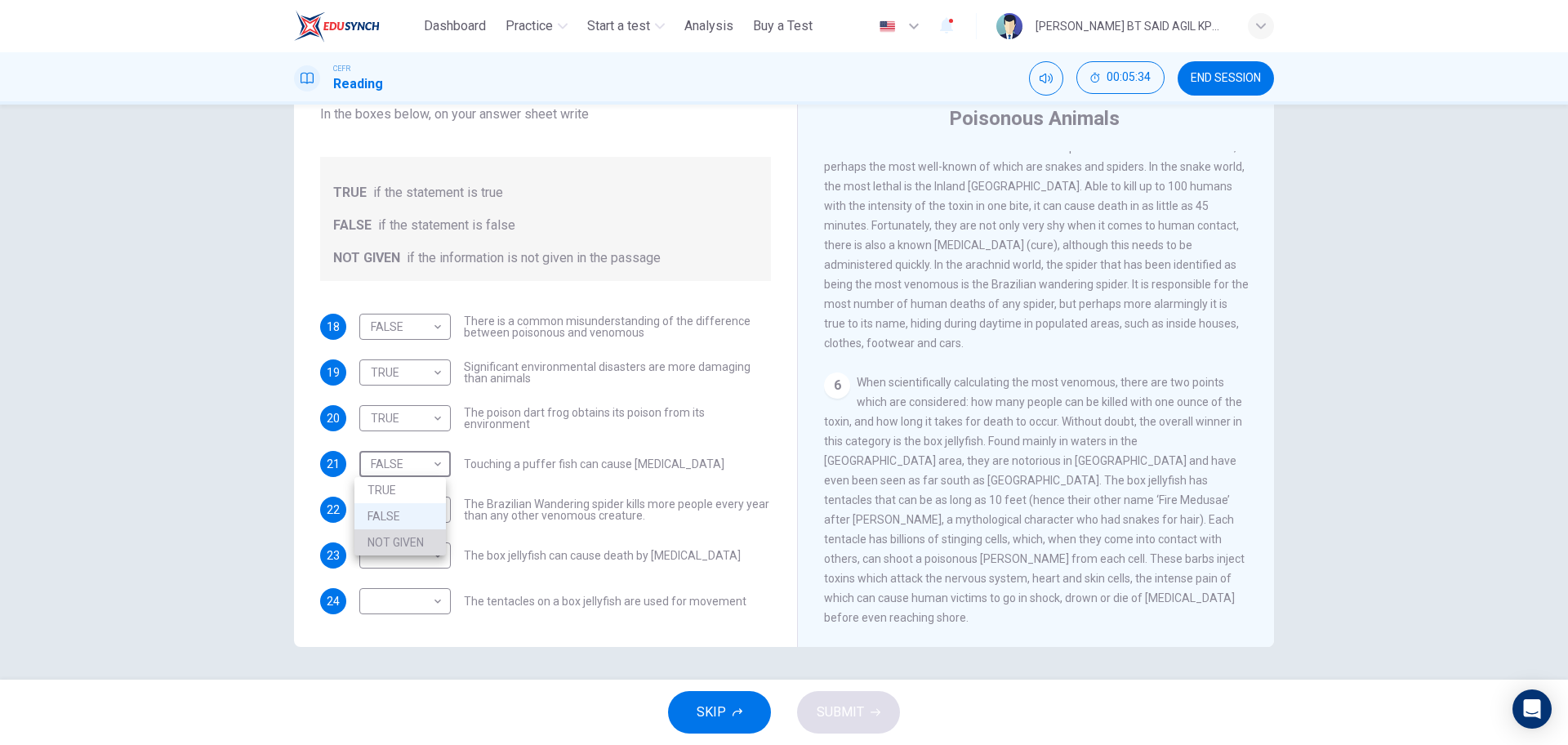
click at [423, 547] on li "NOT GIVEN" at bounding box center [400, 542] width 92 height 26
type input "*********"
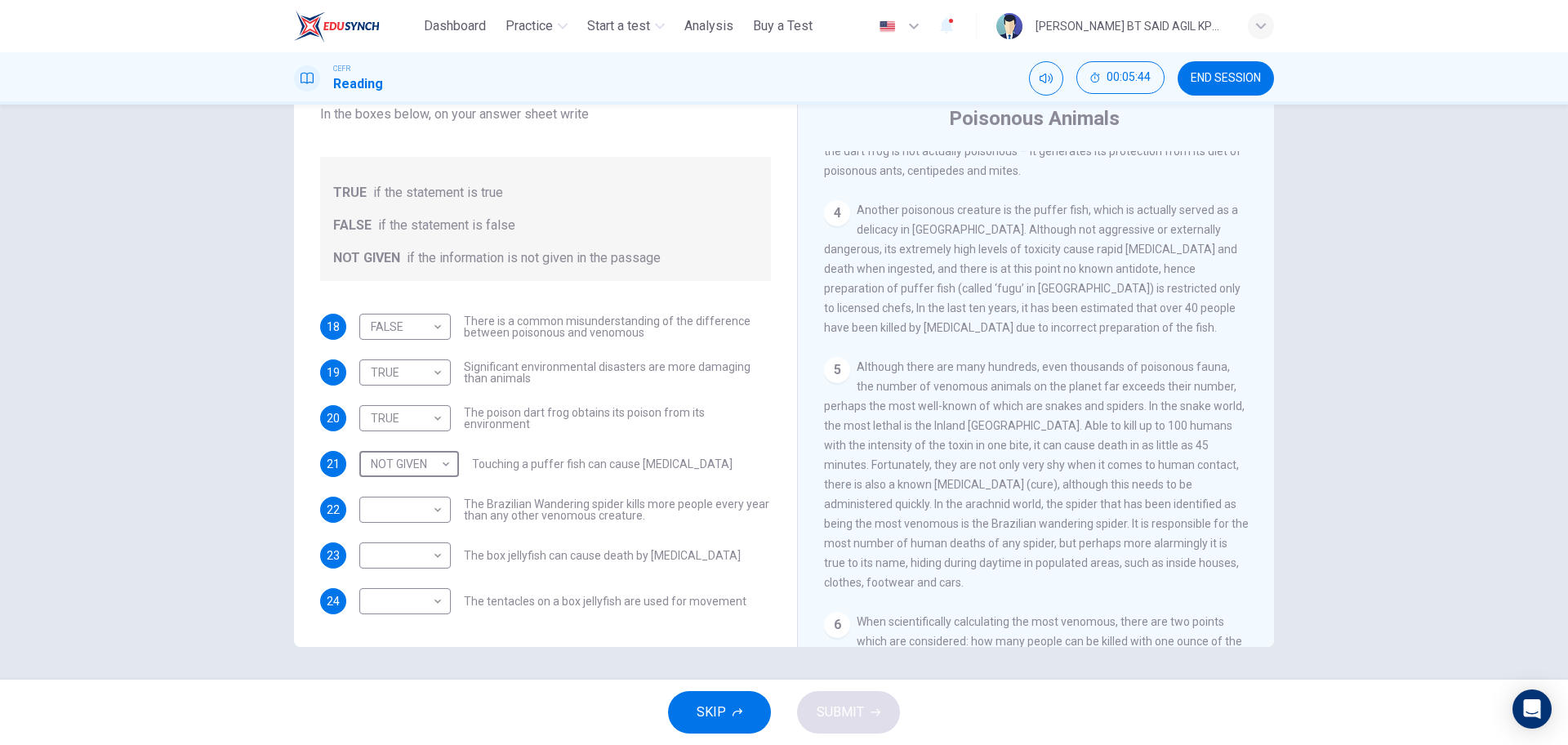
scroll to position [681, 0]
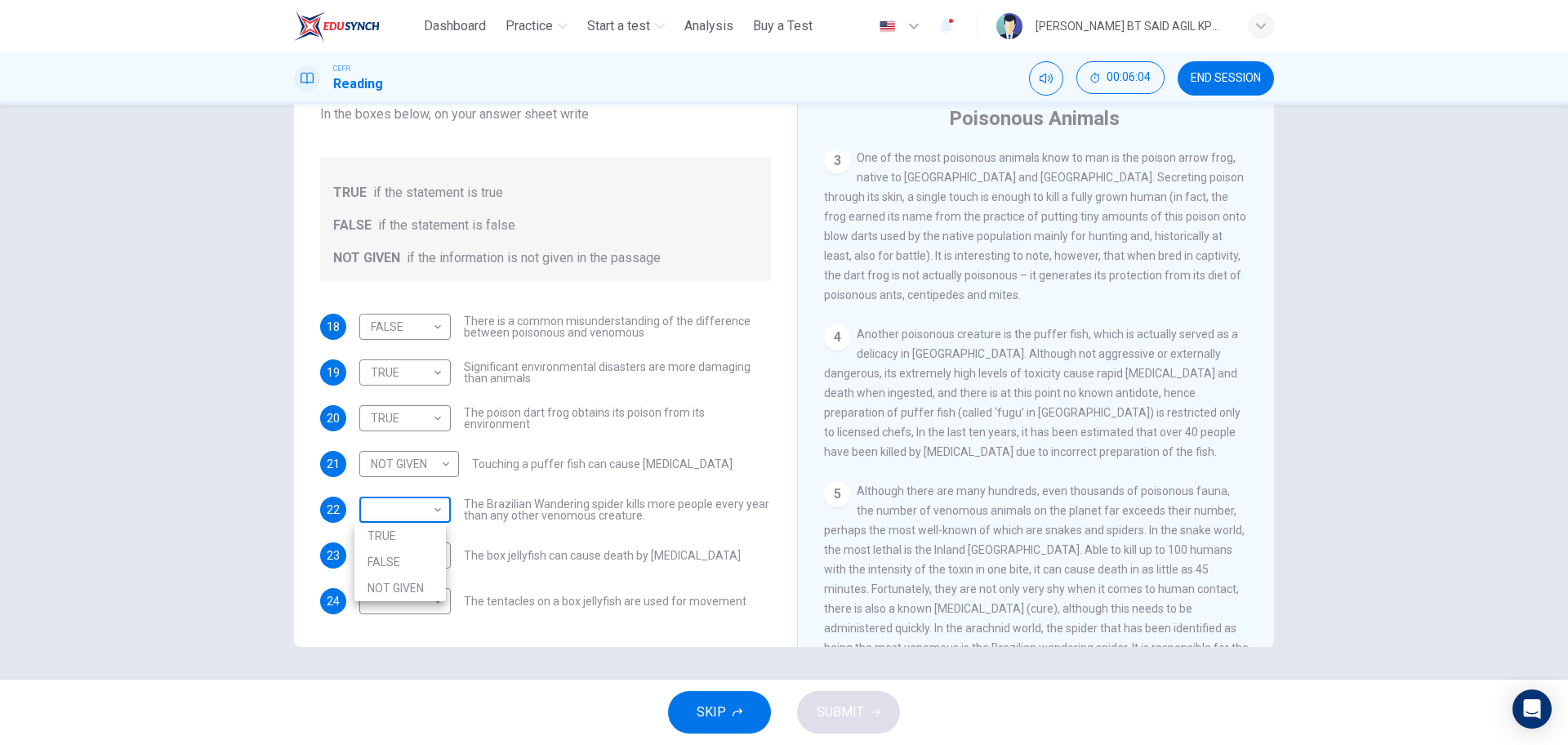
click at [436, 505] on body "This site uses cookies, as explained in our Privacy Policy . If you agree to th…" at bounding box center [784, 372] width 1568 height 745
click at [411, 522] on li "TRUE" at bounding box center [400, 535] width 92 height 26
type input "****"
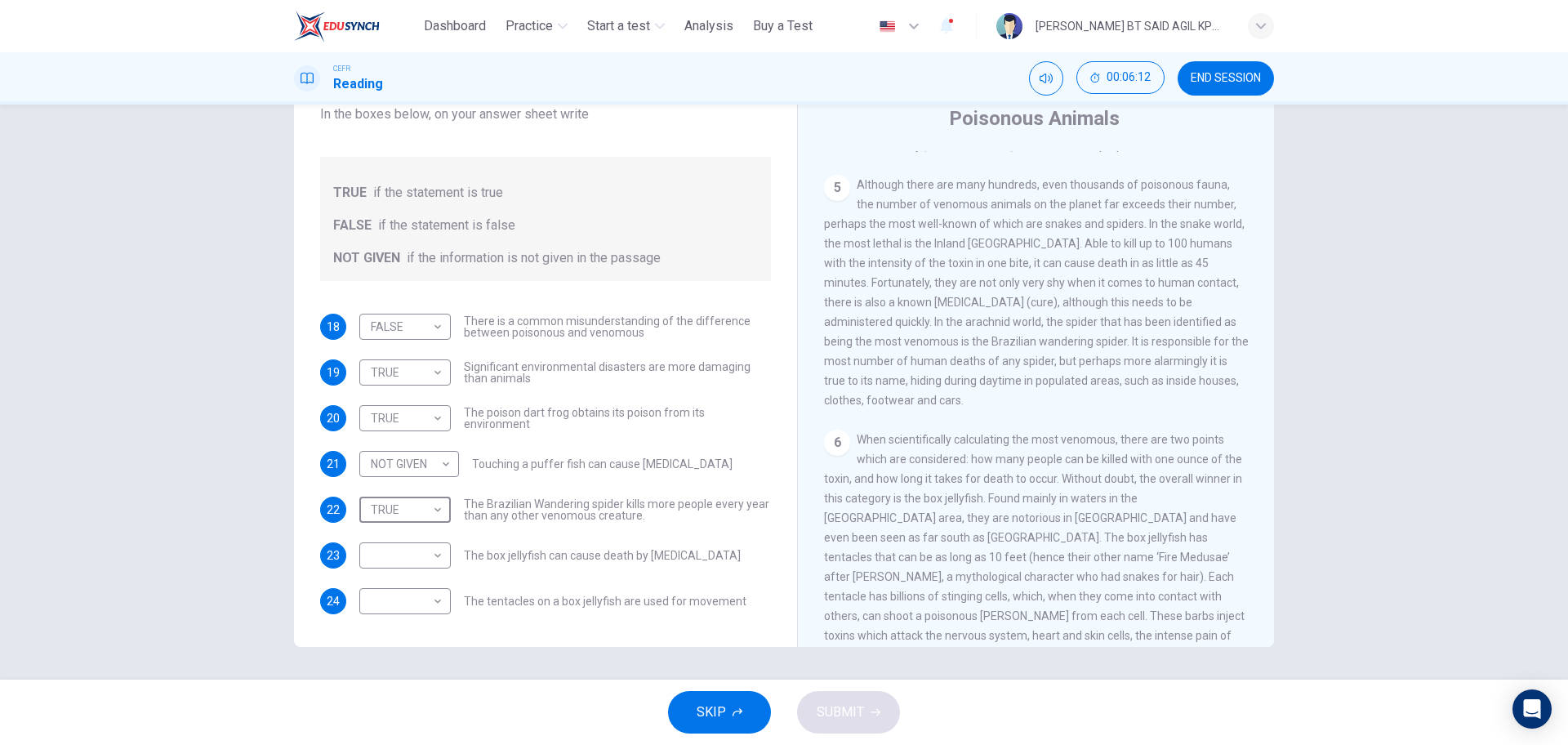
scroll to position [1089, 0]
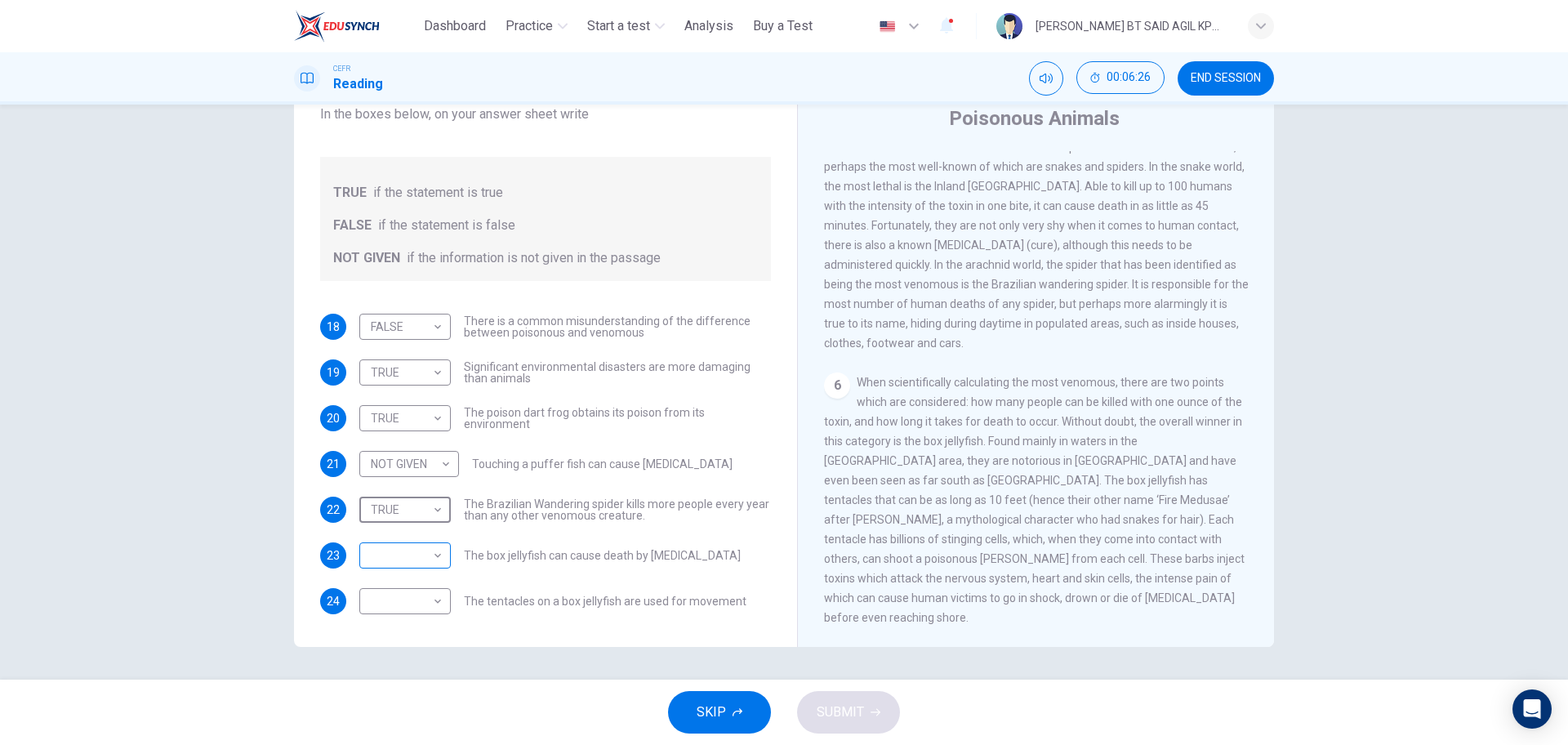
click at [428, 553] on body "This site uses cookies, as explained in our Privacy Policy . If you agree to th…" at bounding box center [784, 372] width 1568 height 745
click at [381, 602] on li "FALSE" at bounding box center [400, 607] width 92 height 26
type input "*****"
click at [432, 596] on body "This site uses cookies, as explained in our Privacy Policy . If you agree to th…" at bounding box center [784, 372] width 1568 height 745
click at [391, 625] on li "TRUE" at bounding box center [400, 627] width 92 height 26
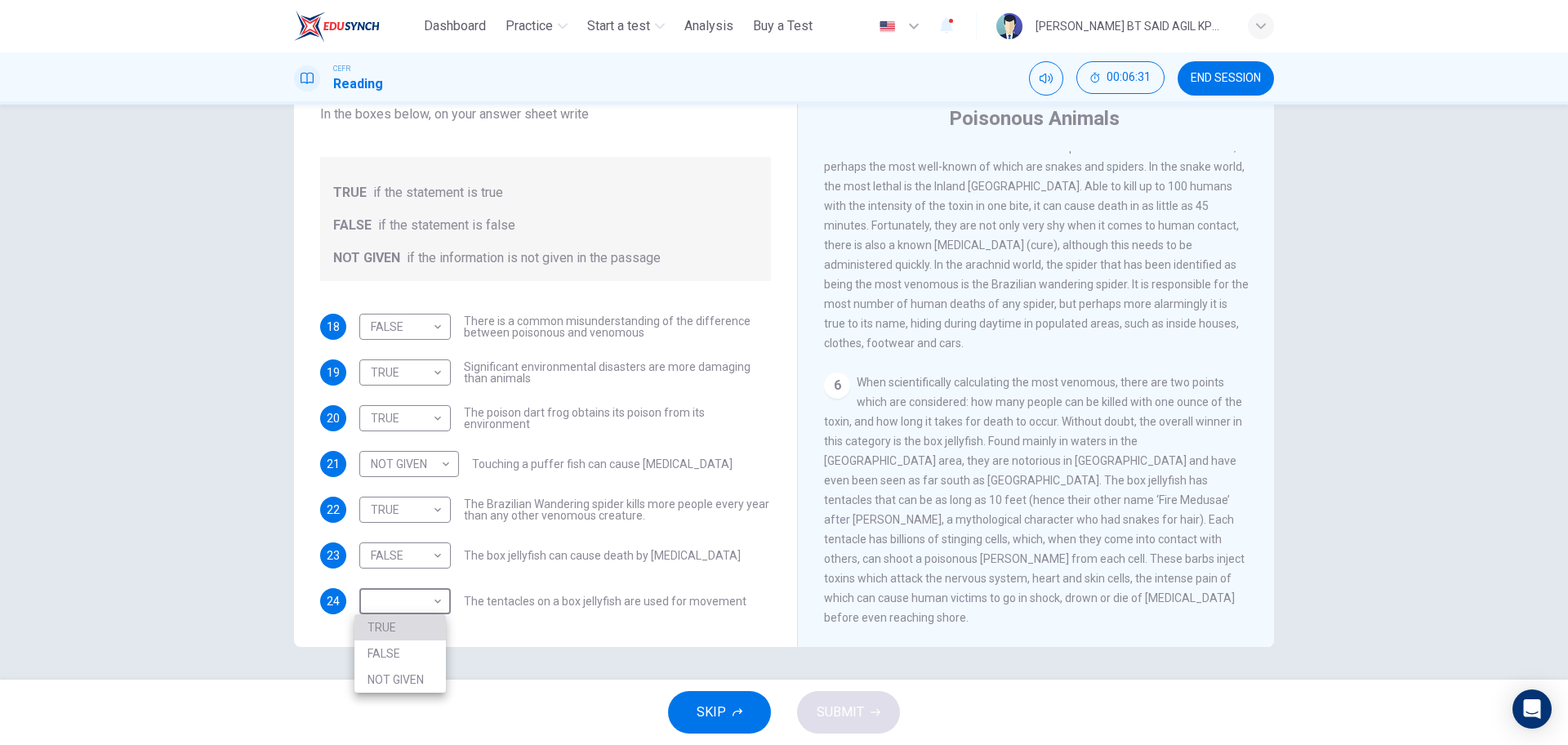
type input "****"
click at [866, 711] on button "SUBMIT" at bounding box center [849, 713] width 103 height 42
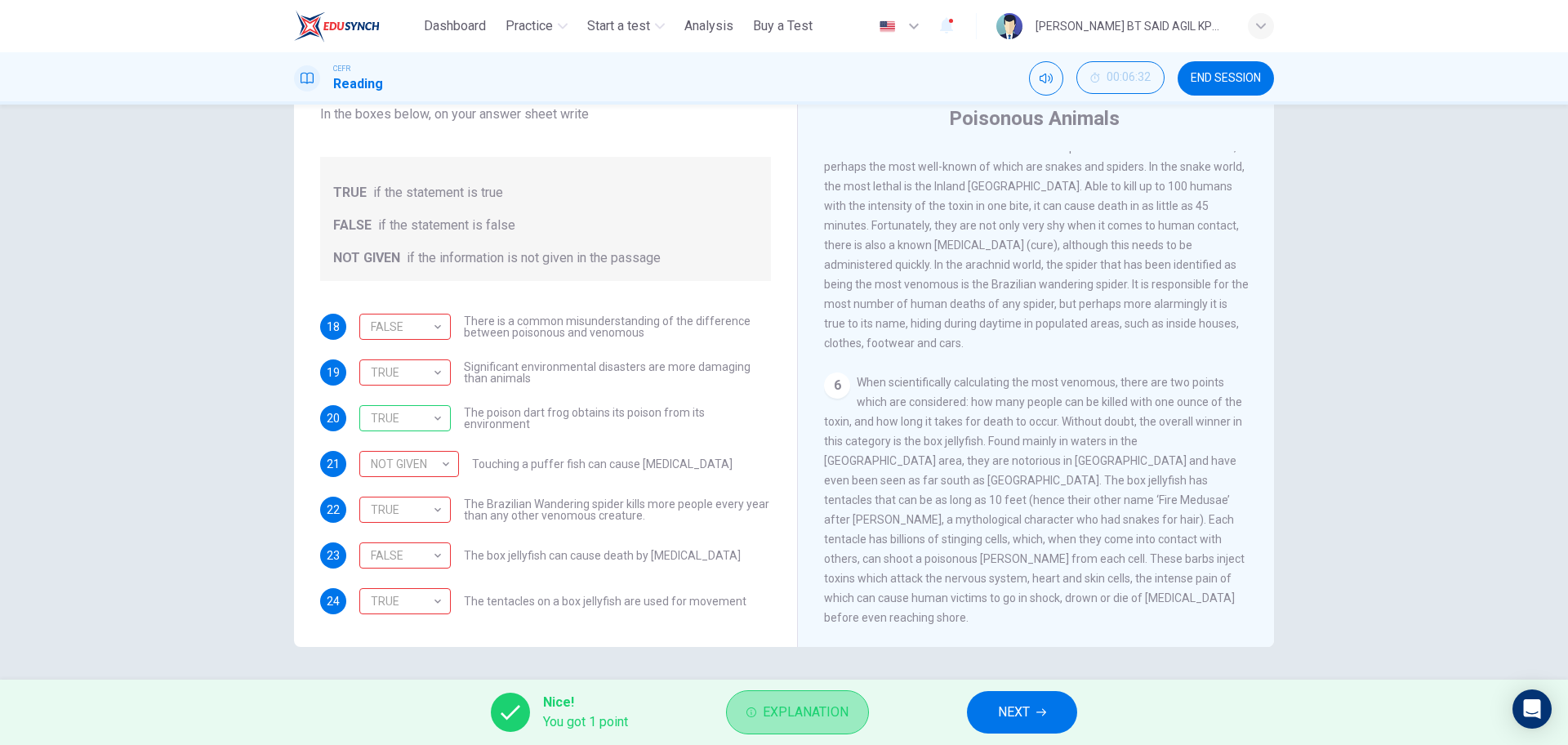
click at [771, 708] on span "Explanation" at bounding box center [806, 713] width 86 height 23
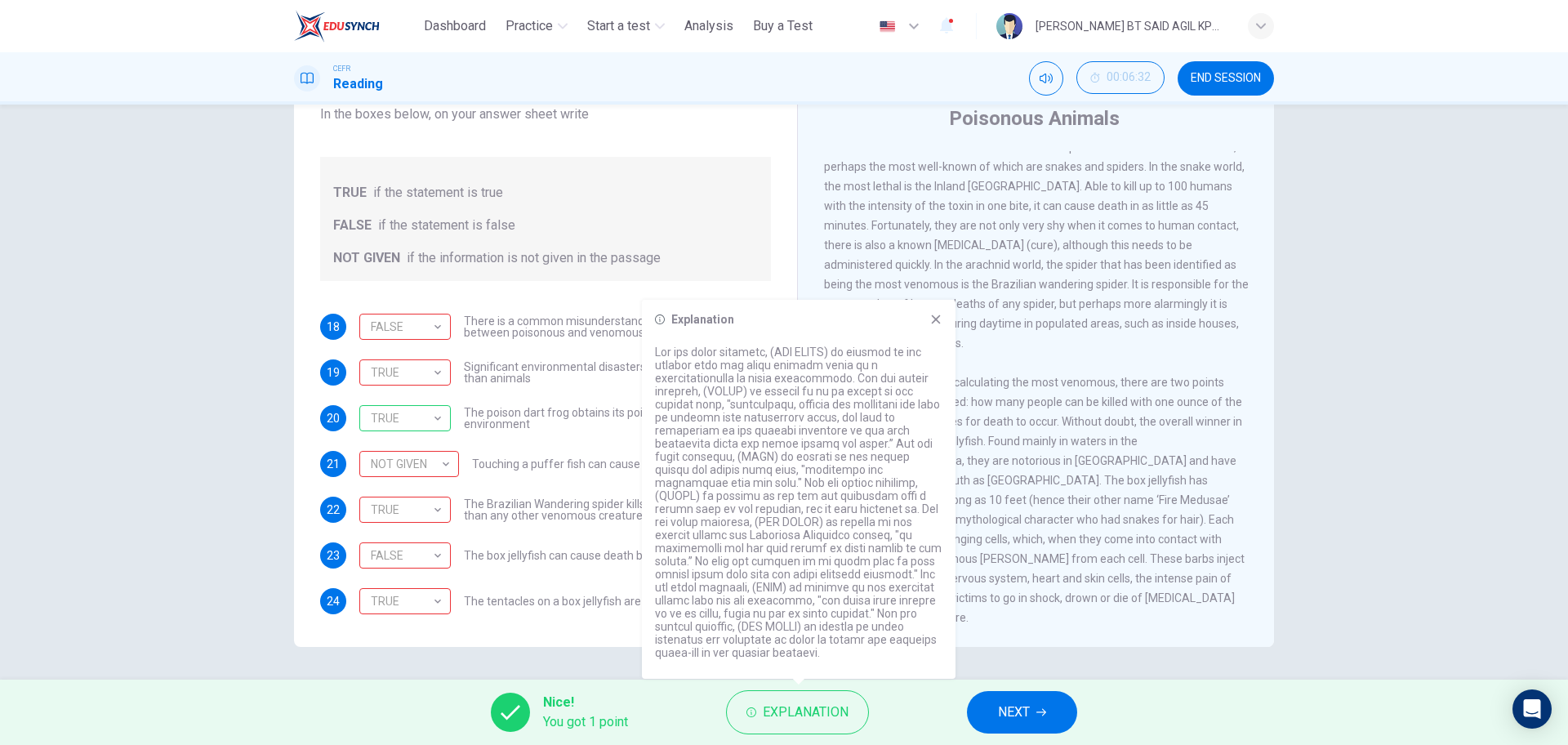
click at [1030, 718] on span "NEXT" at bounding box center [1013, 713] width 32 height 23
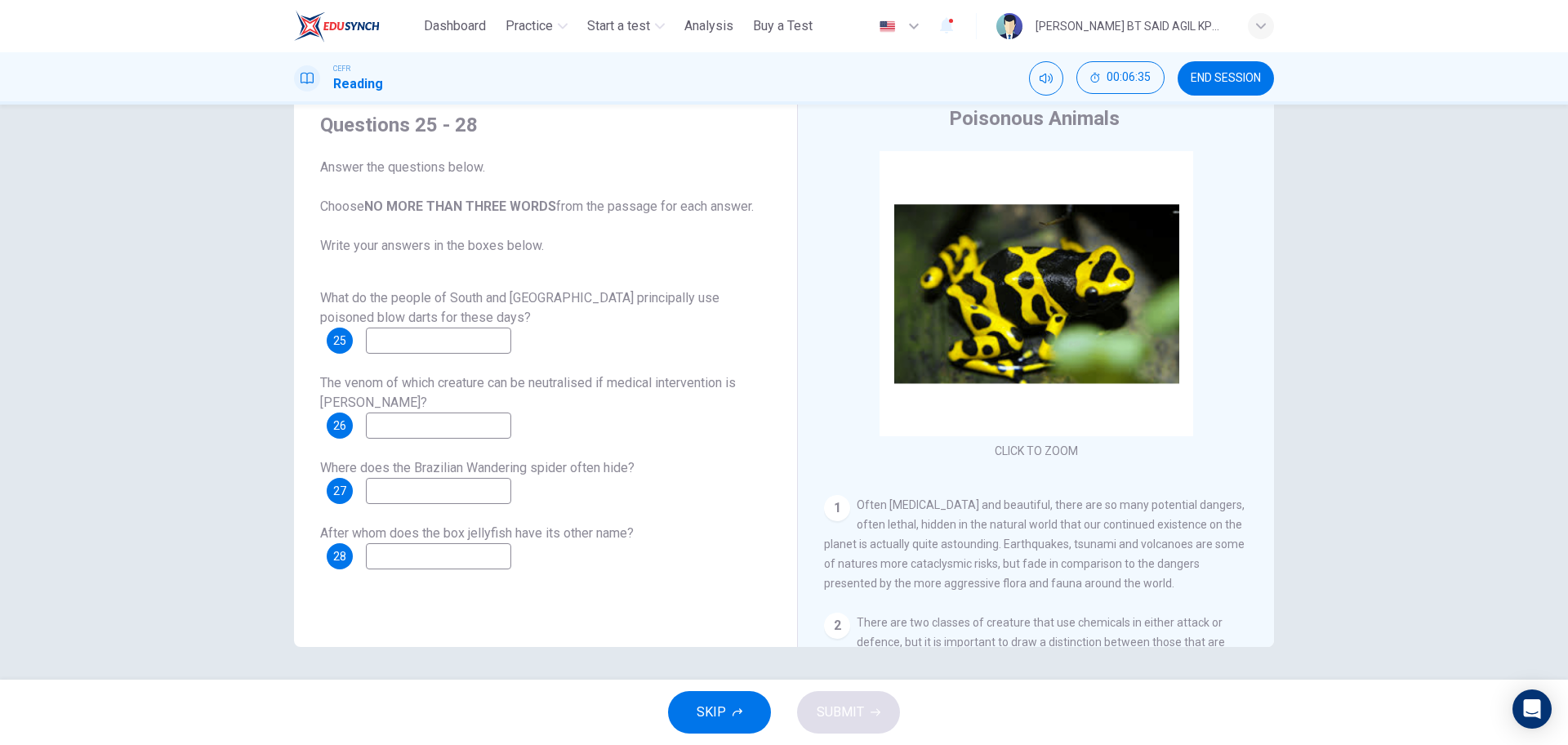
click at [489, 343] on input at bounding box center [438, 340] width 145 height 26
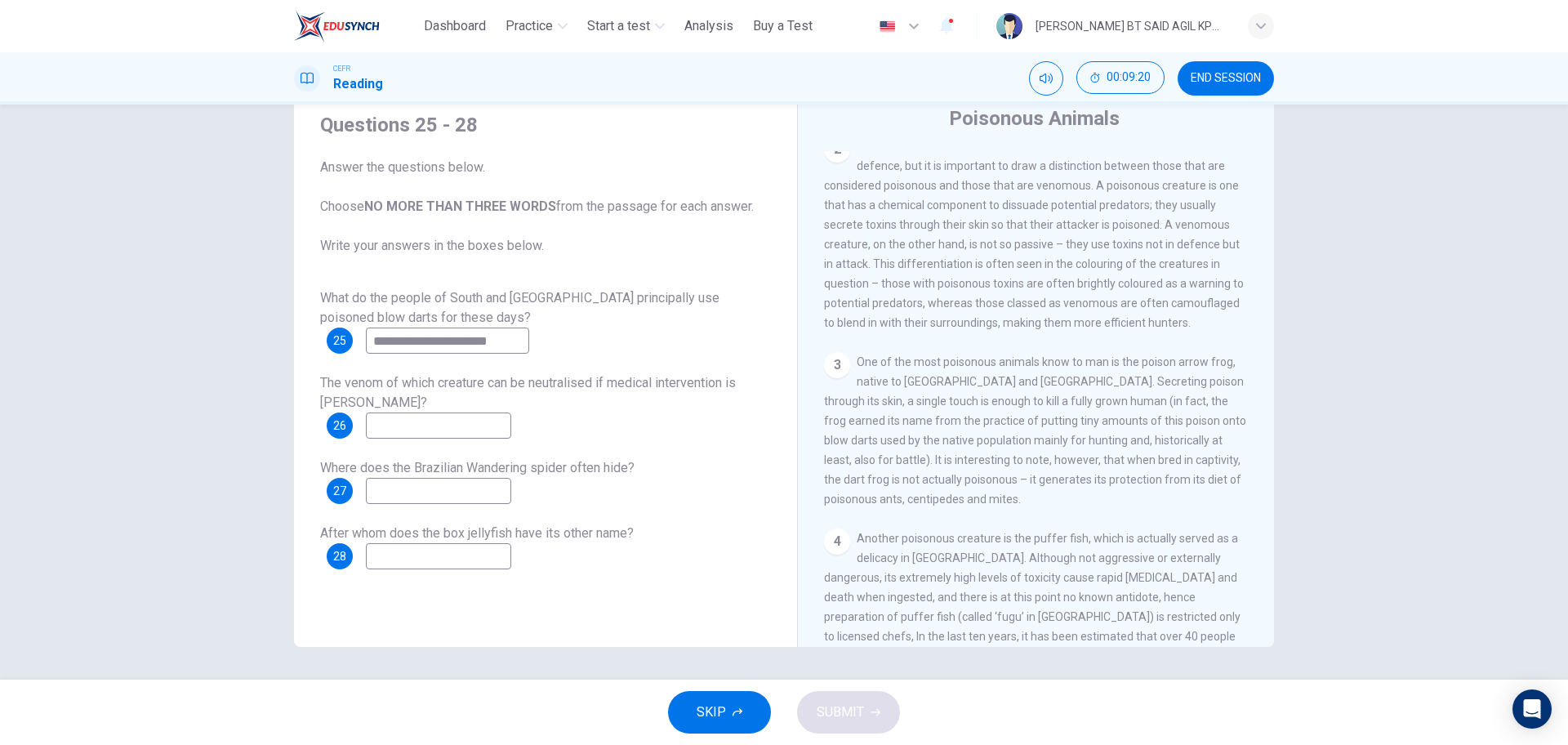
scroll to position [0, 25]
type input "**********"
click at [428, 427] on input at bounding box center [438, 425] width 145 height 26
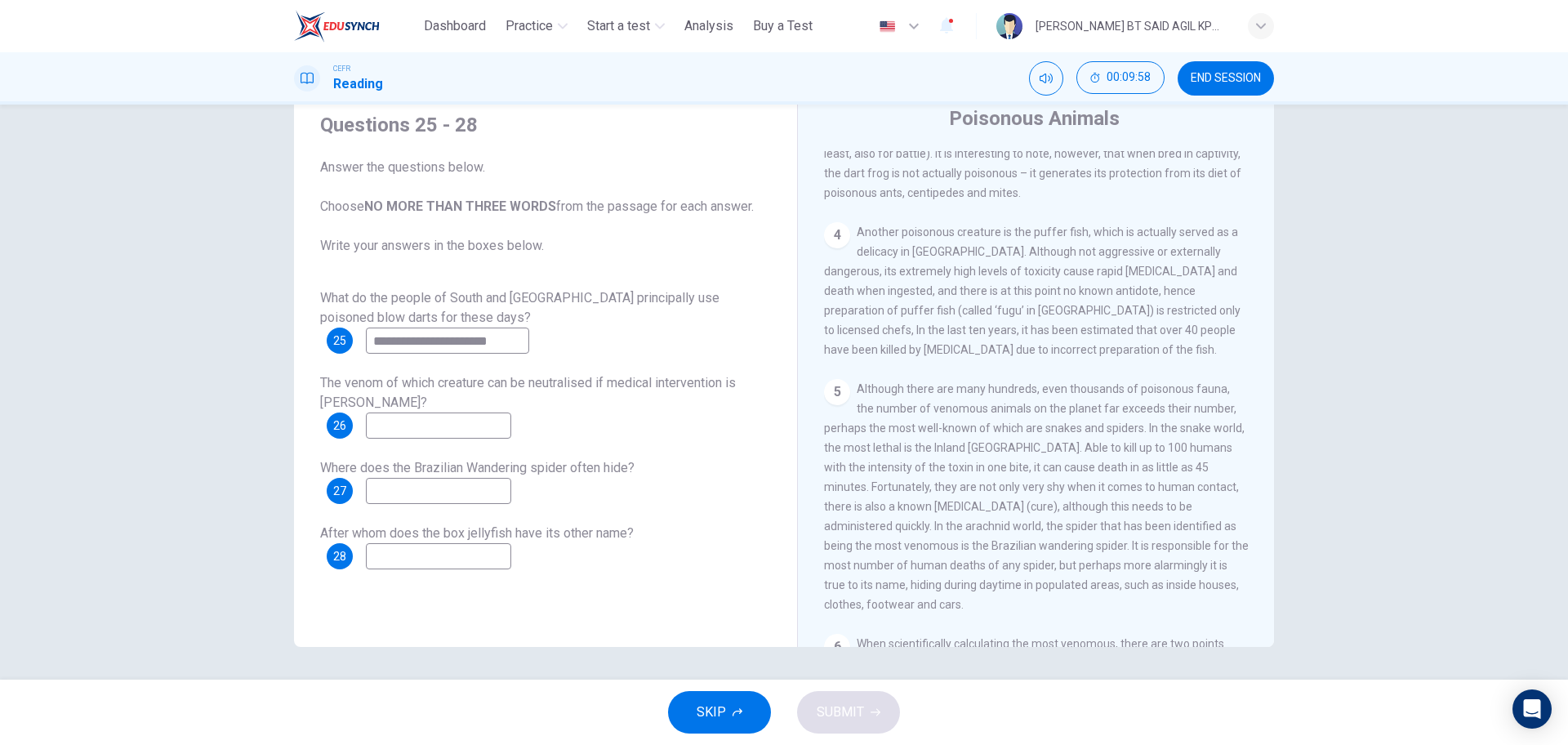
scroll to position [884, 0]
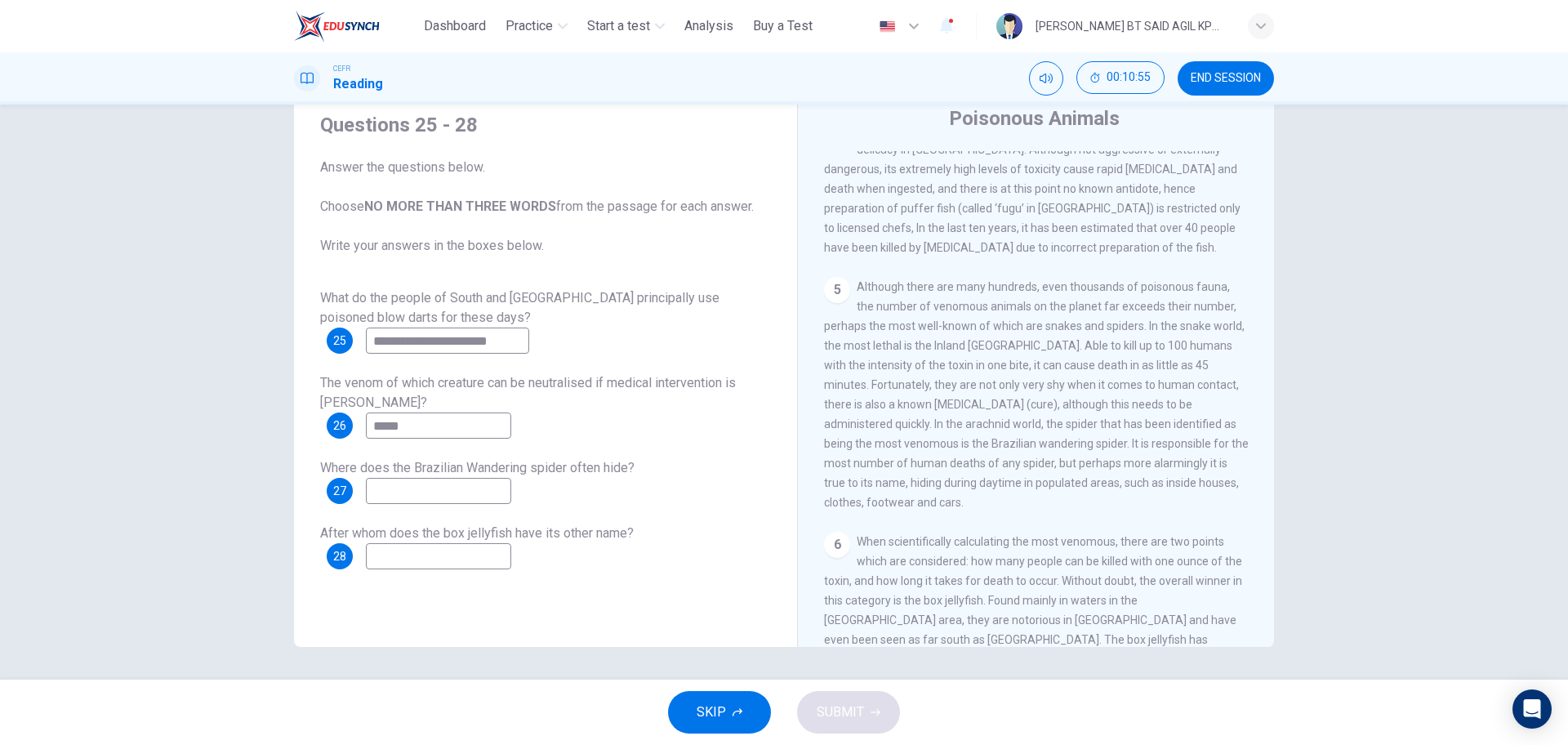
click at [420, 489] on input at bounding box center [438, 490] width 145 height 26
click at [404, 430] on input "*****" at bounding box center [438, 425] width 145 height 26
click at [438, 421] on input "*****" at bounding box center [438, 425] width 145 height 26
type input "******"
click at [406, 495] on input at bounding box center [438, 490] width 145 height 26
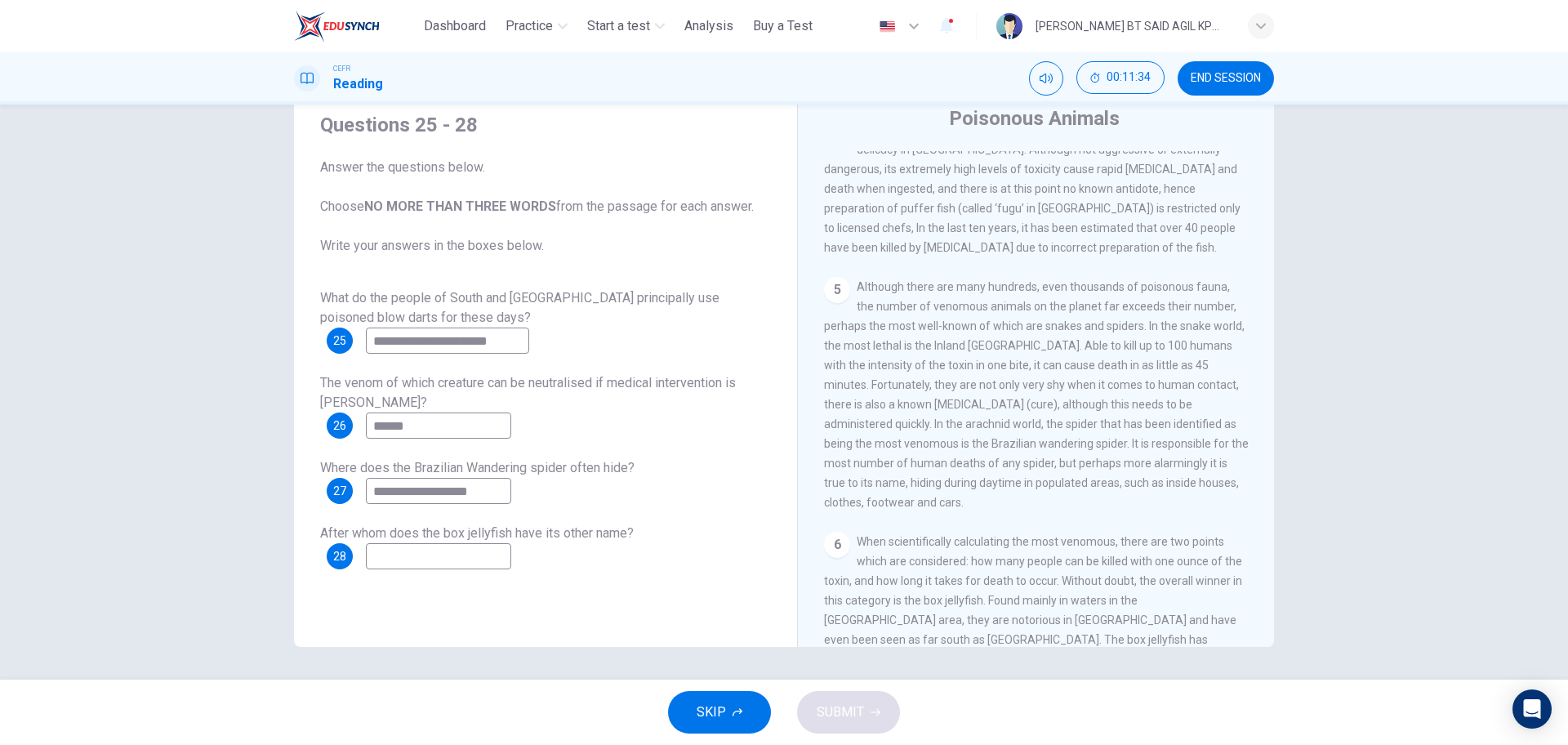
scroll to position [0, 1]
click at [410, 493] on input "**********" at bounding box center [447, 490] width 163 height 26
type input "**********"
click at [433, 557] on input at bounding box center [438, 556] width 145 height 26
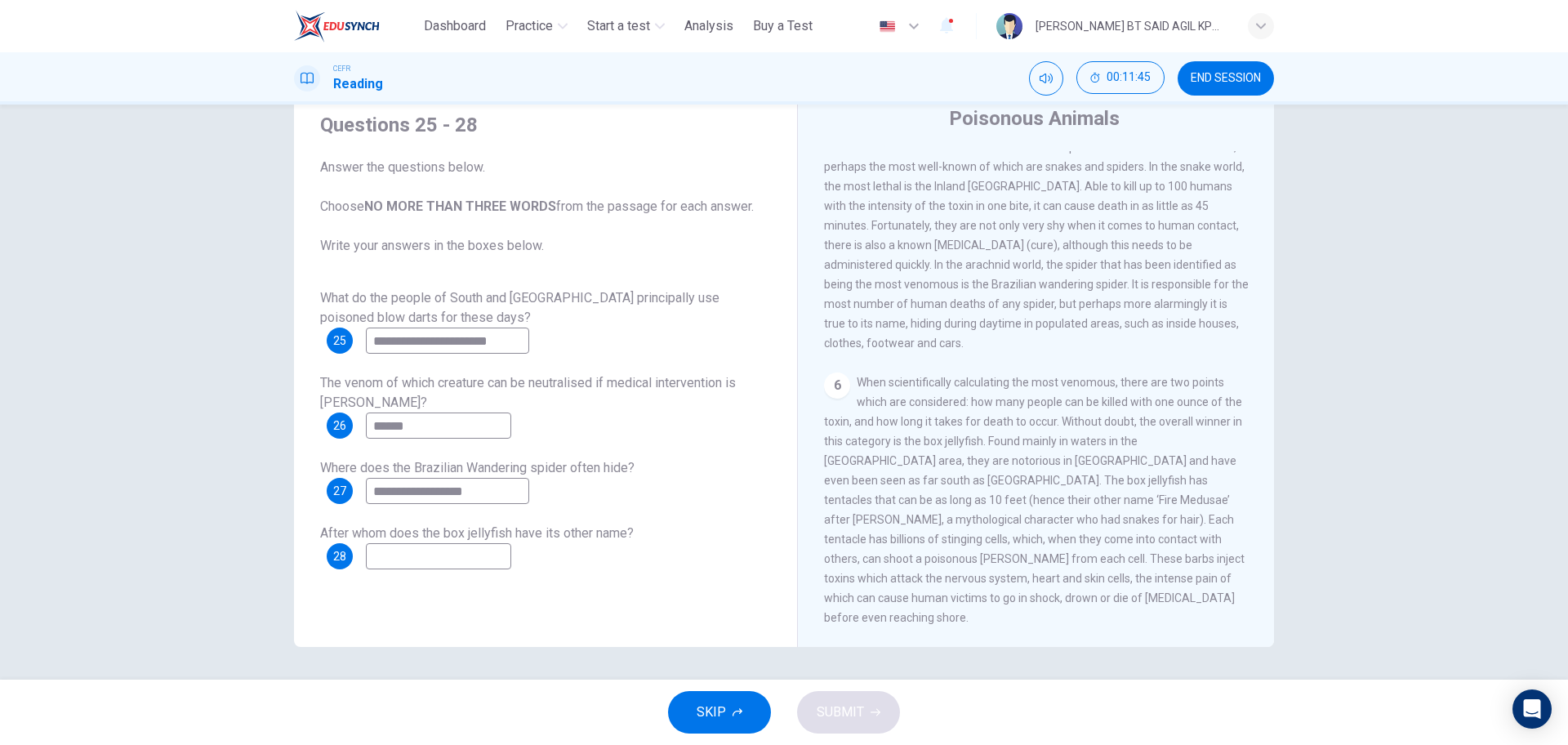
scroll to position [1089, 0]
type input "******"
click at [850, 720] on span "SUBMIT" at bounding box center [840, 713] width 48 height 23
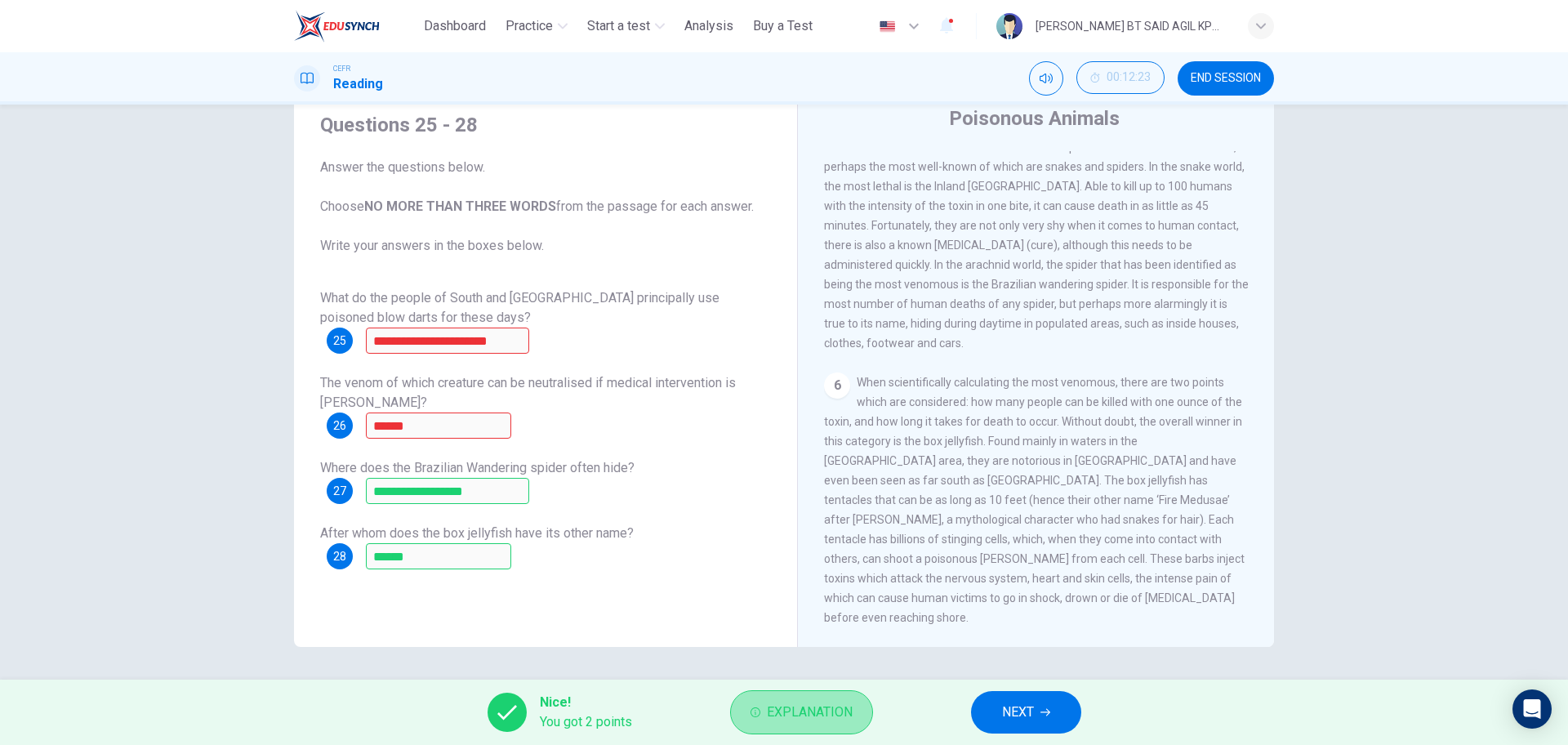
click at [749, 713] on button "Explanation" at bounding box center [802, 713] width 143 height 44
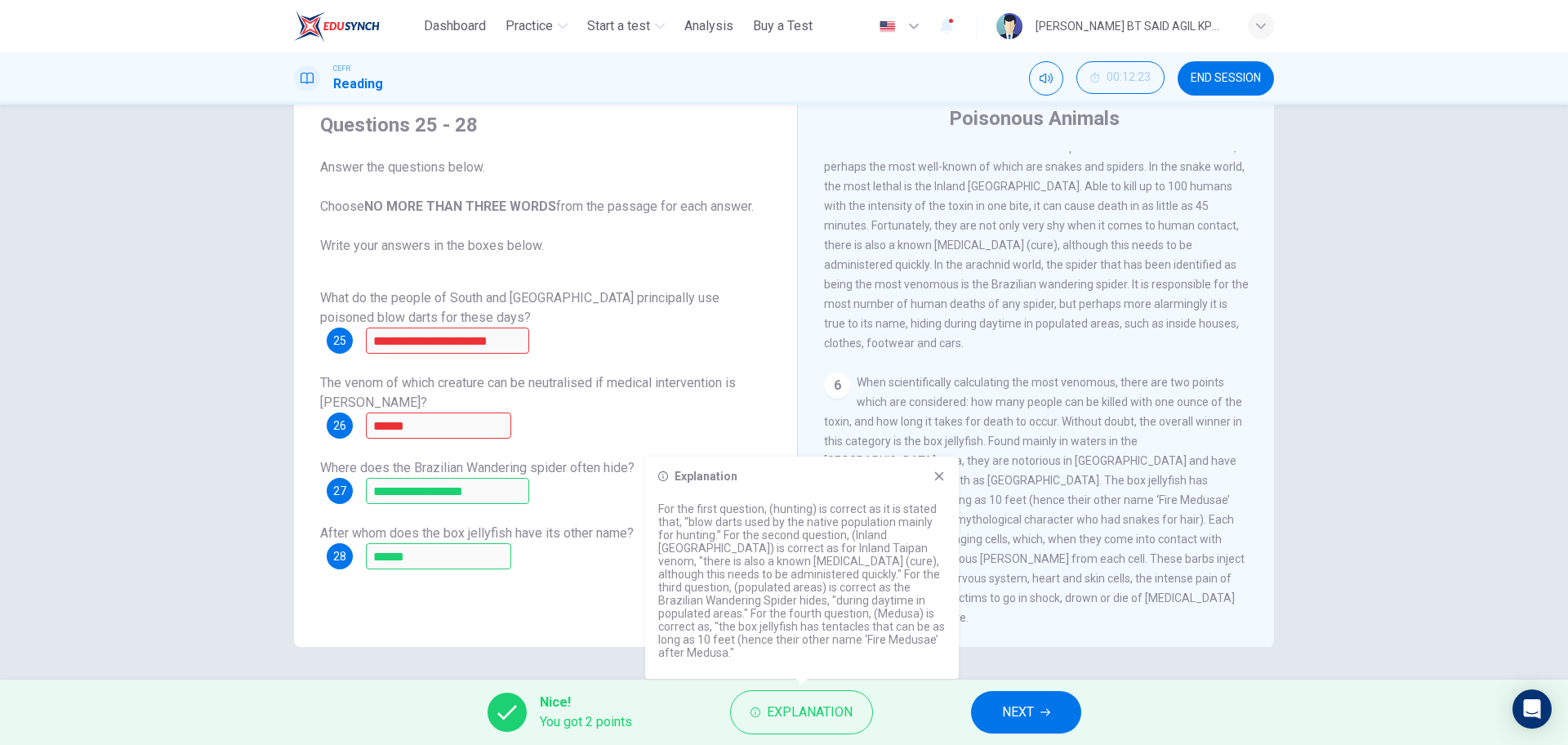
click at [1046, 714] on icon "button" at bounding box center [1046, 713] width 10 height 10
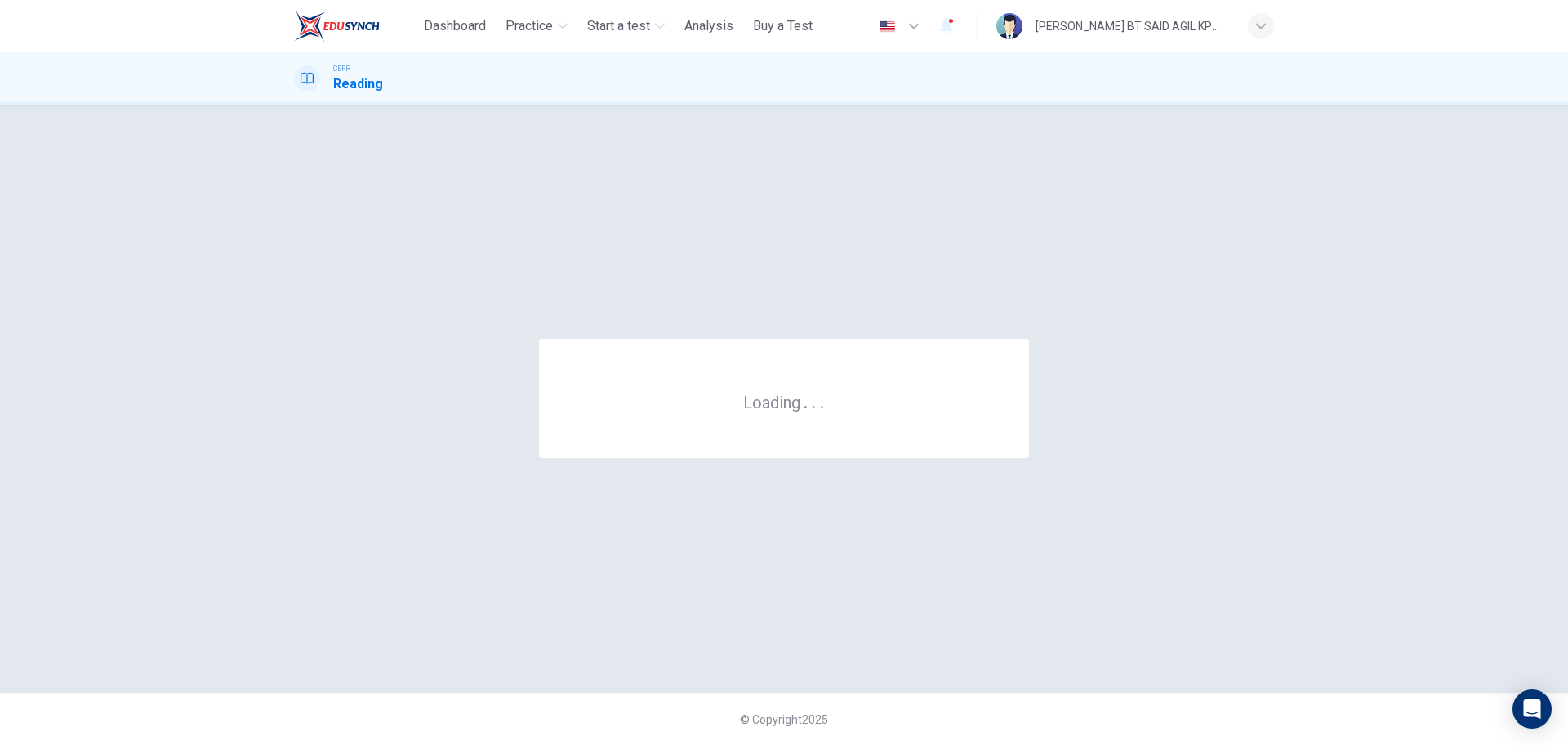
scroll to position [0, 0]
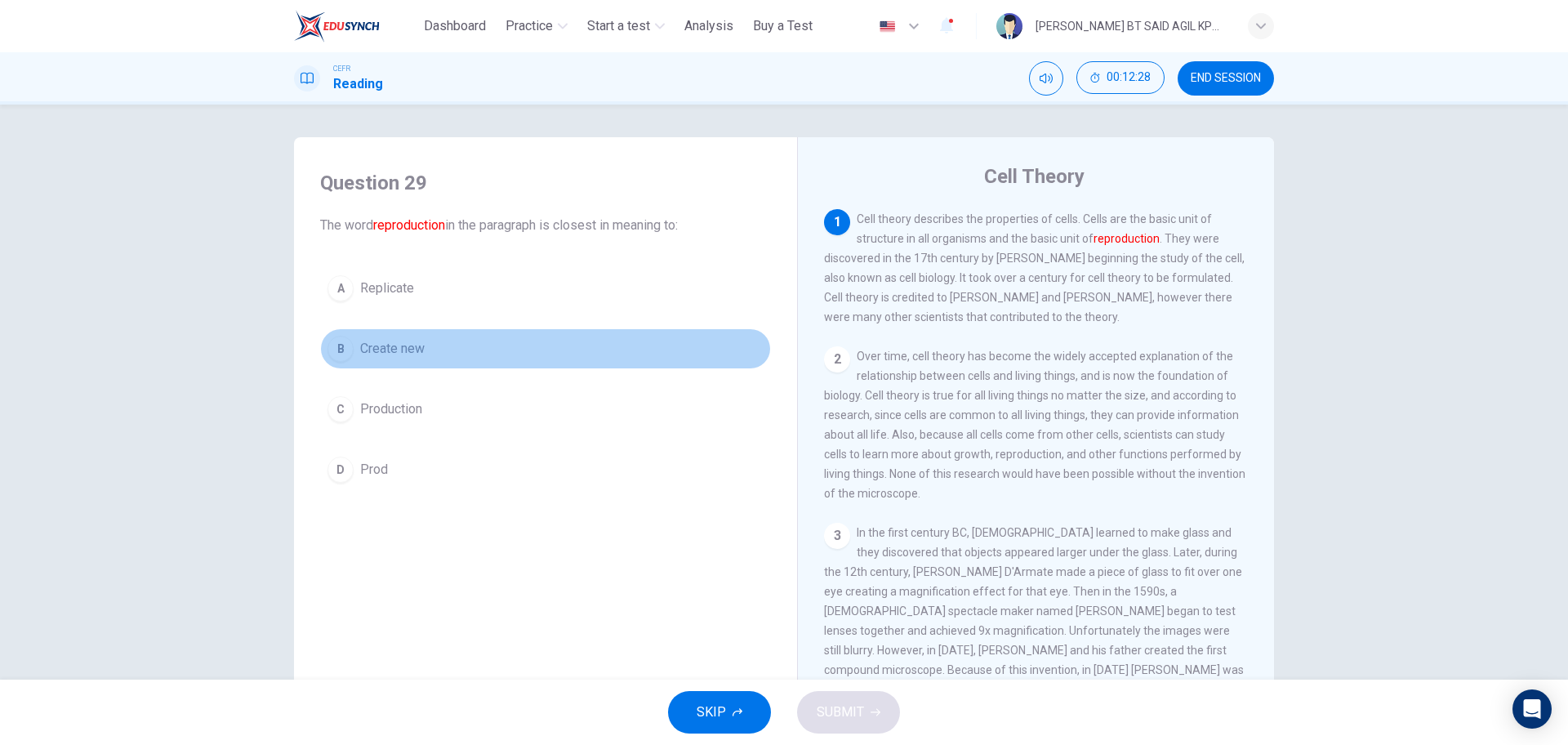
click at [370, 342] on span "Create new" at bounding box center [392, 349] width 65 height 20
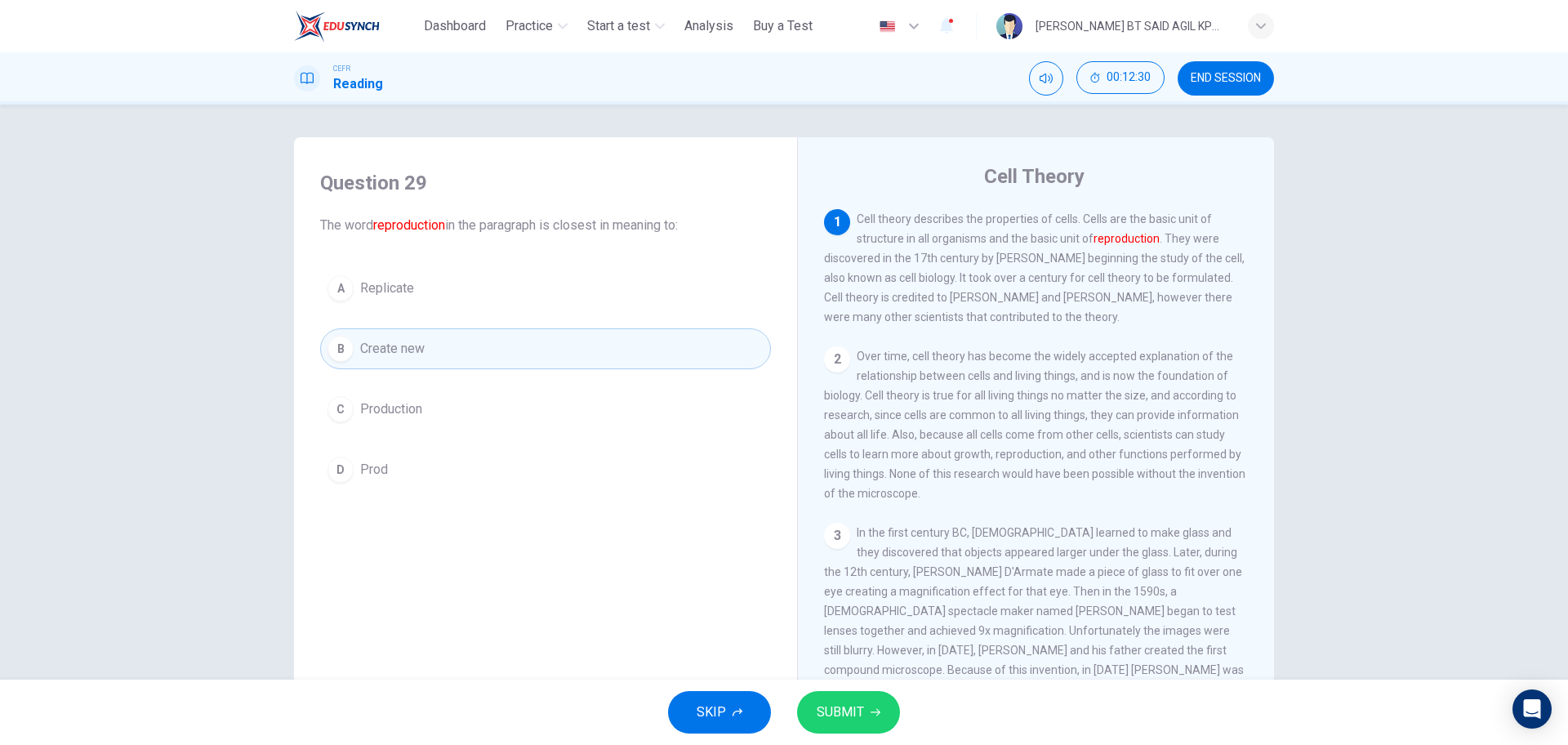
click at [866, 713] on button "SUBMIT" at bounding box center [849, 713] width 103 height 42
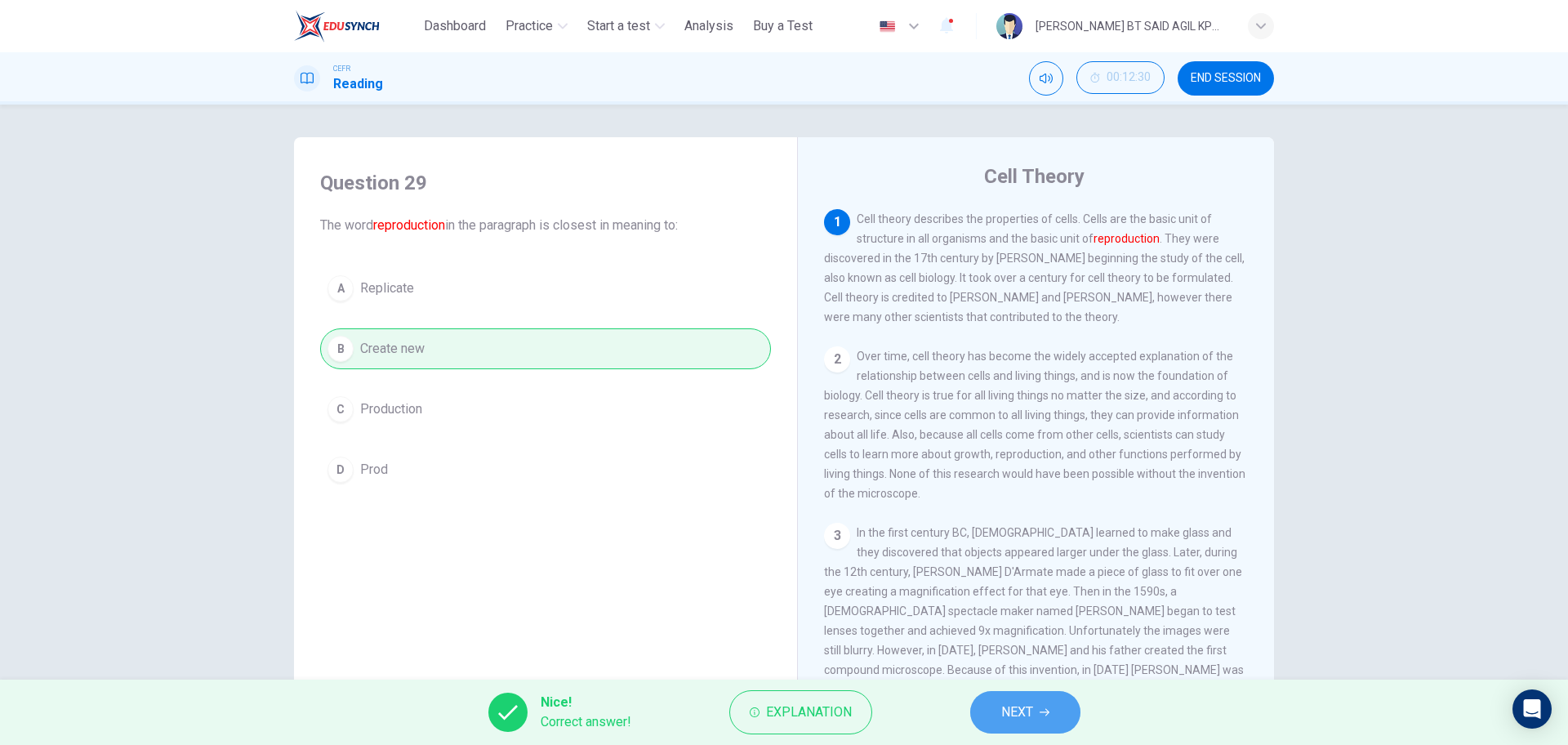
click at [1020, 713] on span "NEXT" at bounding box center [1017, 713] width 32 height 23
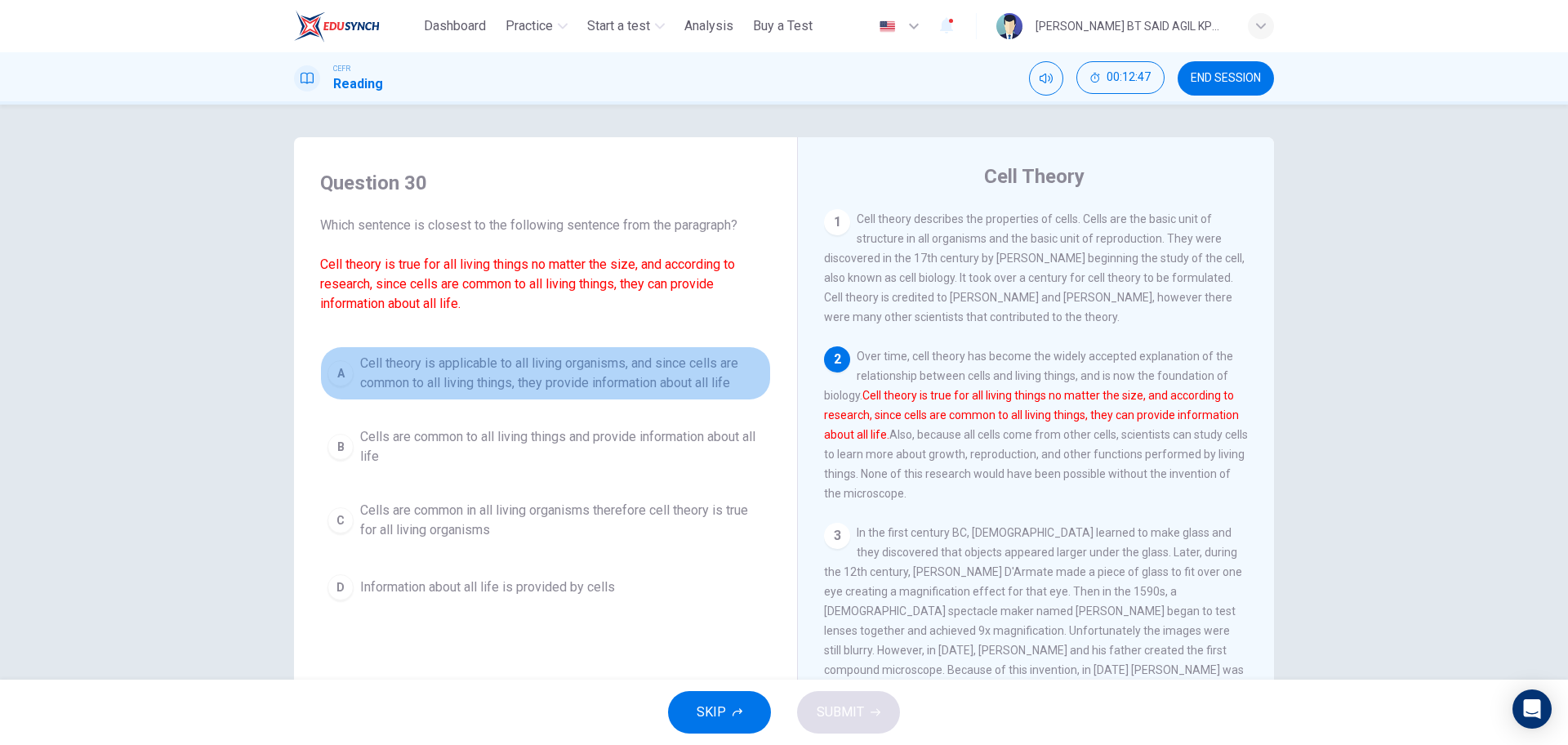
click at [620, 381] on span "Cell theory is applicable to all living organisms, and since cells are common t…" at bounding box center [562, 372] width 404 height 39
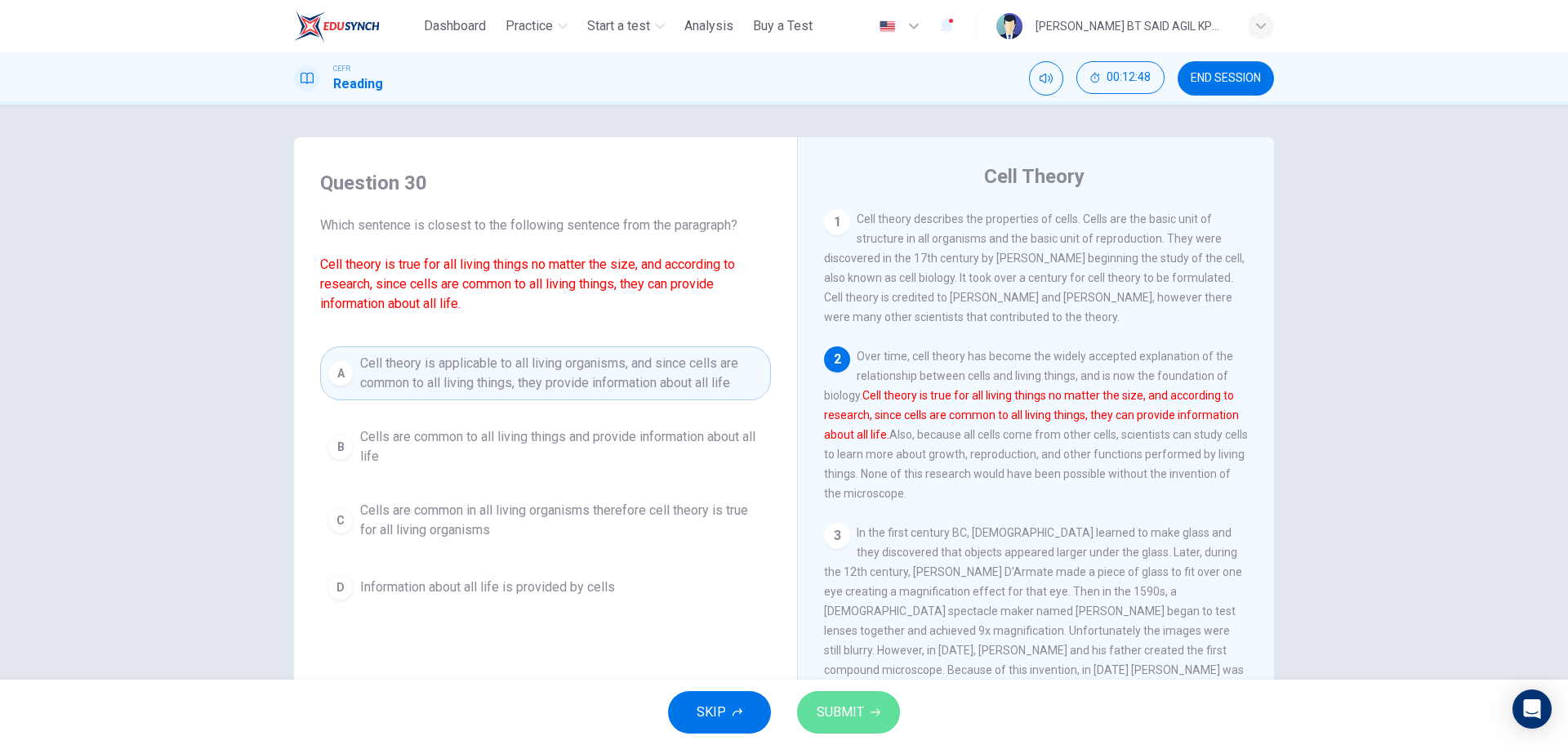
click at [852, 719] on span "SUBMIT" at bounding box center [840, 713] width 48 height 23
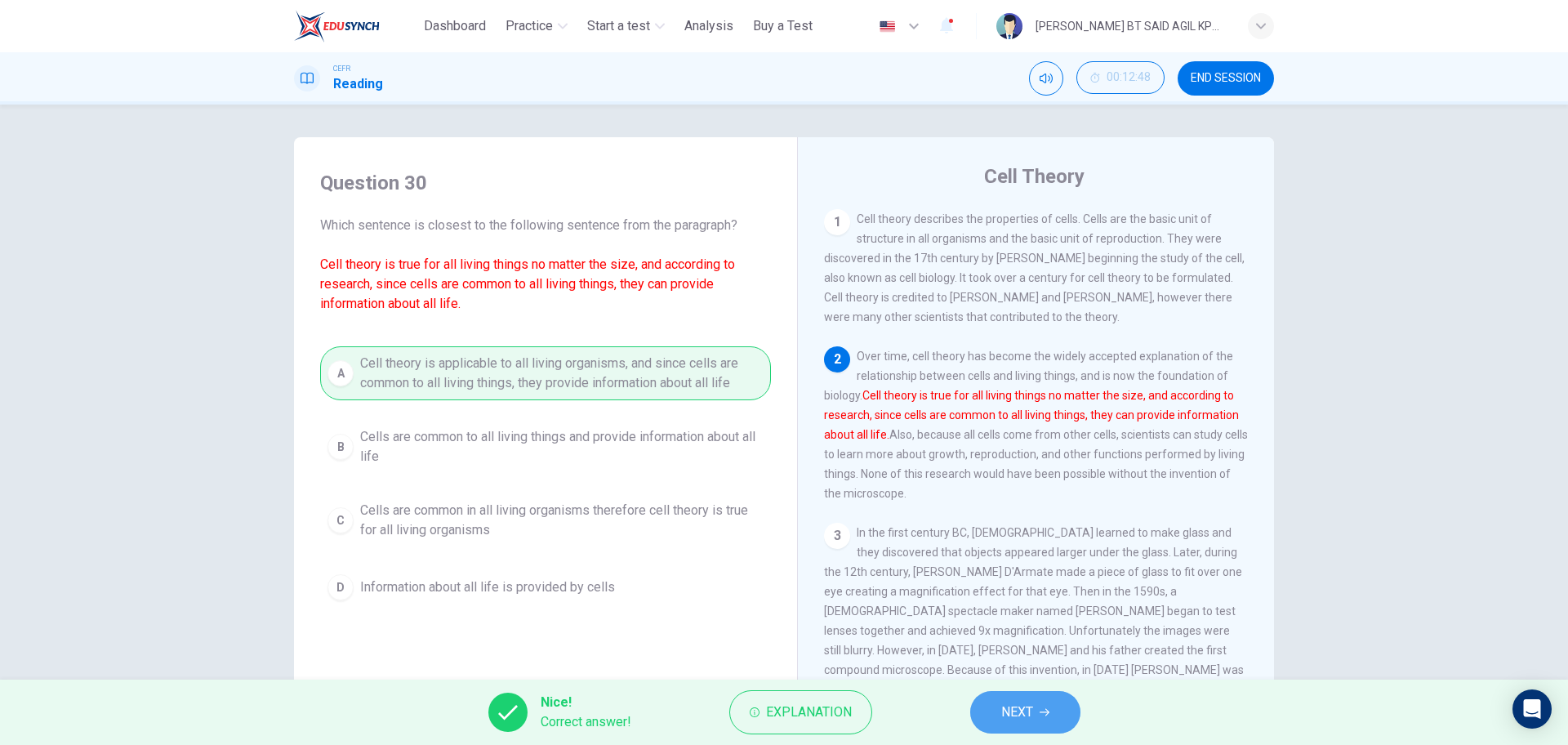
click at [1010, 709] on span "NEXT" at bounding box center [1017, 713] width 32 height 23
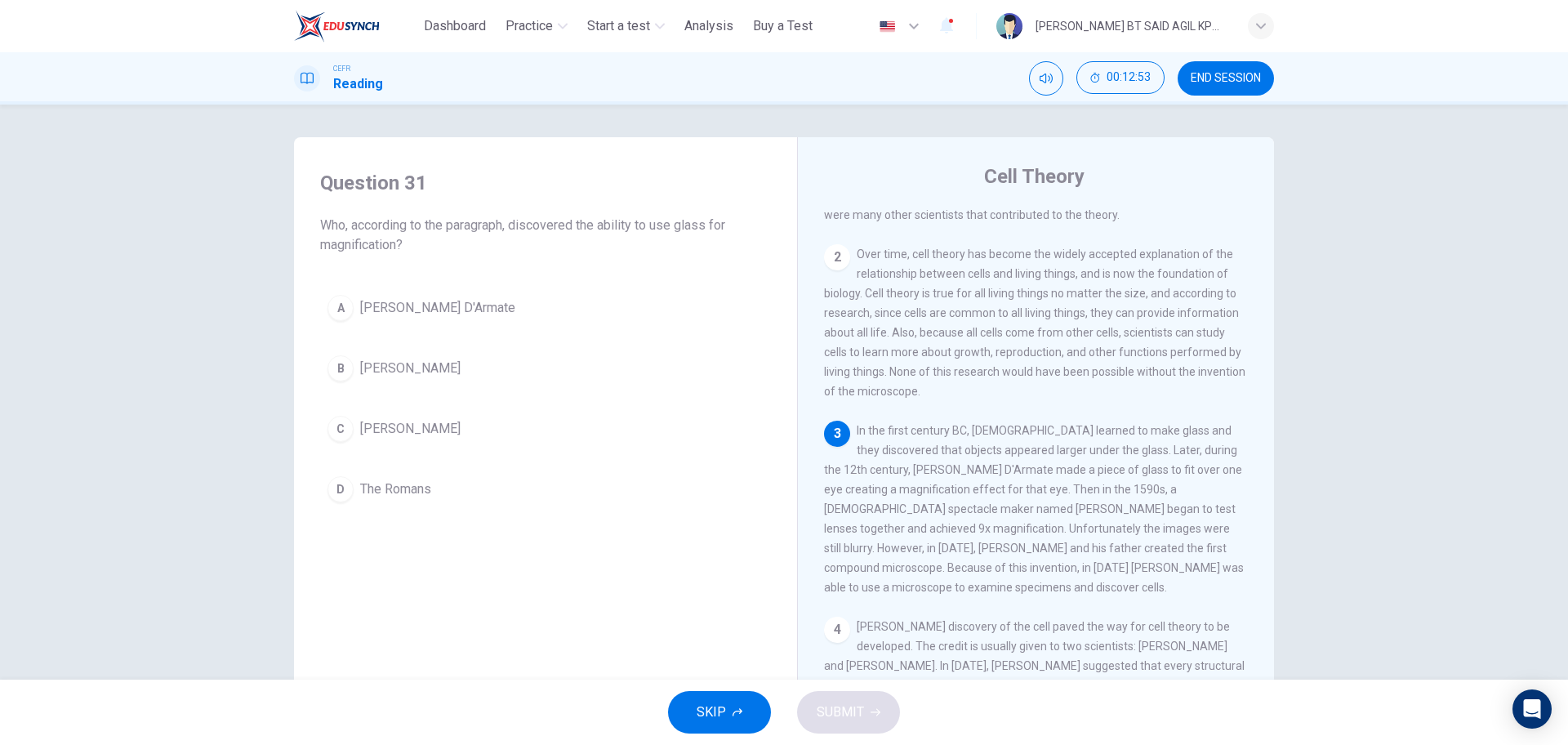
scroll to position [204, 0]
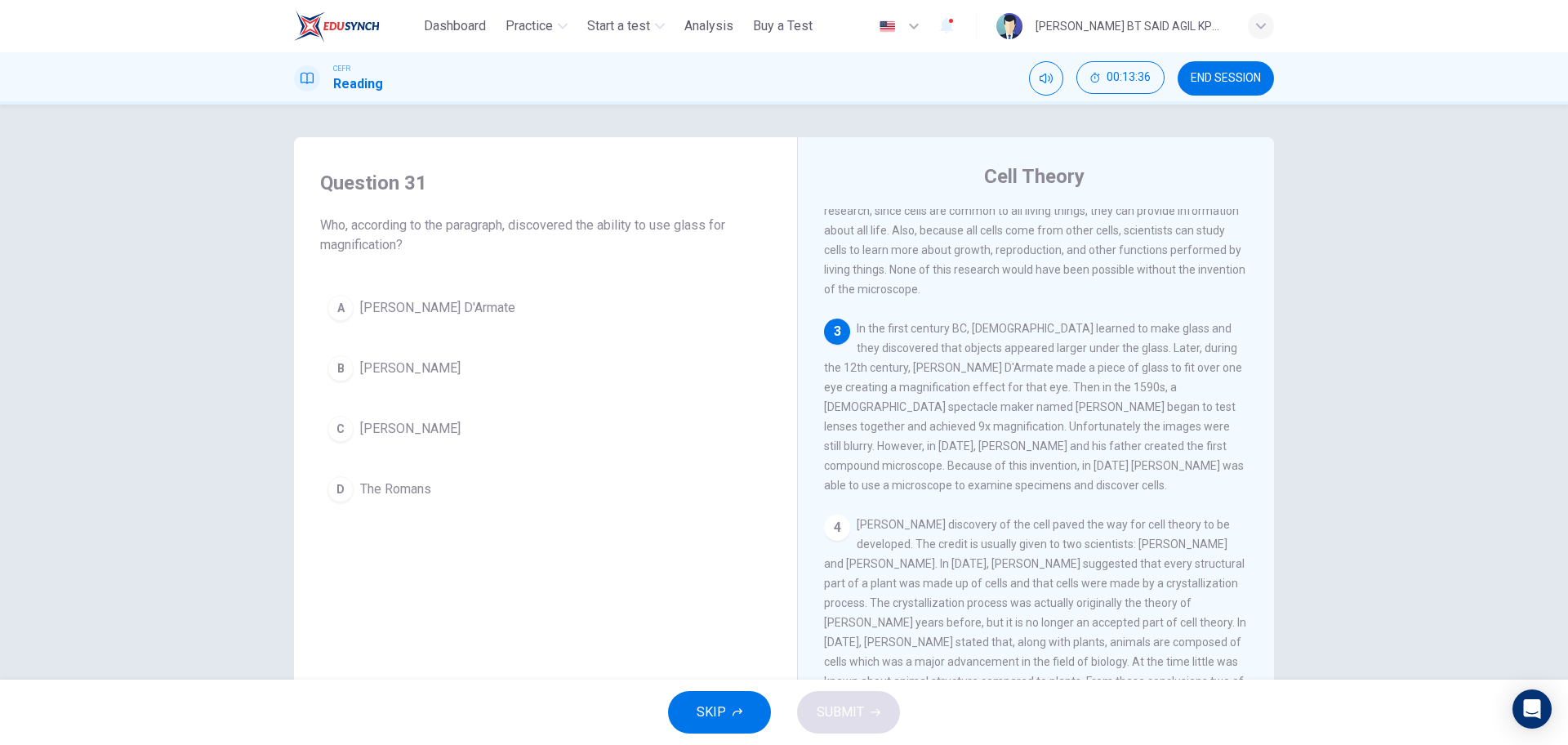
click at [378, 312] on span "[PERSON_NAME] D'Armate" at bounding box center [437, 308] width 156 height 20
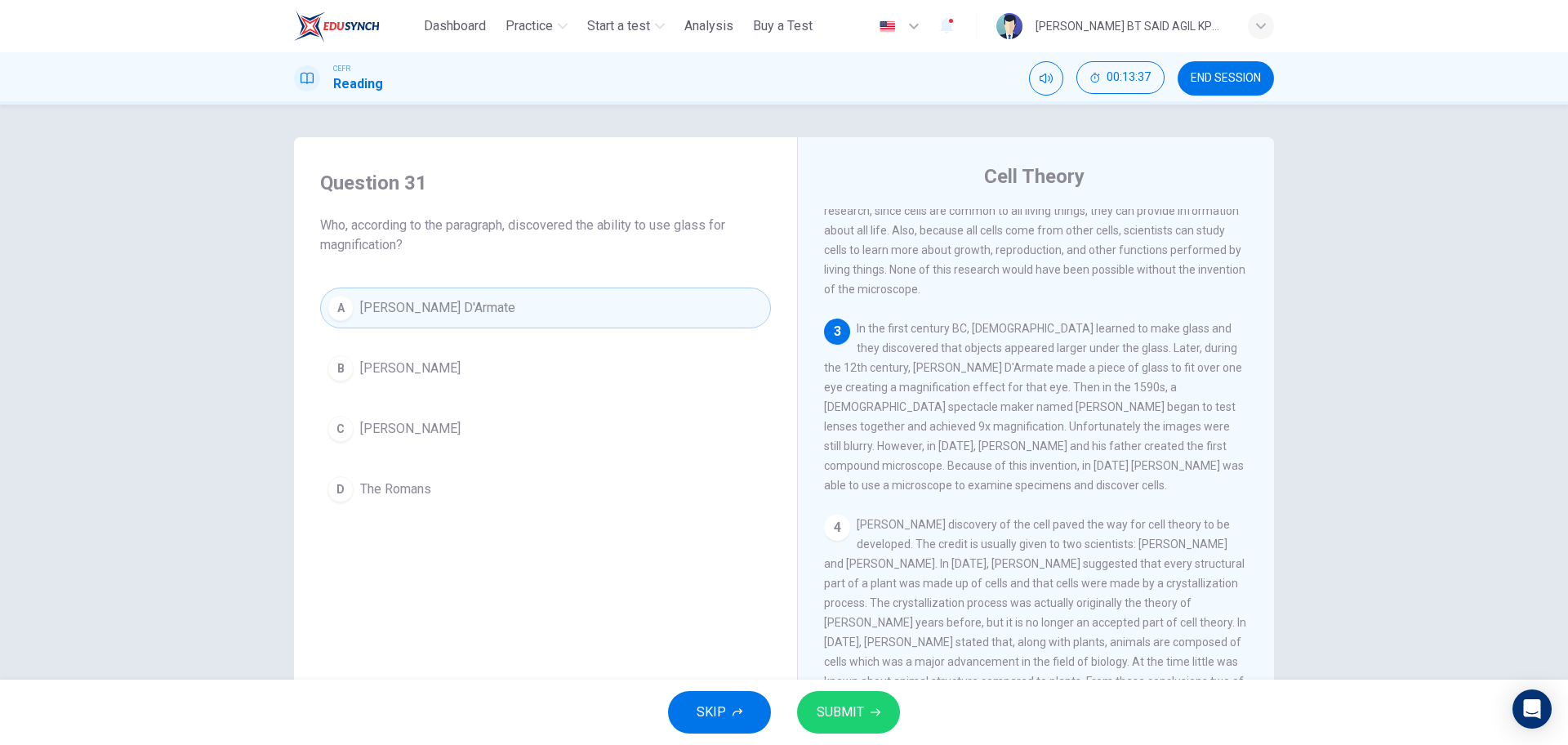
click at [815, 713] on button "SUBMIT" at bounding box center [849, 713] width 103 height 42
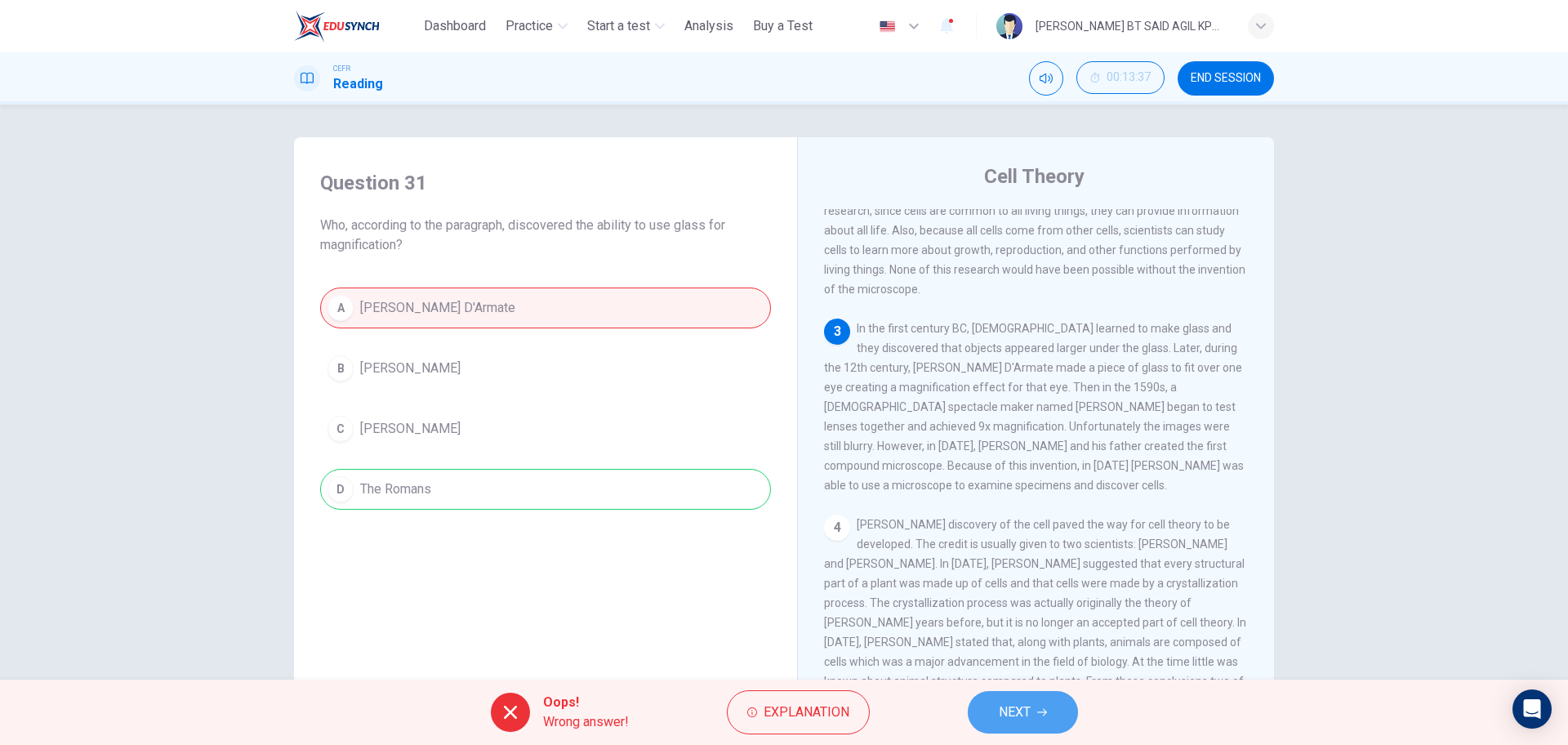
click at [1031, 711] on button "NEXT" at bounding box center [1023, 713] width 110 height 42
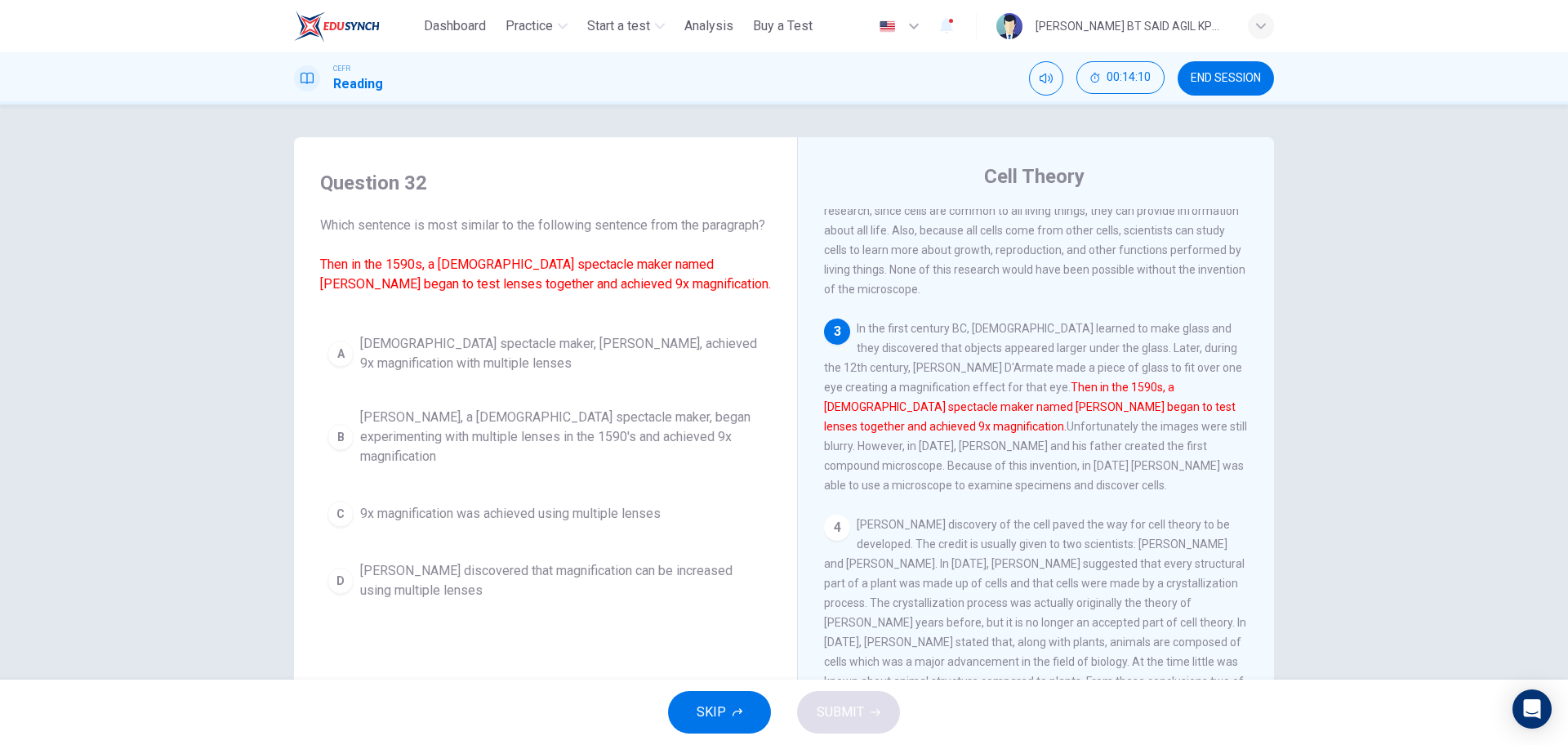
click at [591, 450] on span "[PERSON_NAME], a [DEMOGRAPHIC_DATA] spectacle maker, began experimenting with m…" at bounding box center [562, 437] width 404 height 59
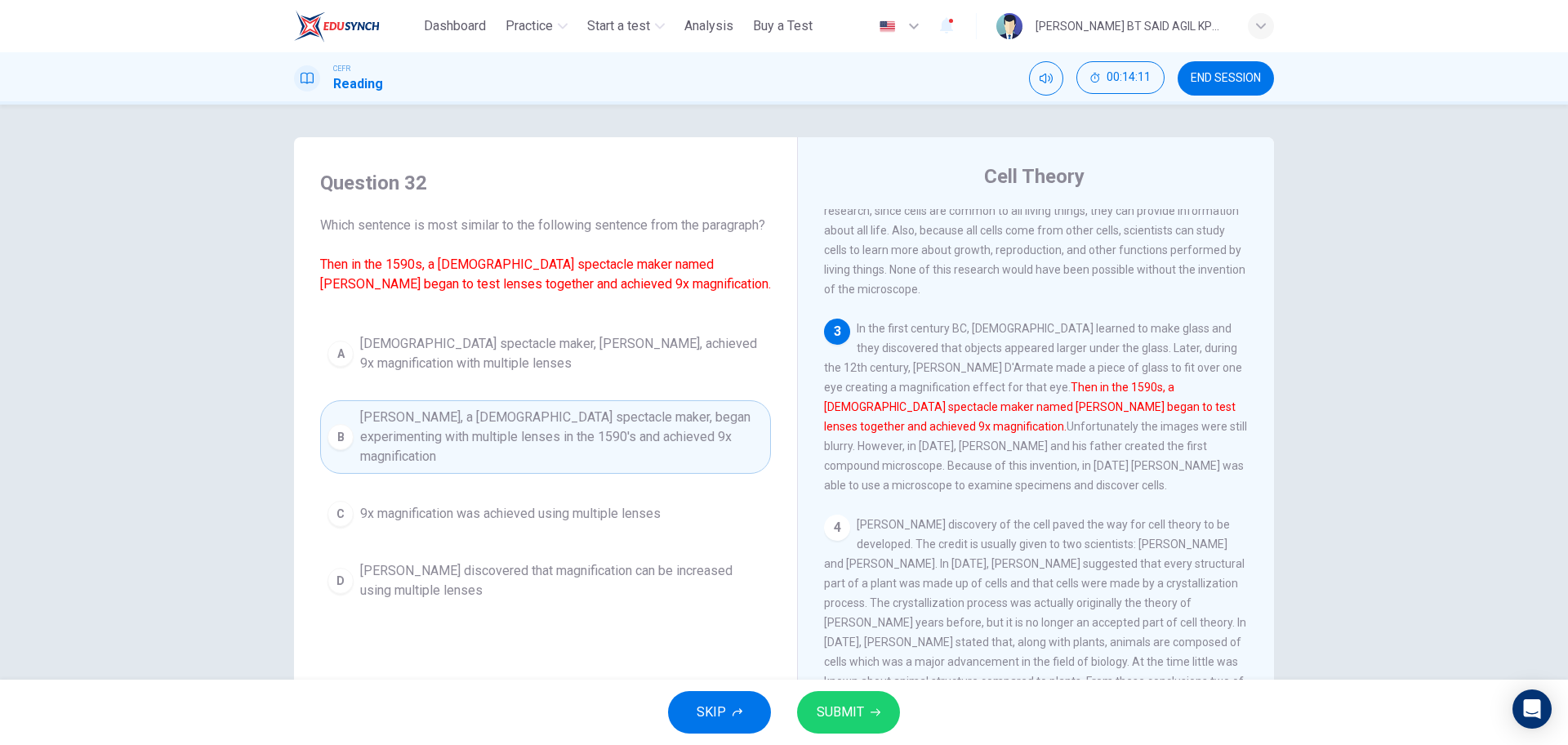
click at [872, 729] on button "SUBMIT" at bounding box center [849, 713] width 103 height 42
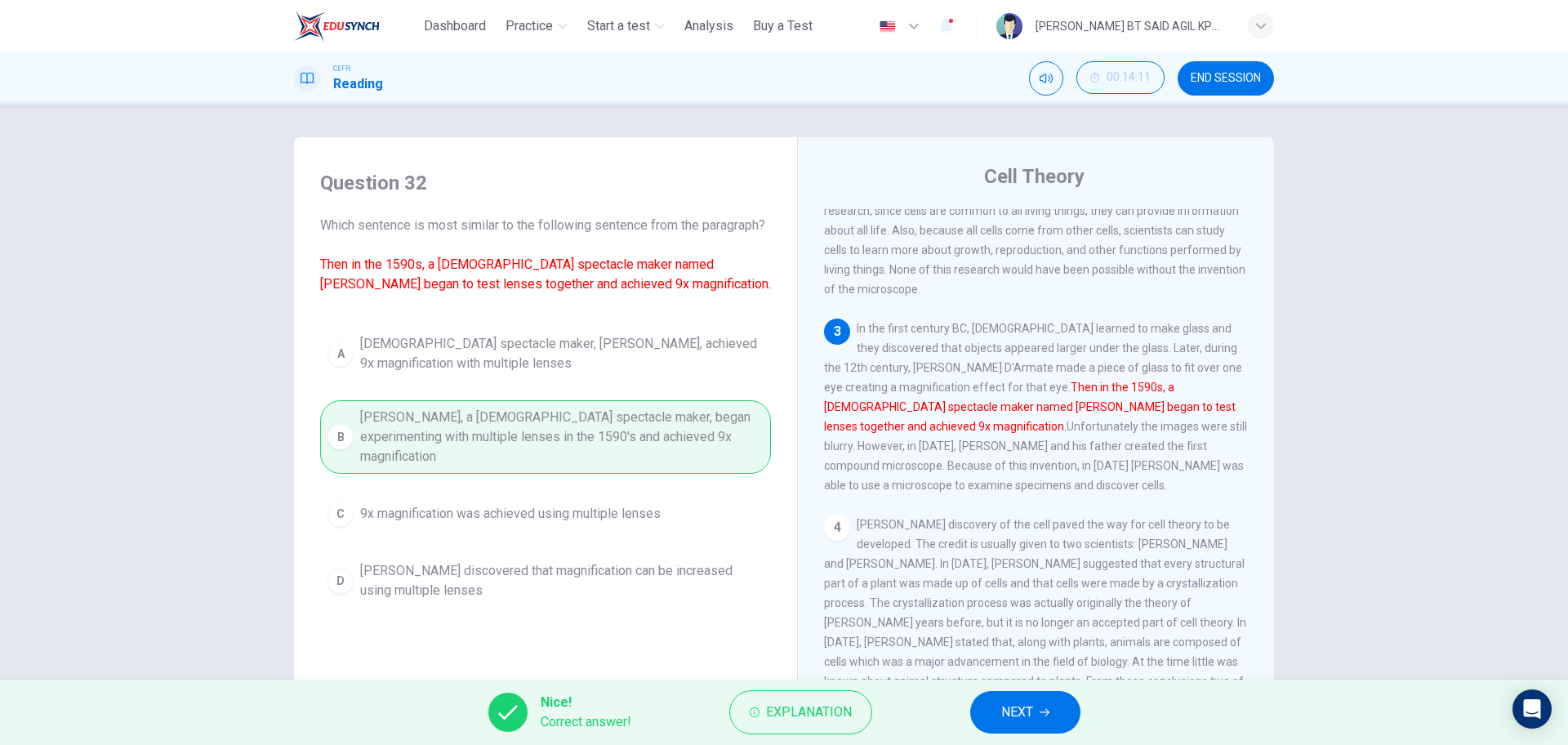
click at [1033, 709] on span "NEXT" at bounding box center [1017, 713] width 32 height 23
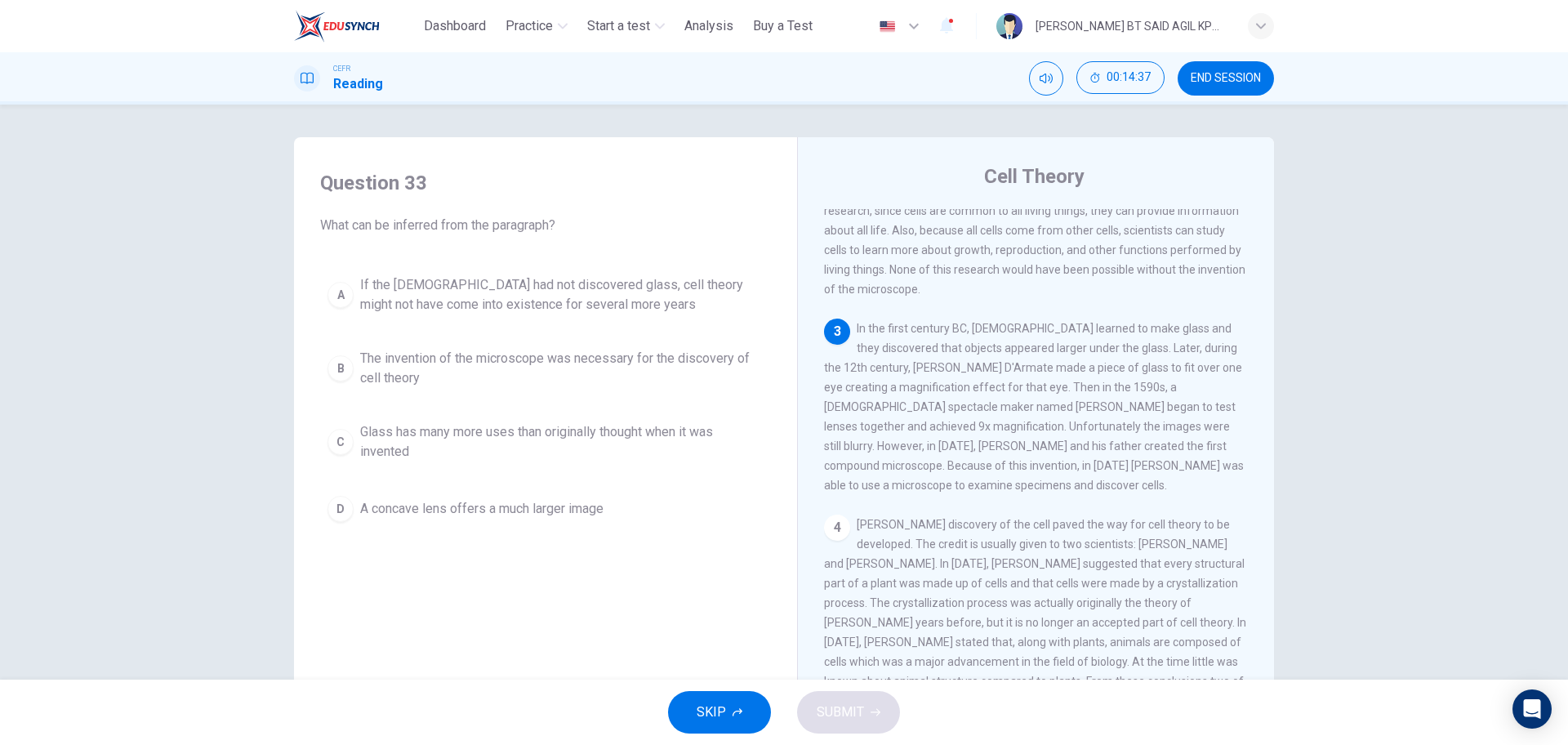
click at [481, 358] on span "The invention of the microscope was necessary for the discovery of cell theory" at bounding box center [562, 368] width 404 height 39
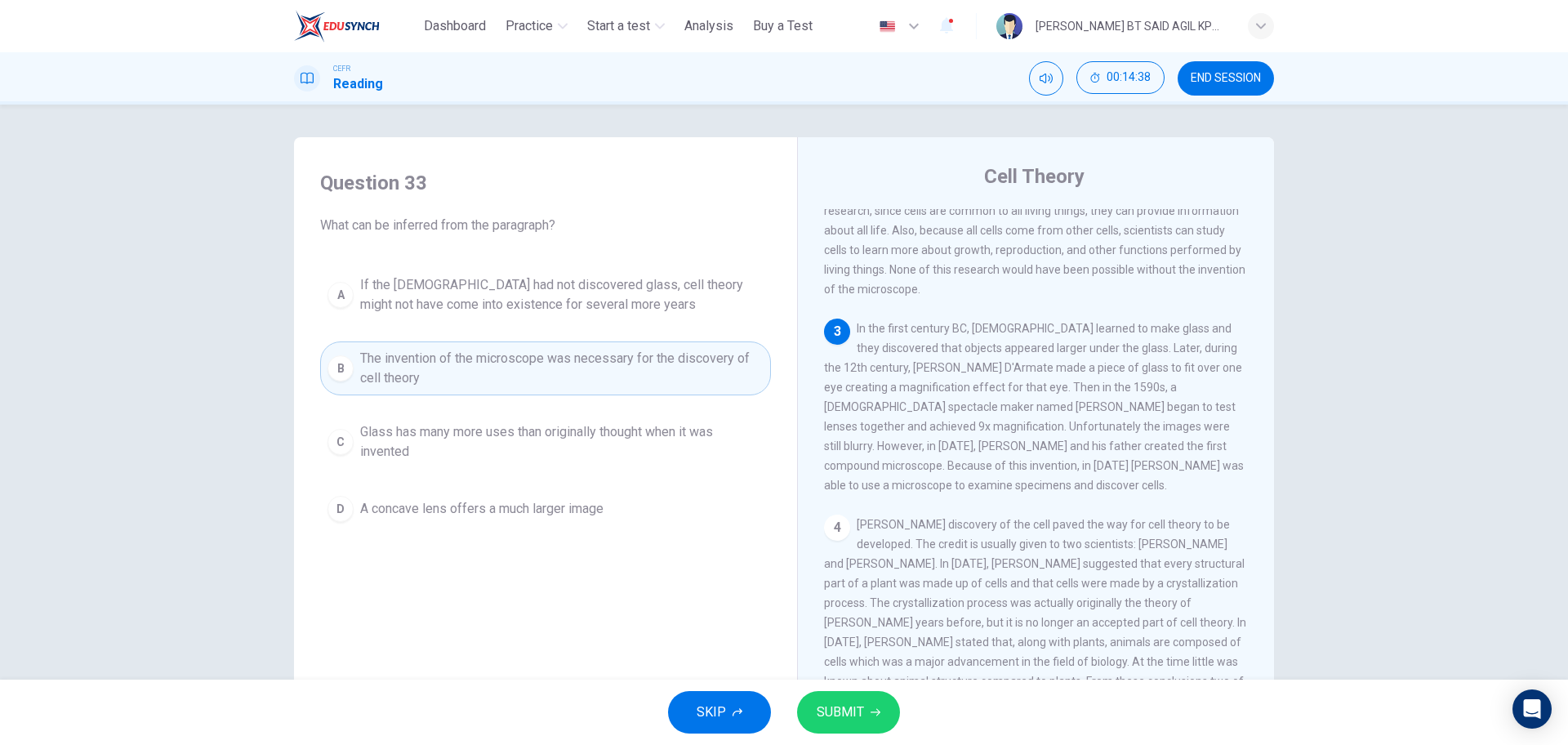
click at [875, 711] on icon "button" at bounding box center [876, 713] width 10 height 10
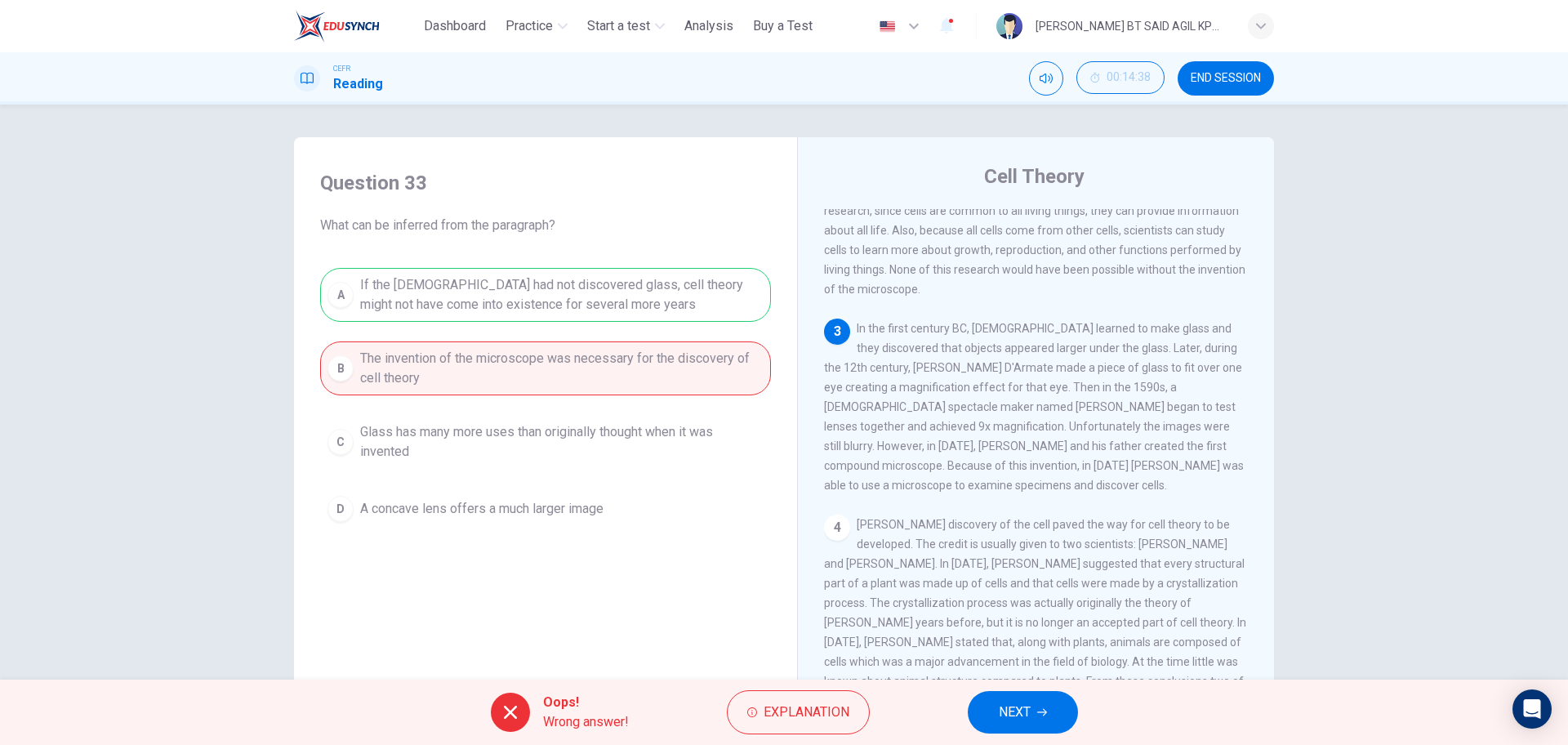
click at [1022, 714] on span "NEXT" at bounding box center [1014, 713] width 32 height 23
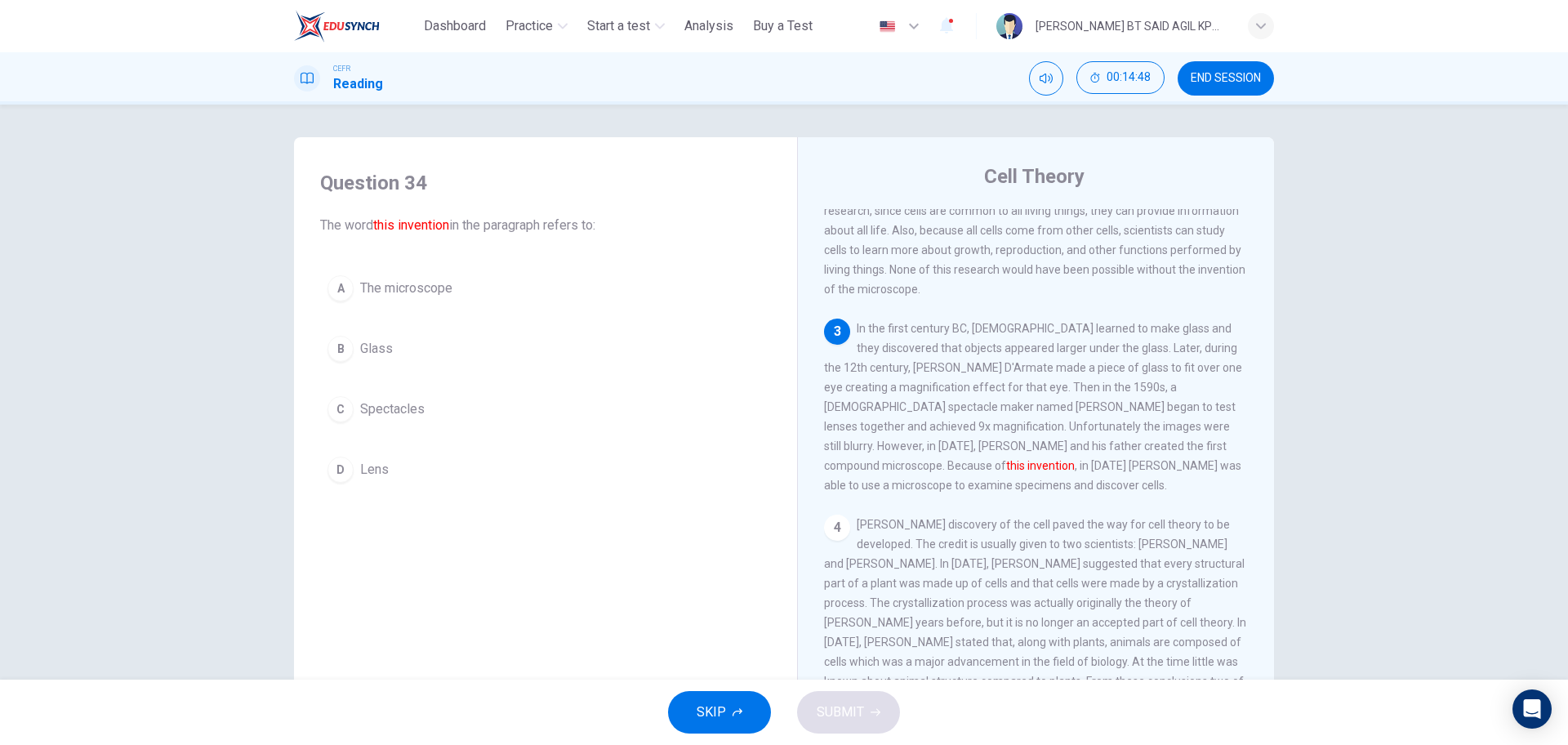
click at [408, 398] on button "C Spectacles" at bounding box center [545, 409] width 451 height 41
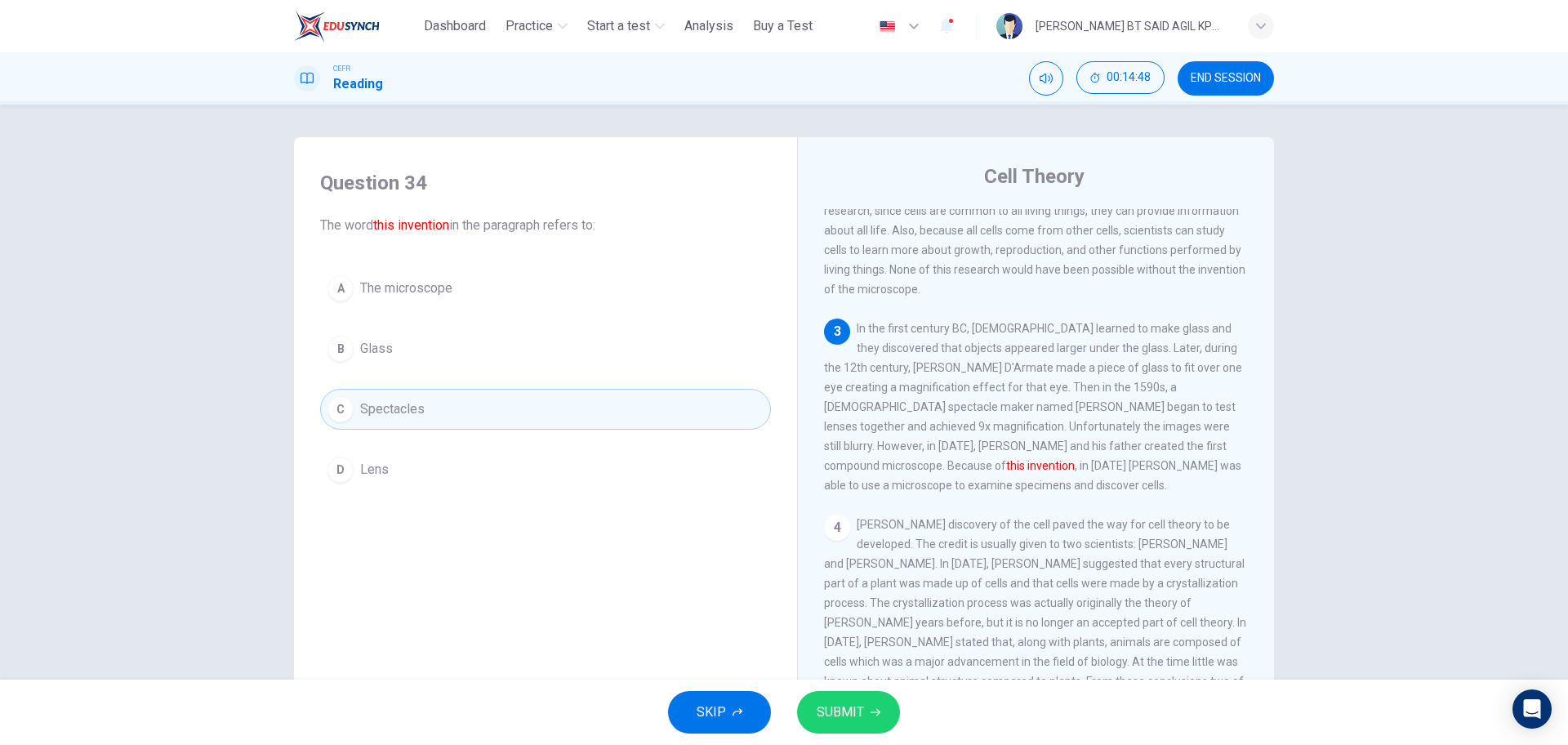
click at [408, 284] on span "The microscope" at bounding box center [406, 288] width 93 height 20
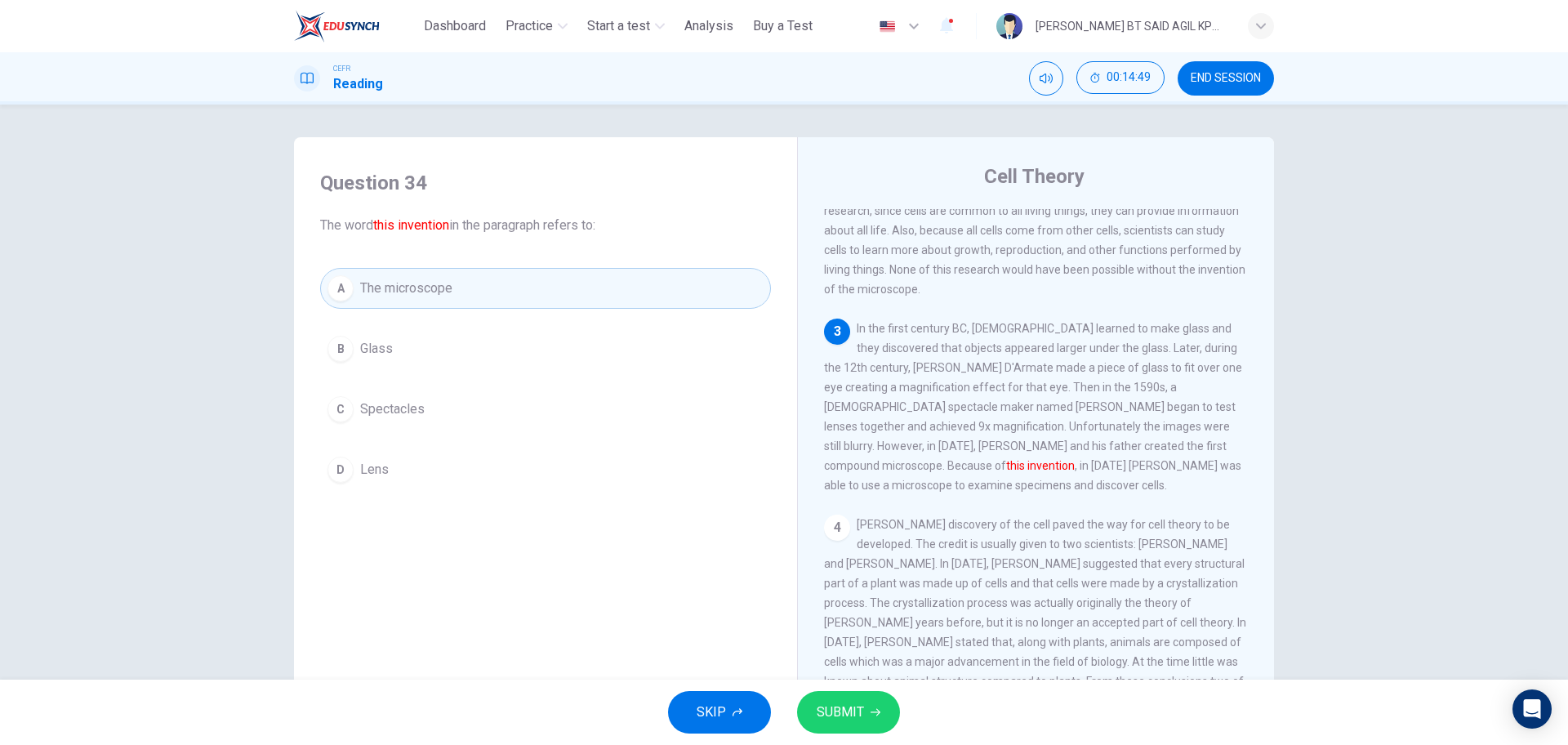
click at [855, 704] on span "SUBMIT" at bounding box center [840, 713] width 48 height 23
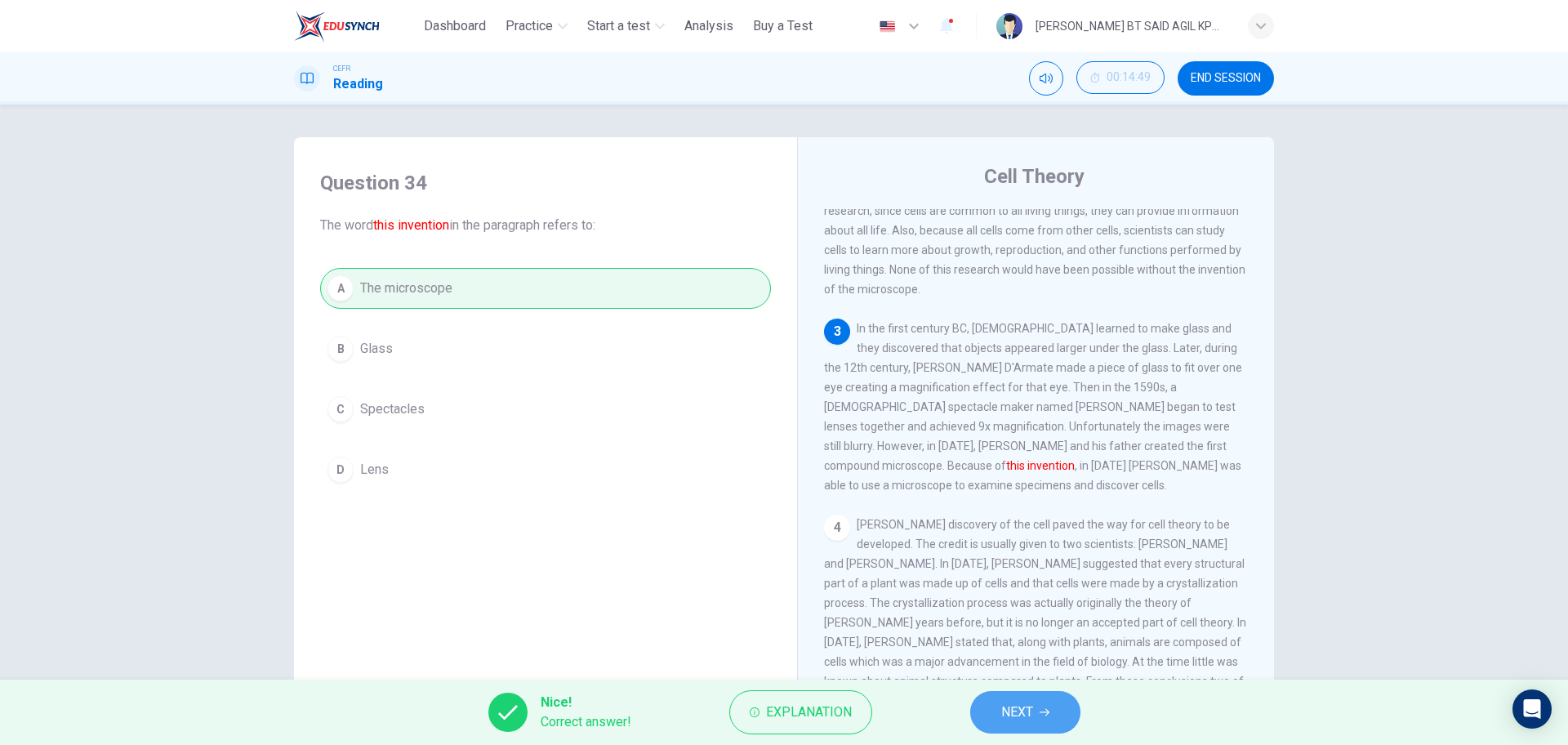
click at [1053, 704] on button "NEXT" at bounding box center [1025, 713] width 110 height 42
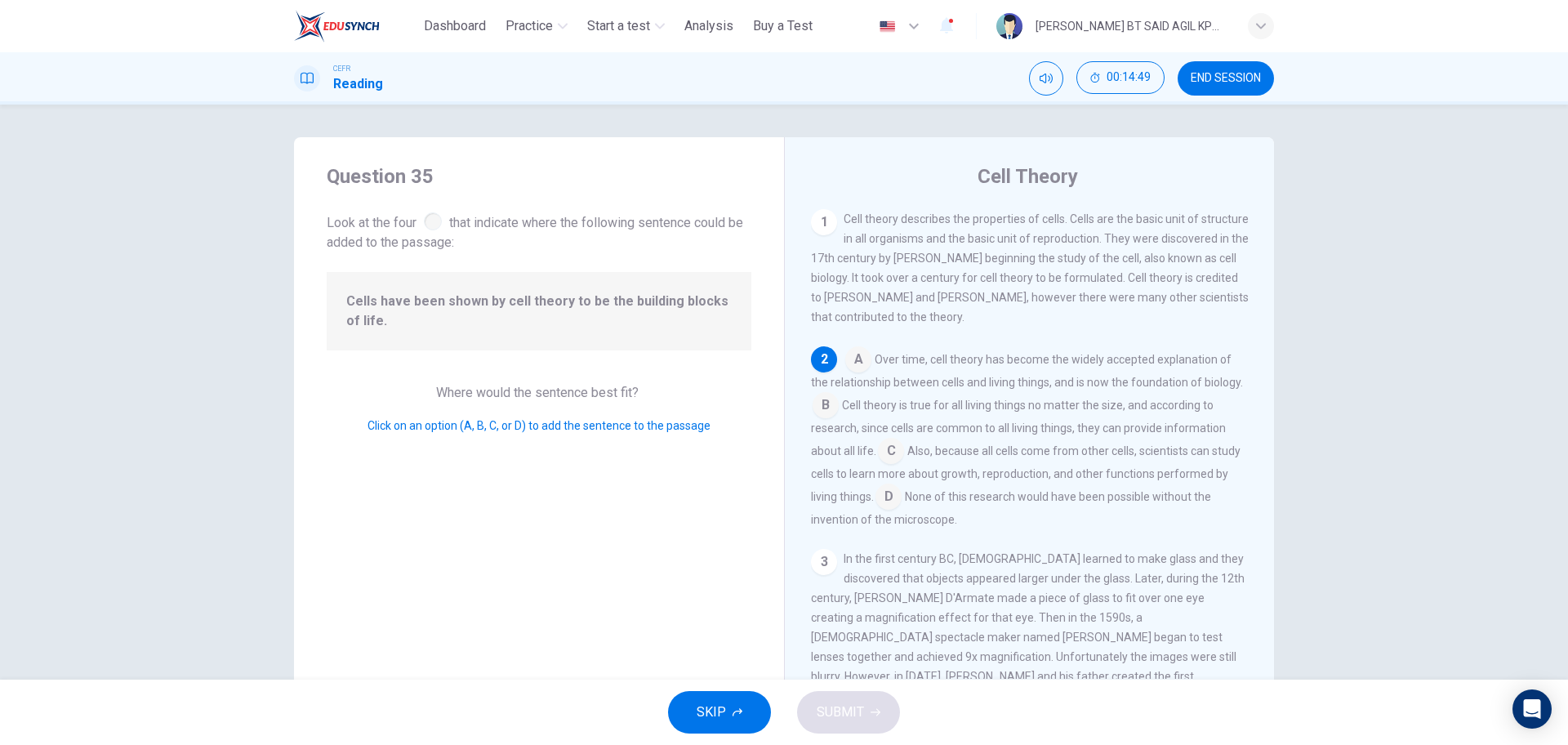
scroll to position [142, 0]
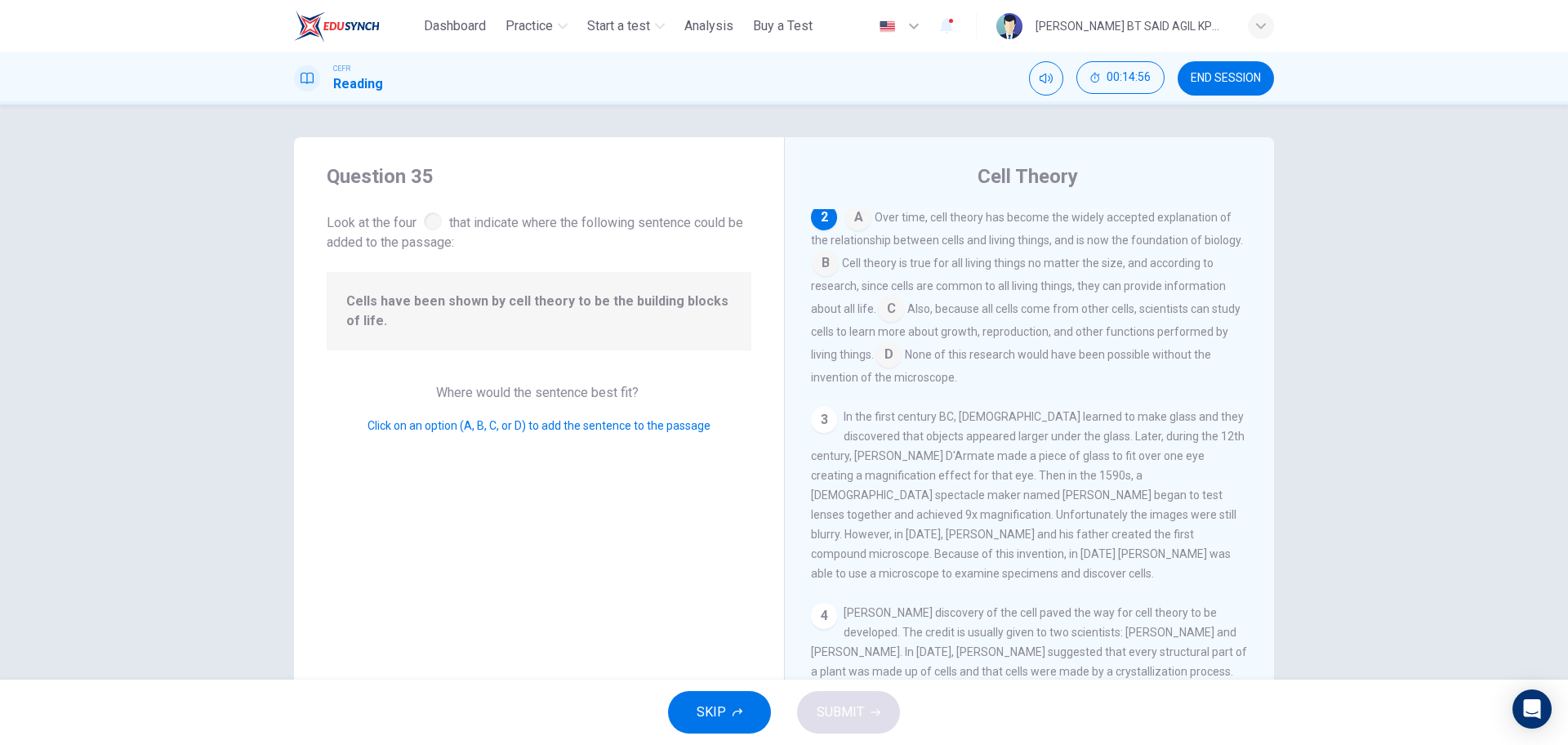
click at [838, 268] on input at bounding box center [825, 264] width 26 height 26
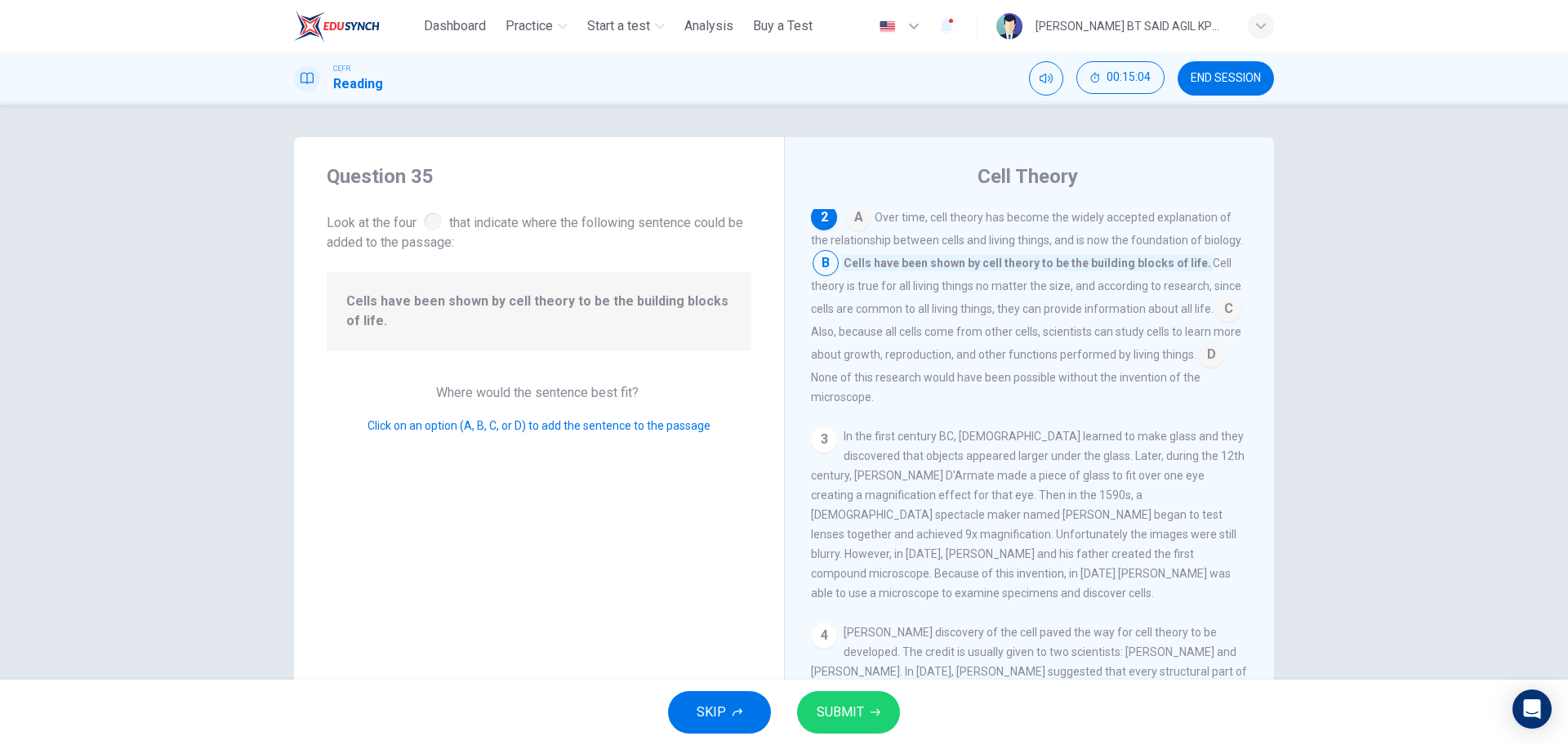
click at [1216, 324] on input at bounding box center [1228, 309] width 26 height 26
click at [838, 377] on input at bounding box center [825, 375] width 26 height 26
click at [849, 268] on div "A Over time, cell theory has become the widely accepted explanation of the rela…" at bounding box center [1029, 306] width 437 height 202
click at [838, 268] on input at bounding box center [825, 264] width 26 height 26
click at [852, 713] on span "SUBMIT" at bounding box center [840, 713] width 48 height 23
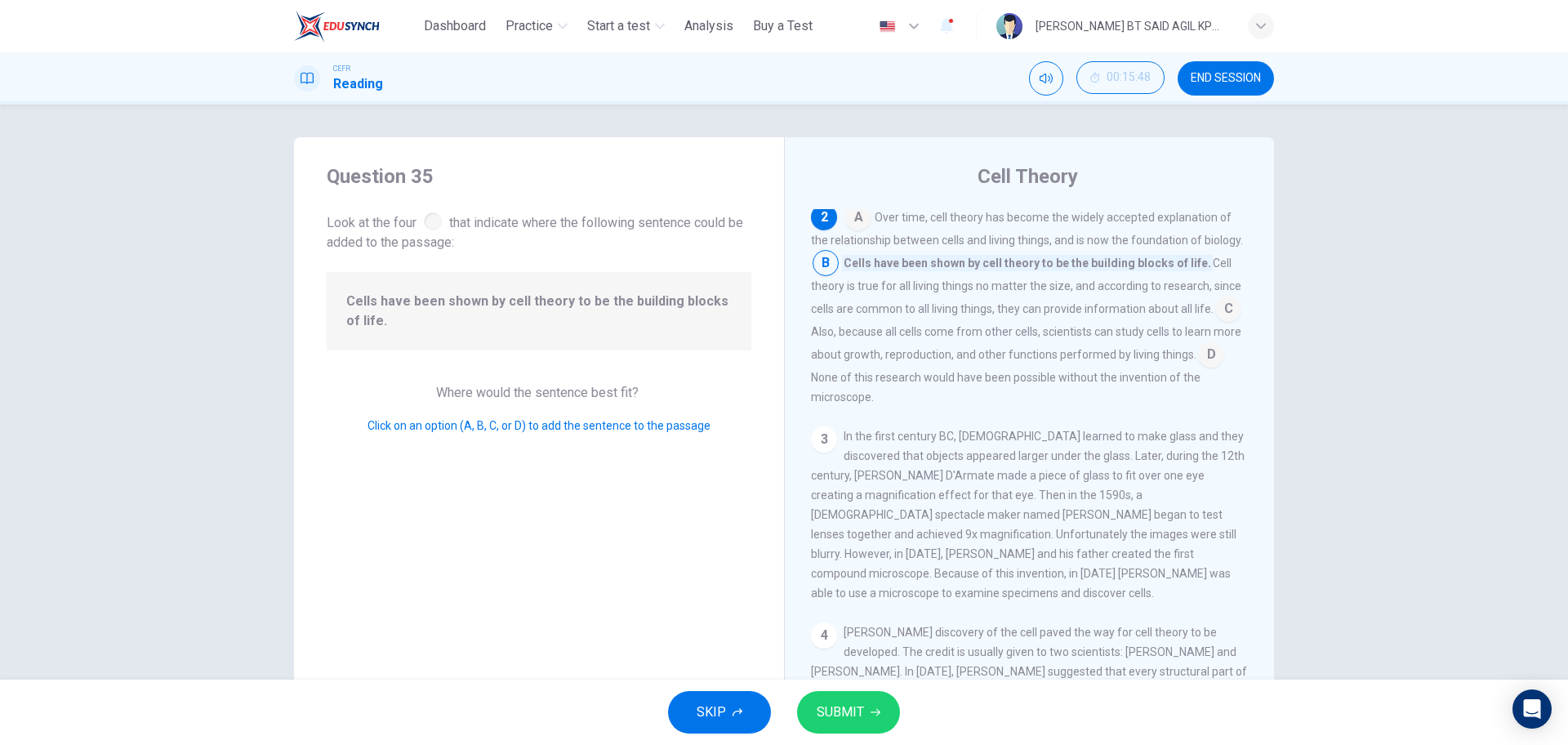
click at [859, 717] on span "SUBMIT" at bounding box center [840, 713] width 48 height 23
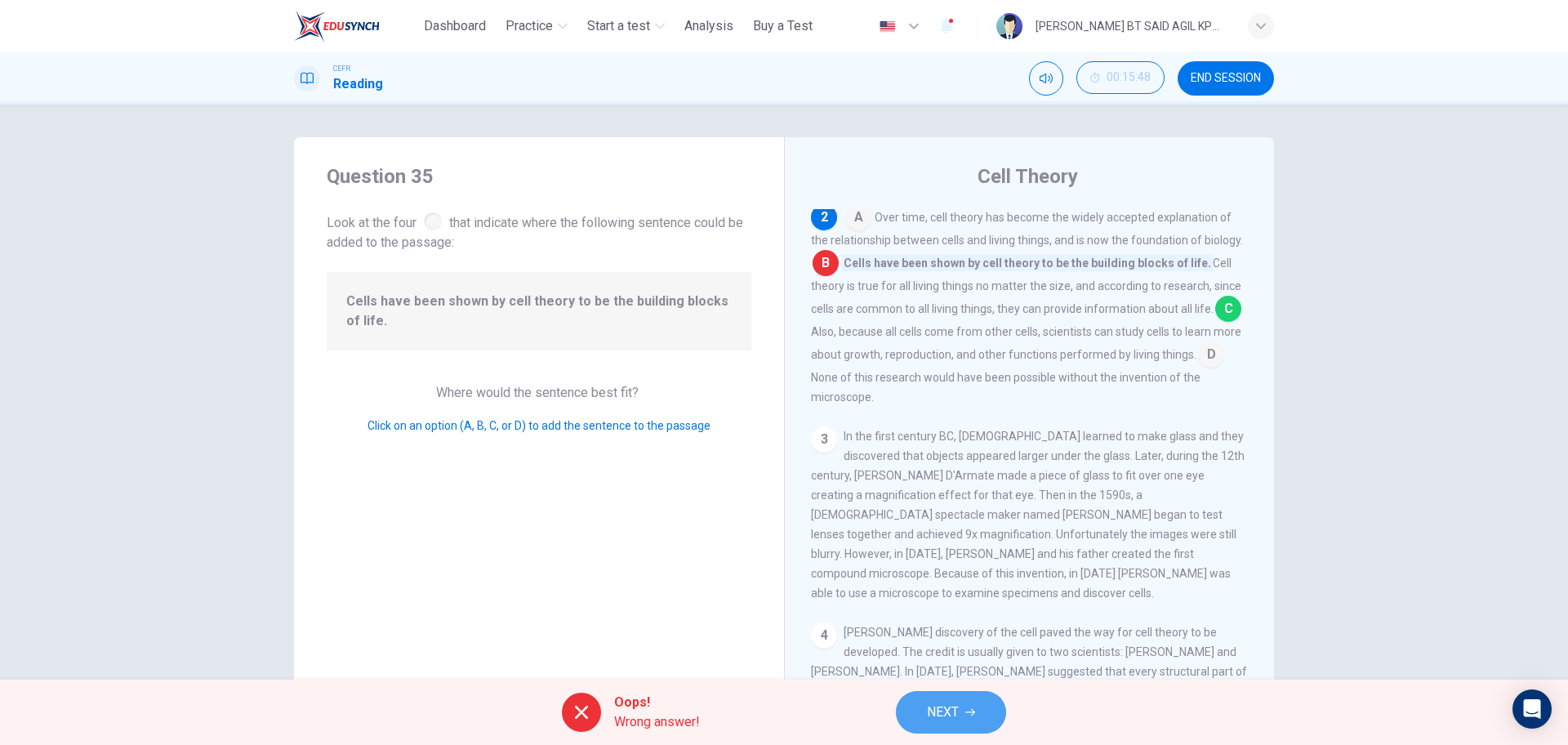
click at [970, 694] on button "NEXT" at bounding box center [950, 713] width 110 height 42
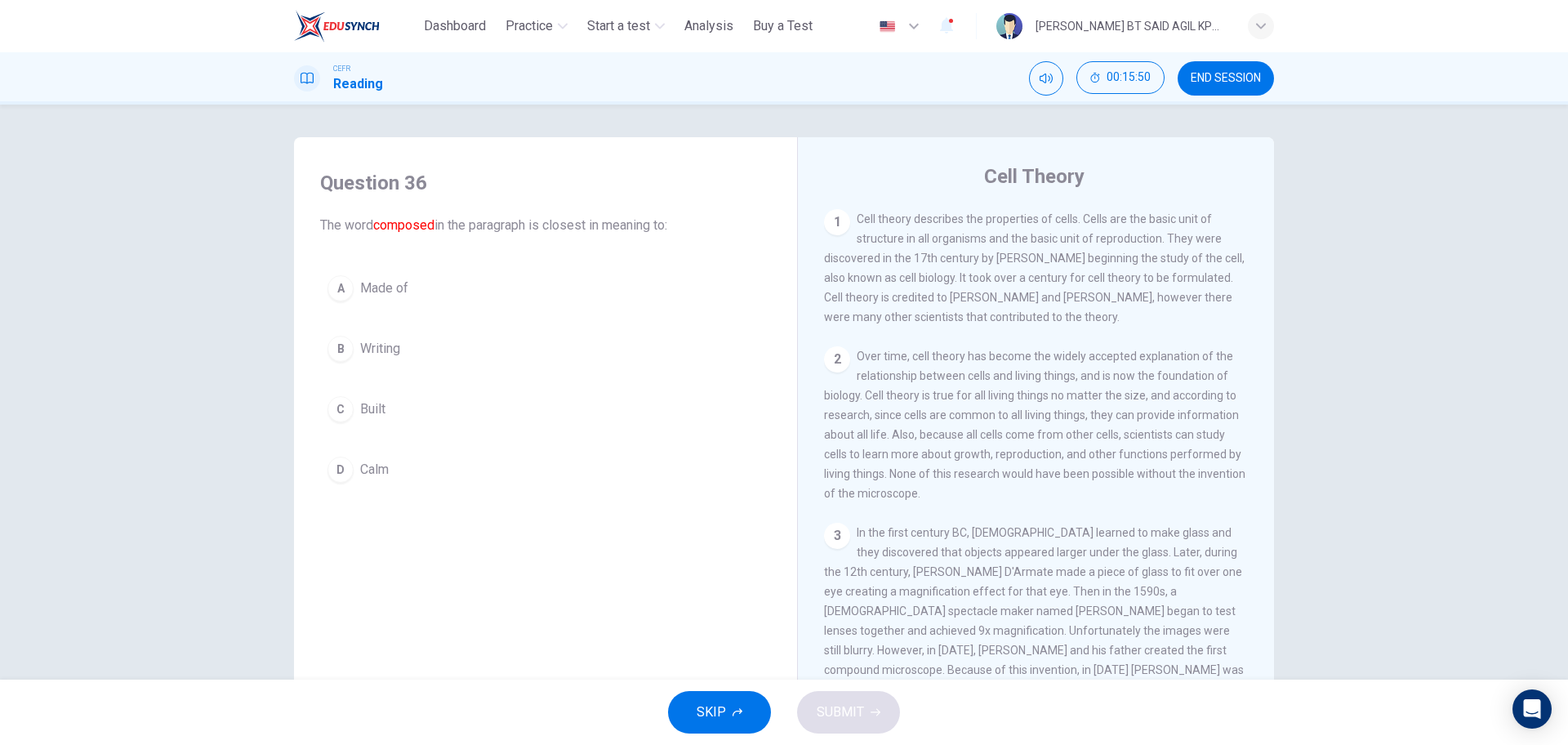
click at [373, 415] on span "Built" at bounding box center [372, 409] width 26 height 20
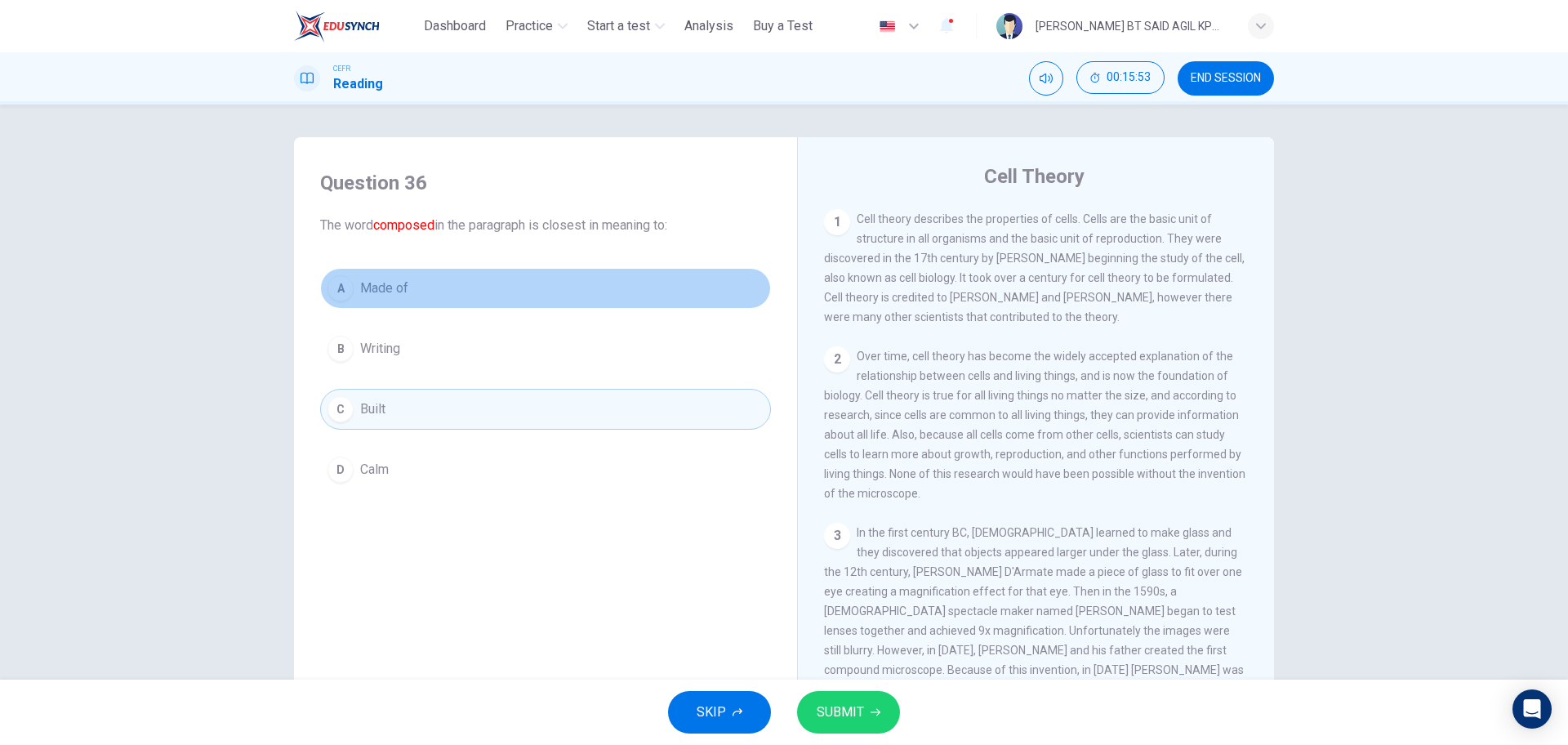
click at [409, 292] on button "A Made of" at bounding box center [545, 288] width 451 height 41
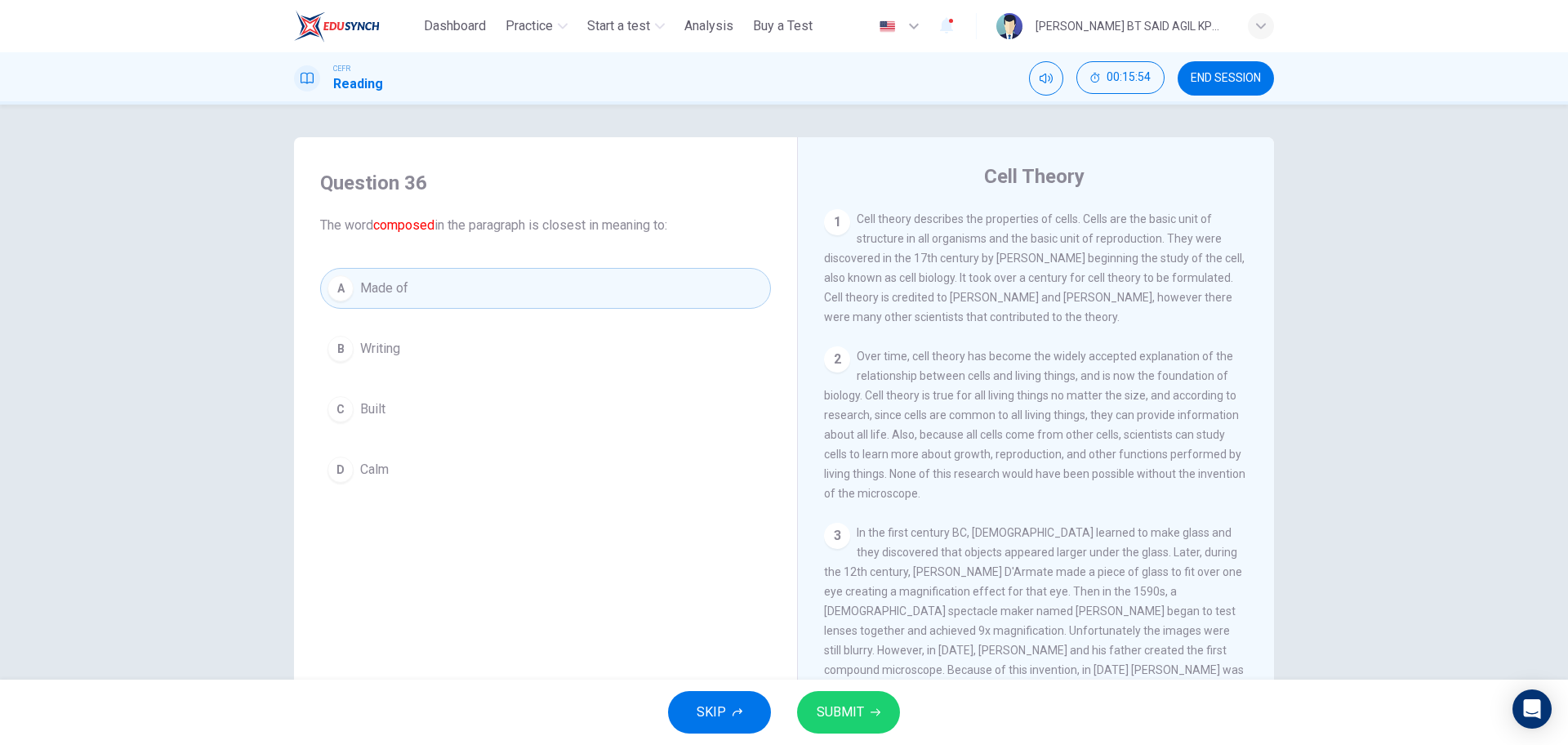
click at [839, 704] on span "SUBMIT" at bounding box center [840, 713] width 48 height 23
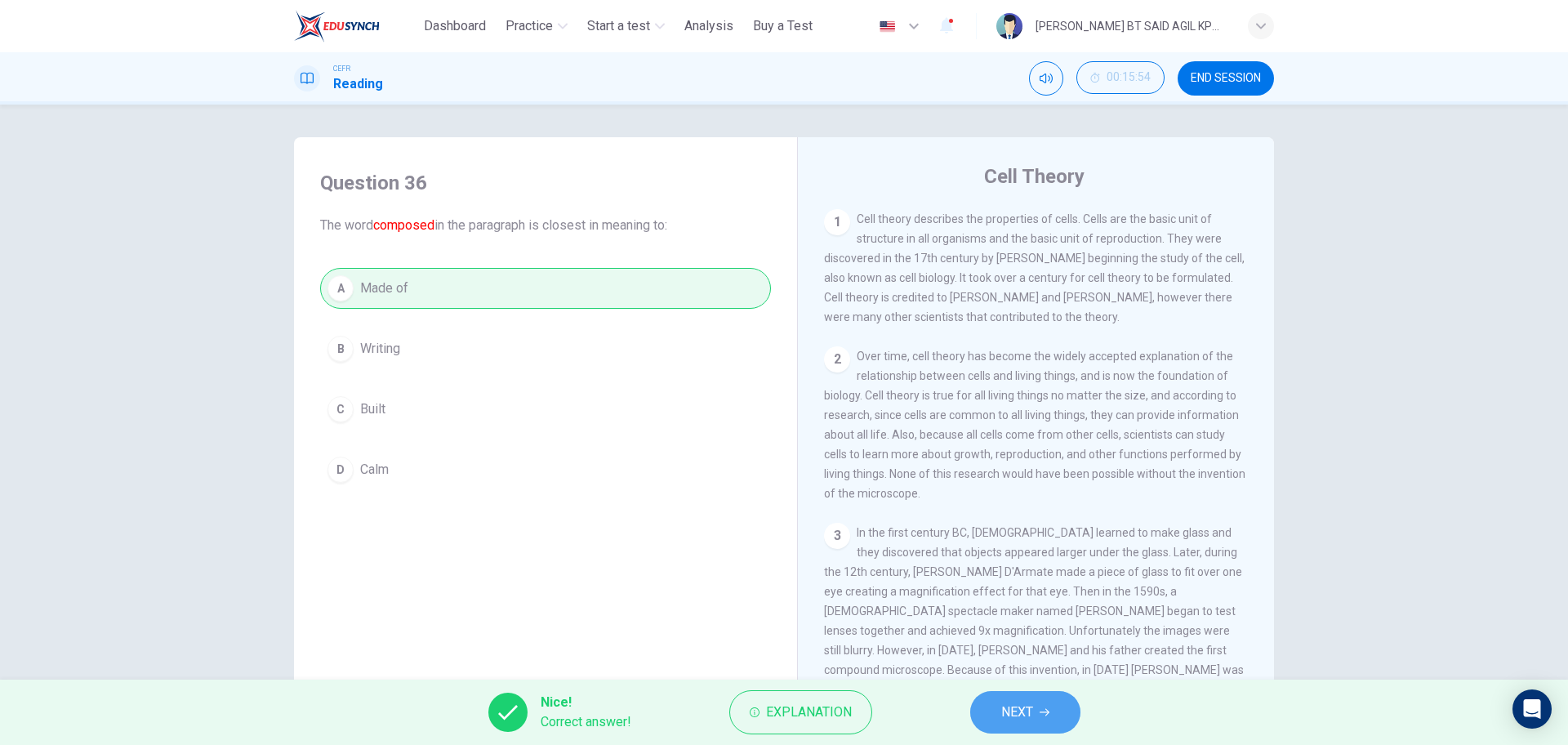
click at [1023, 705] on span "NEXT" at bounding box center [1017, 713] width 32 height 23
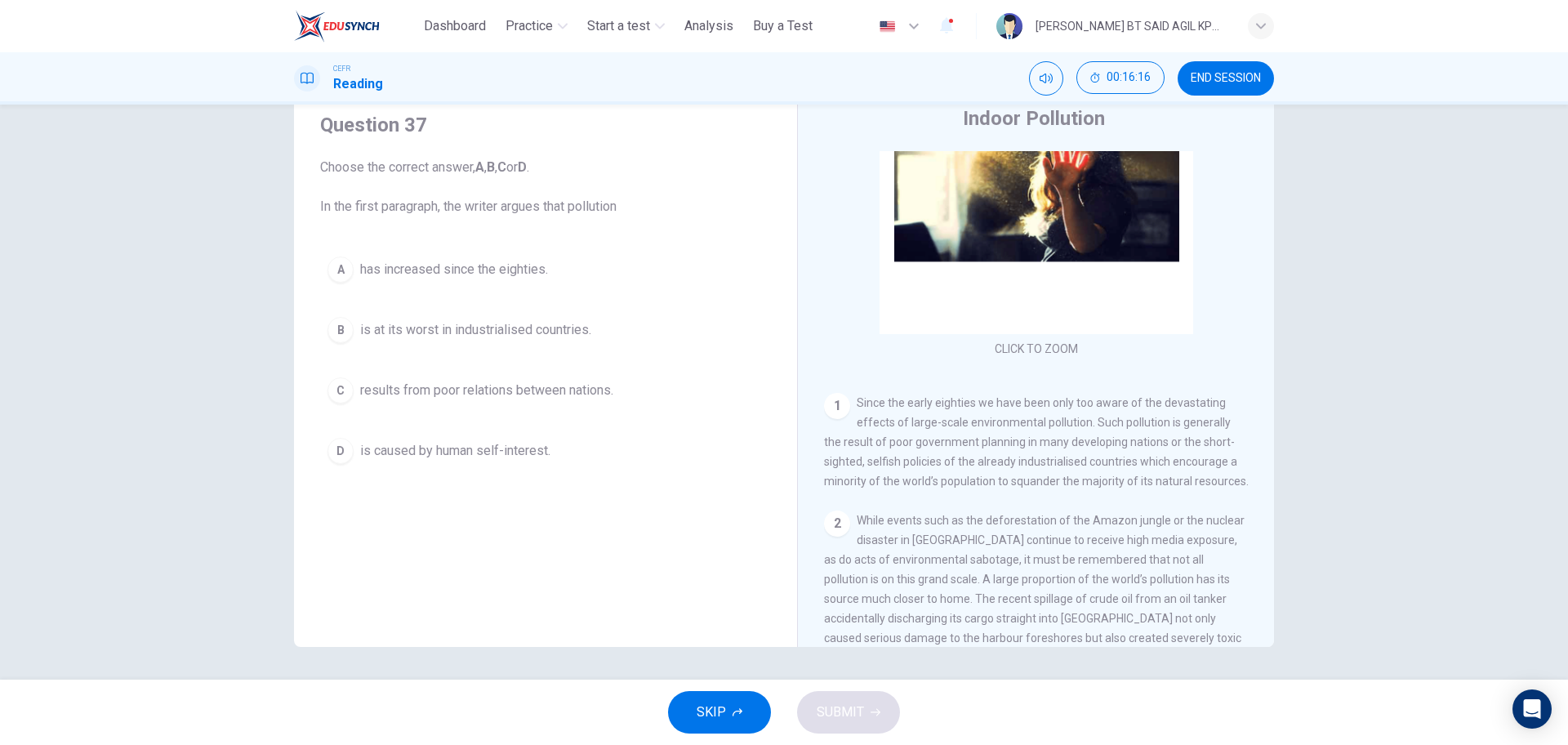
scroll to position [0, 0]
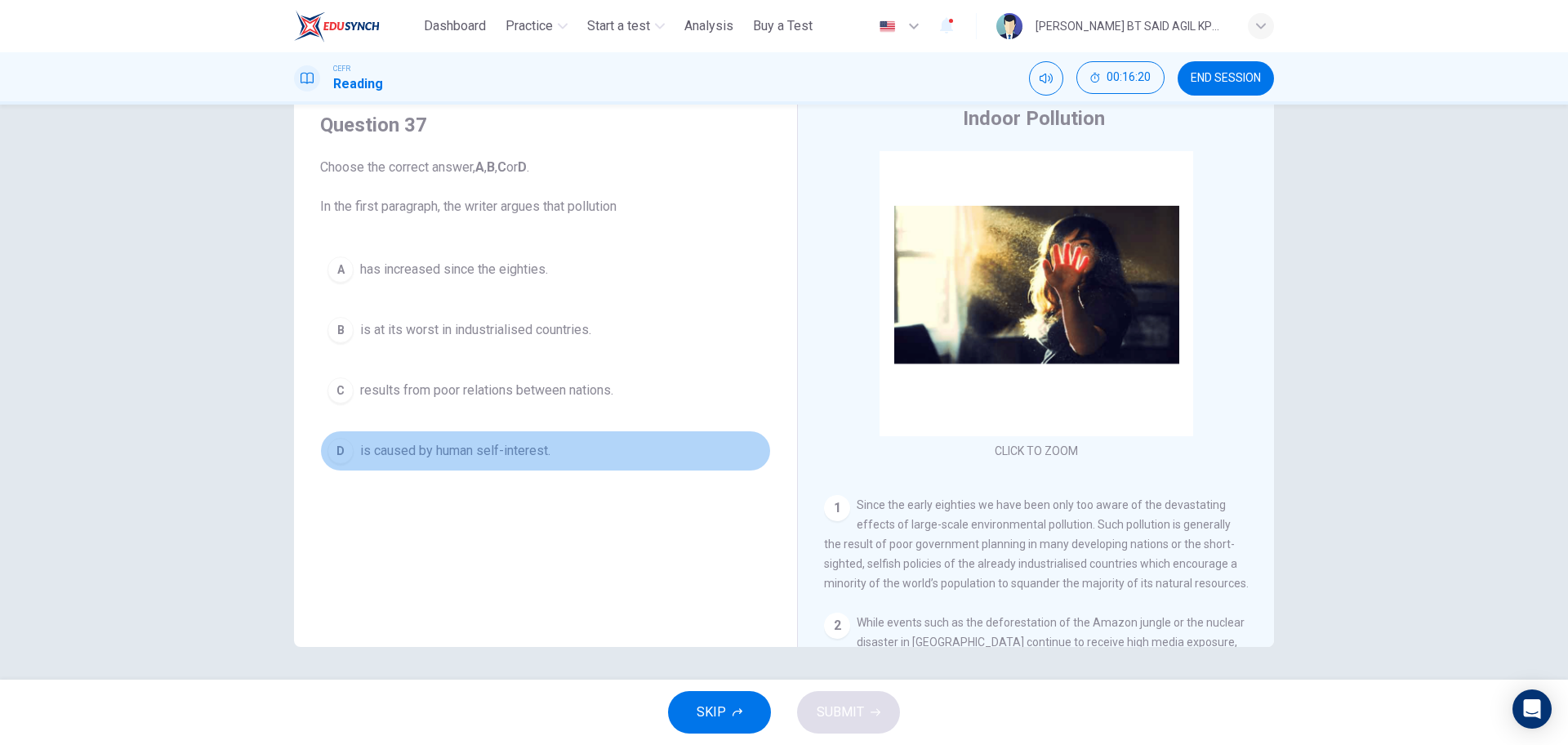
click at [438, 460] on span "is caused by human self-interest." at bounding box center [455, 451] width 190 height 20
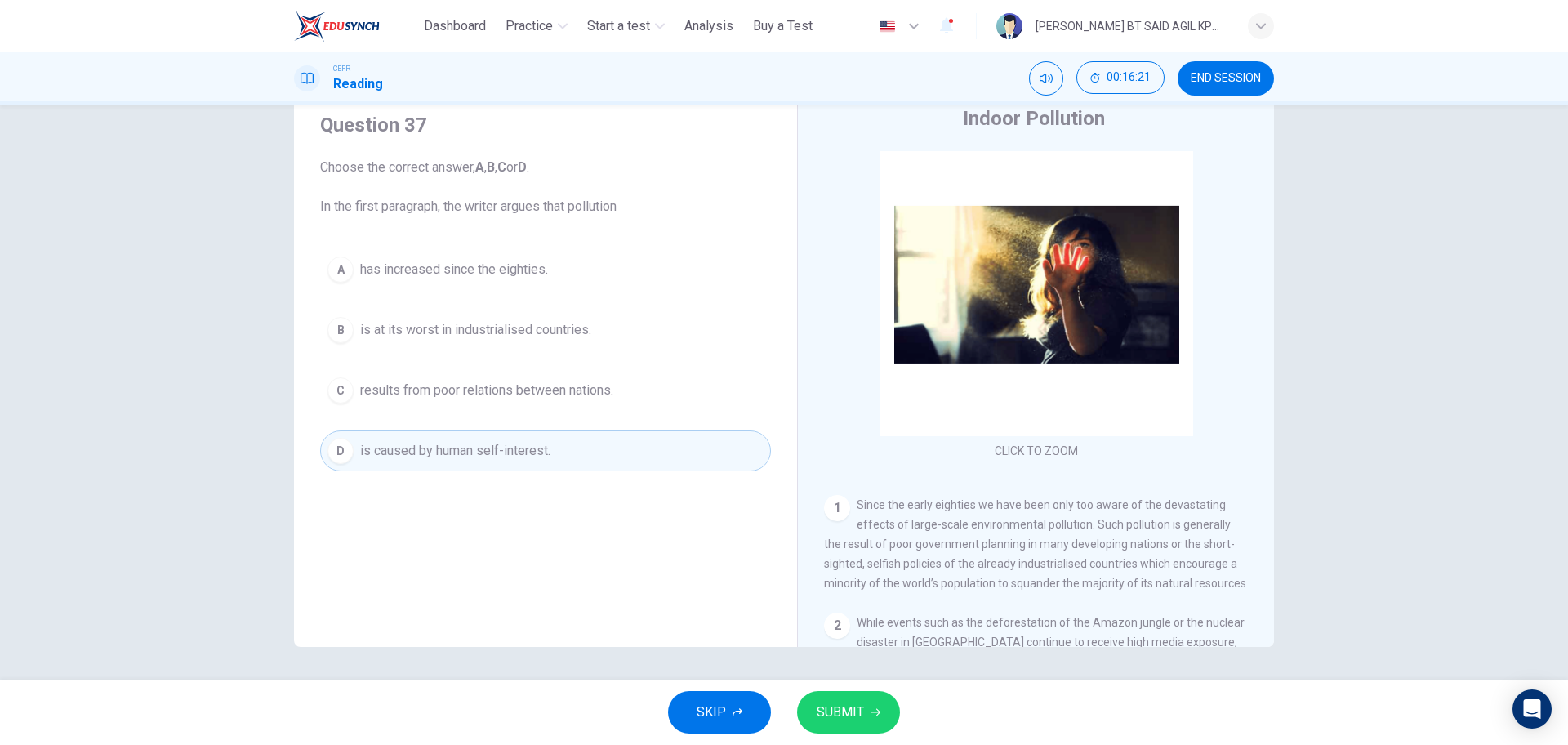
click at [856, 737] on div "SKIP SUBMIT" at bounding box center [784, 713] width 1568 height 65
click at [857, 725] on button "SUBMIT" at bounding box center [849, 713] width 103 height 42
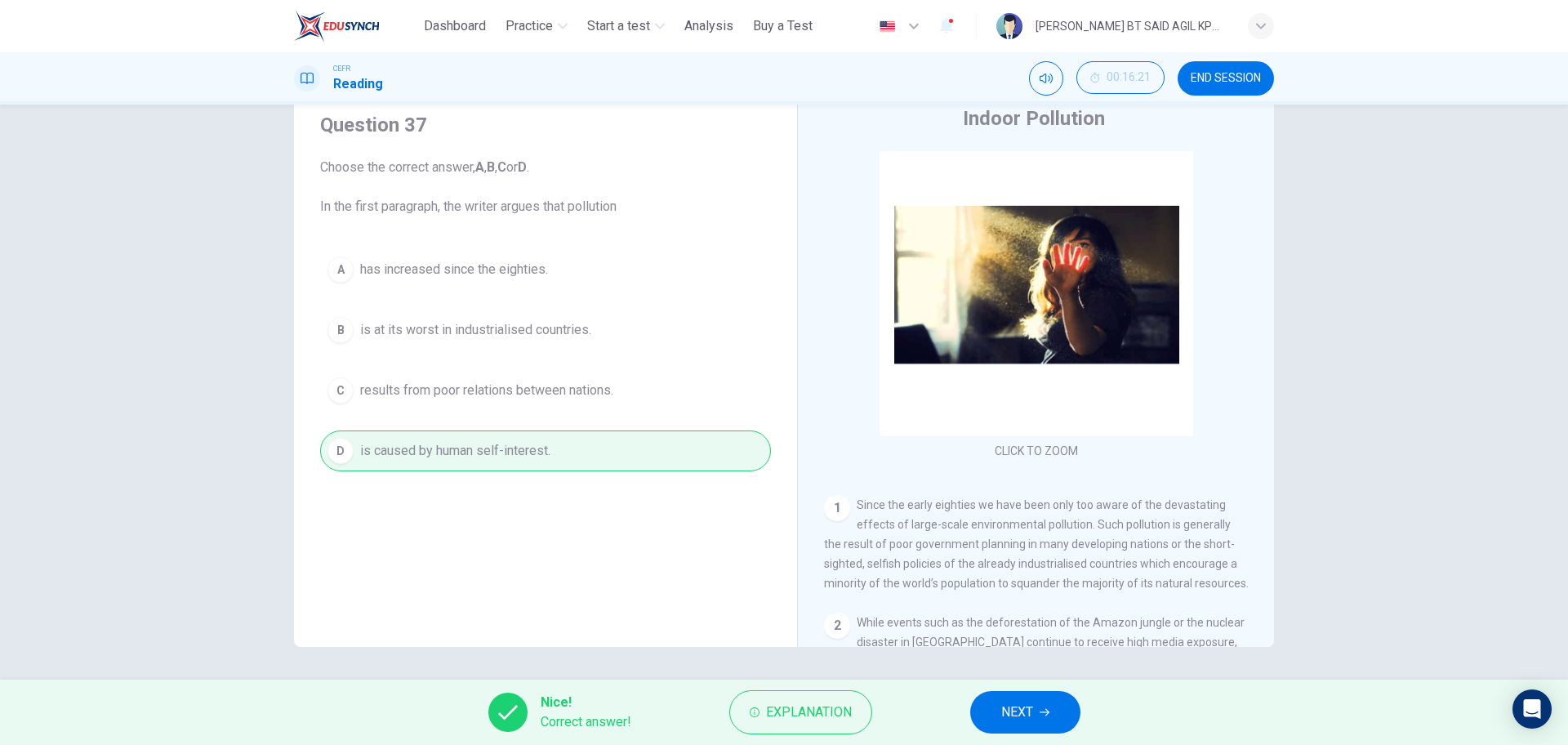
click at [1008, 720] on span "NEXT" at bounding box center [1017, 713] width 32 height 23
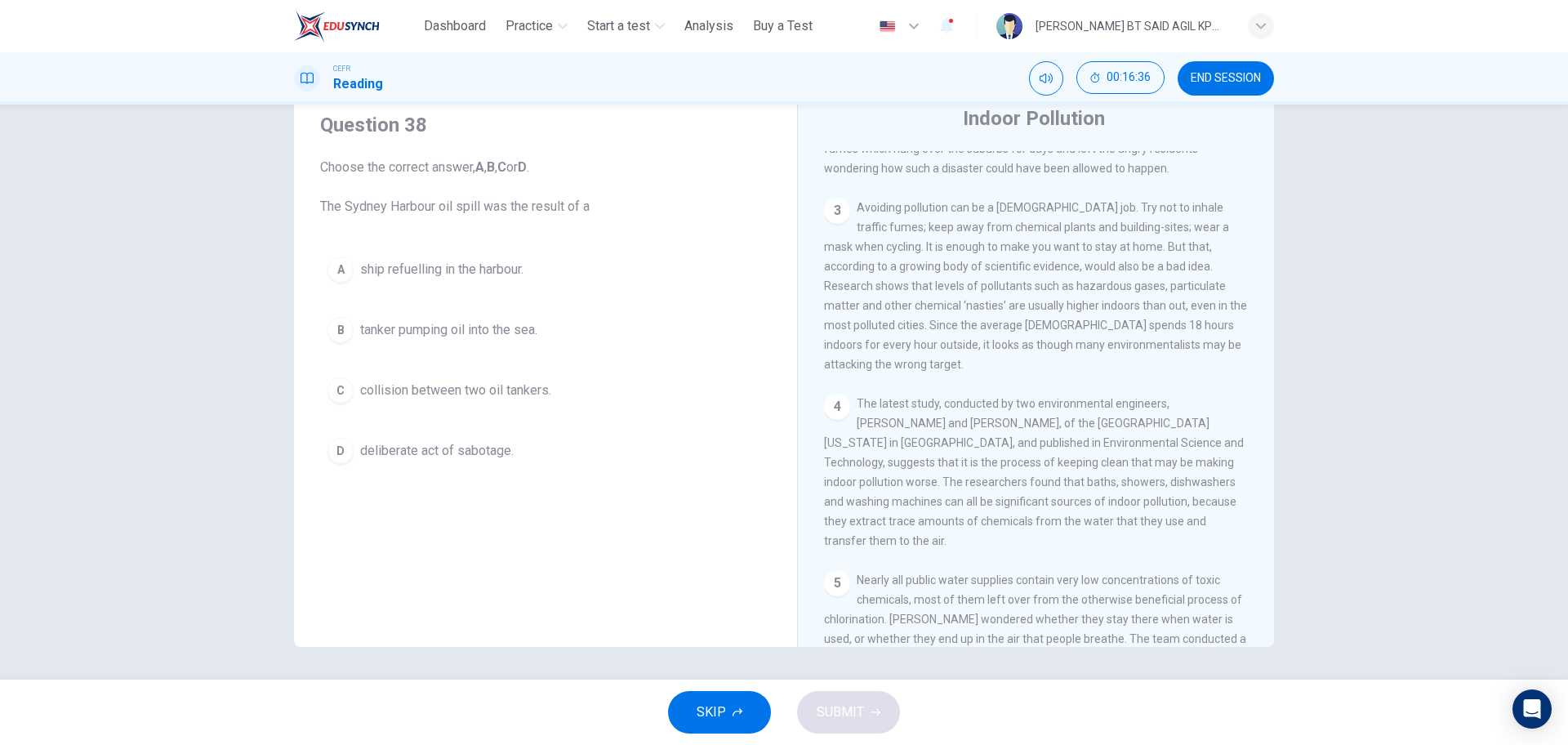
scroll to position [613, 0]
